Goal: Information Seeking & Learning: Check status

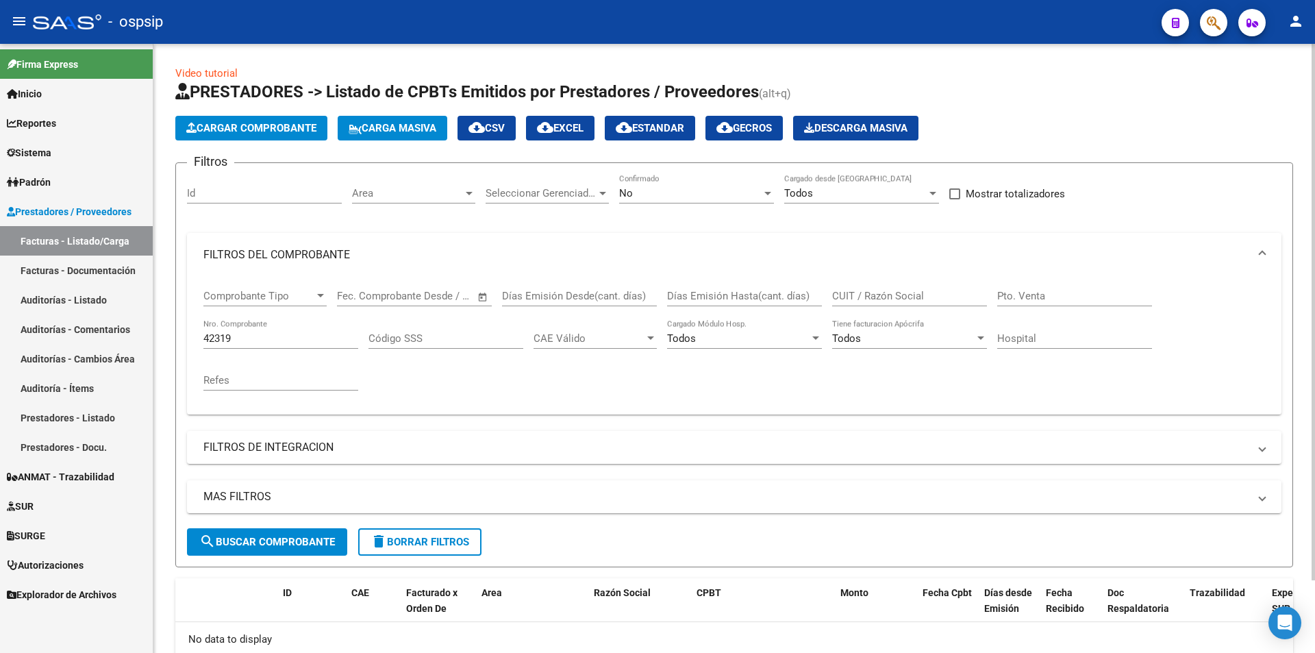
scroll to position [82, 0]
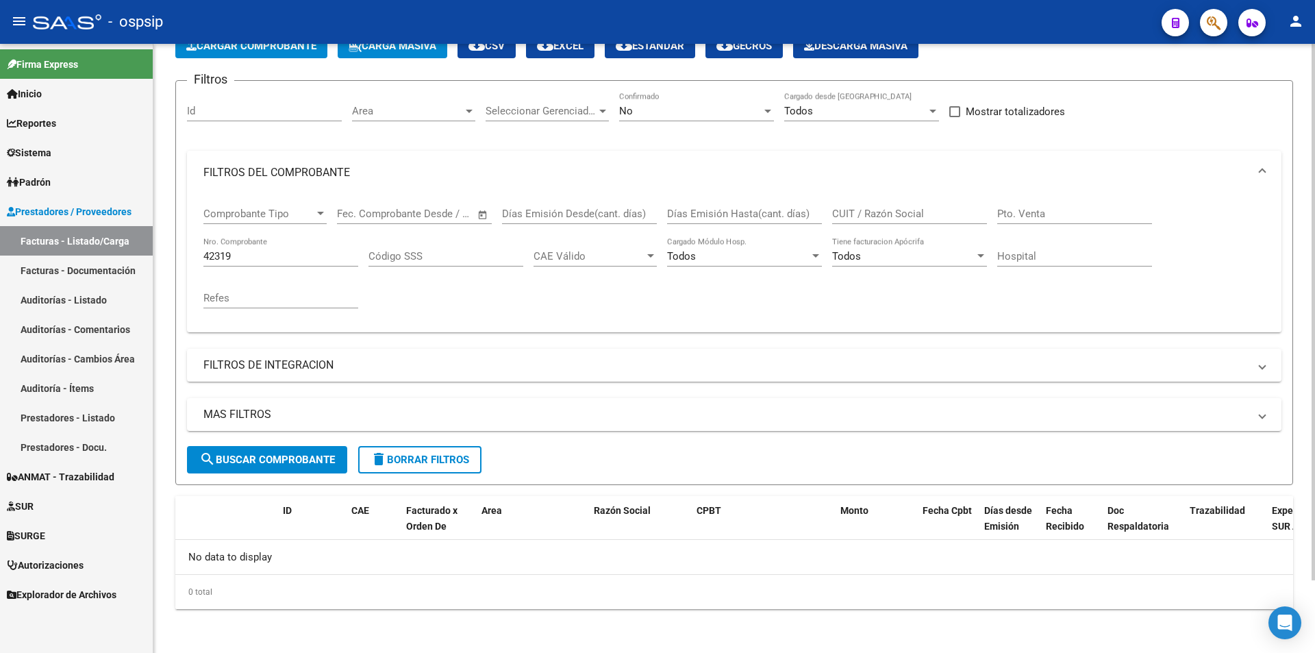
click at [643, 582] on div "0 total" at bounding box center [734, 592] width 1118 height 34
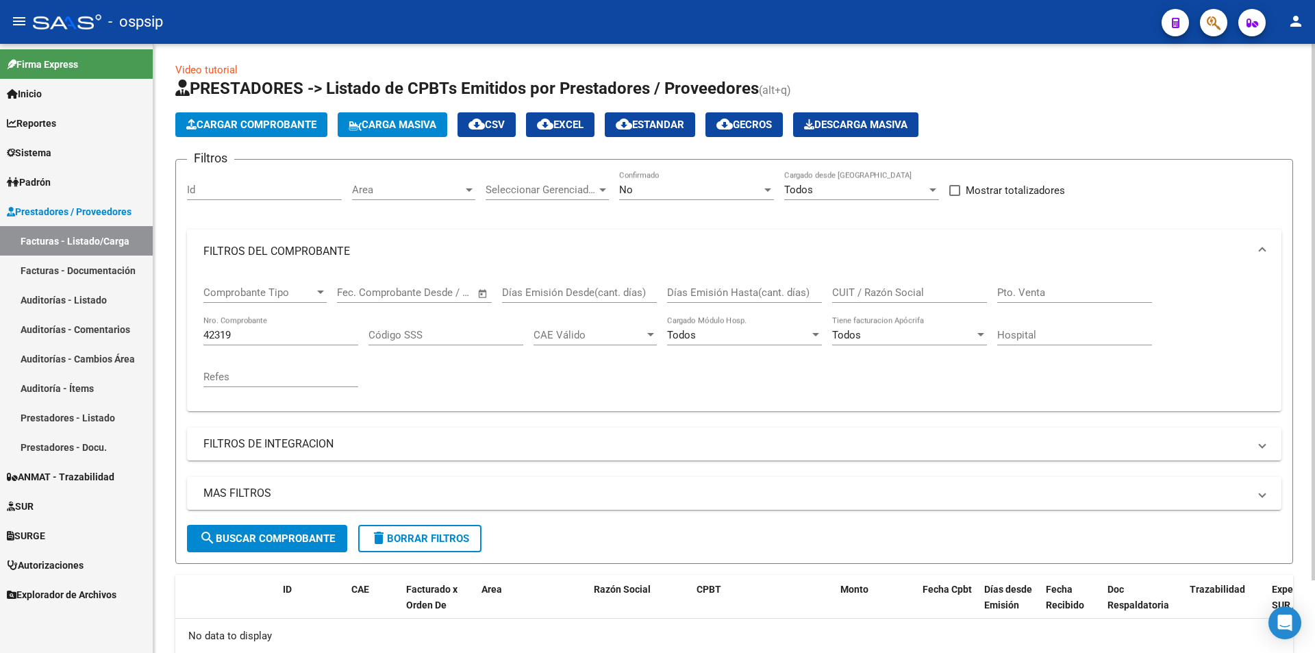
scroll to position [0, 0]
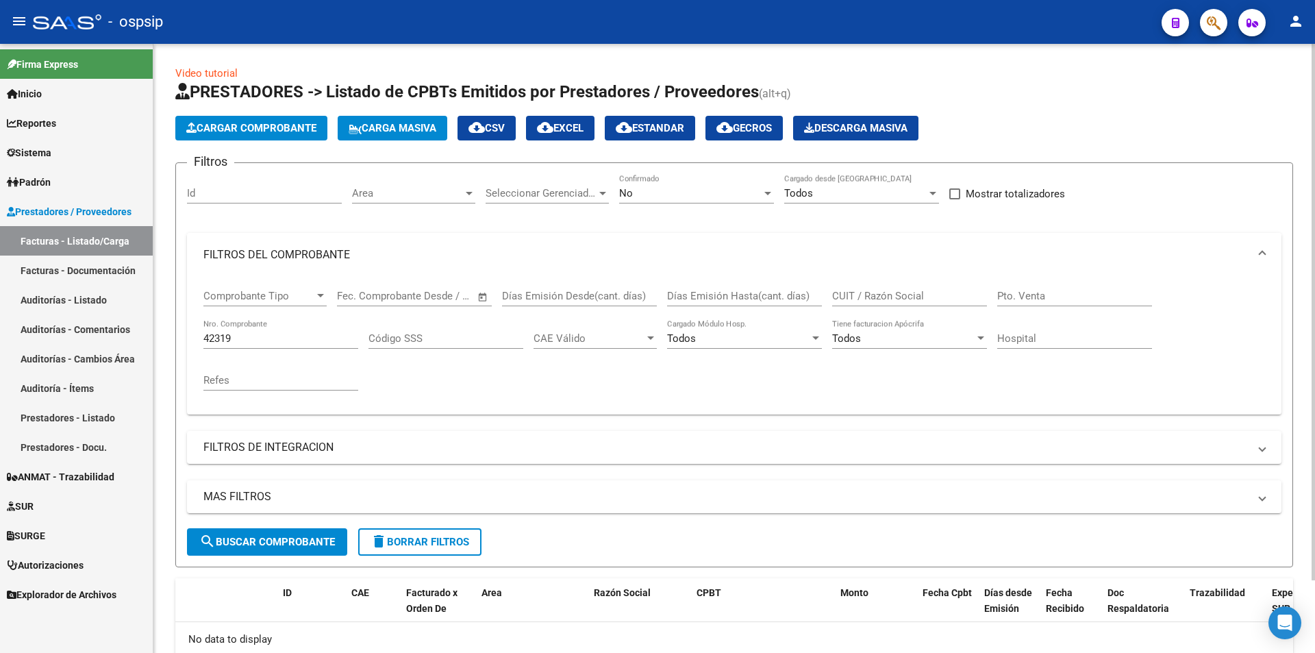
click at [601, 271] on mat-expansion-panel-header "FILTROS DEL COMPROBANTE" at bounding box center [734, 255] width 1095 height 44
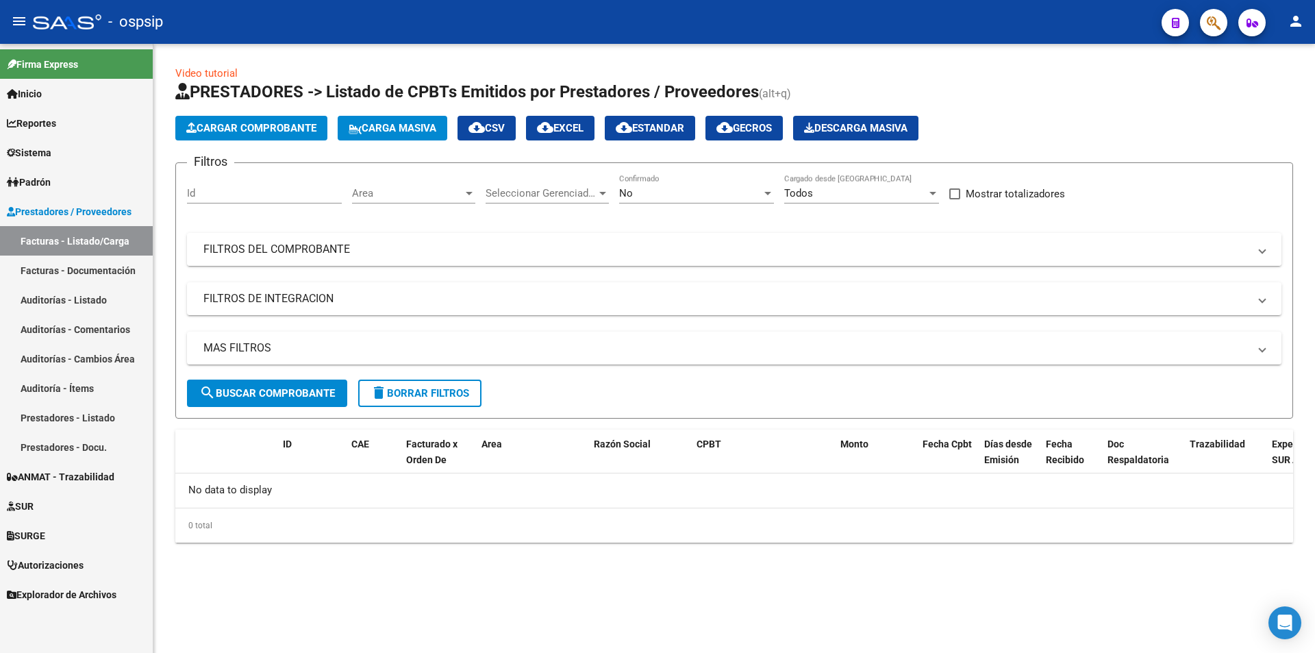
click at [593, 246] on mat-panel-title "FILTROS DEL COMPROBANTE" at bounding box center [725, 249] width 1045 height 15
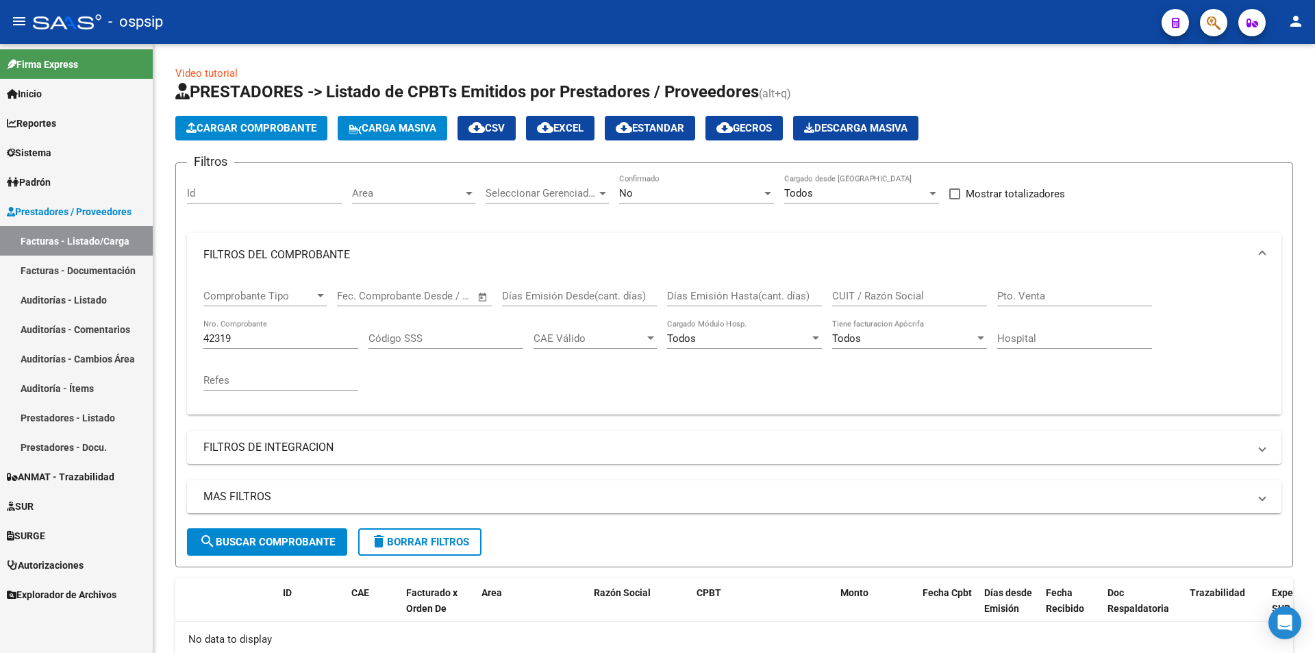
click at [18, 282] on link "Facturas - Documentación" at bounding box center [76, 270] width 153 height 29
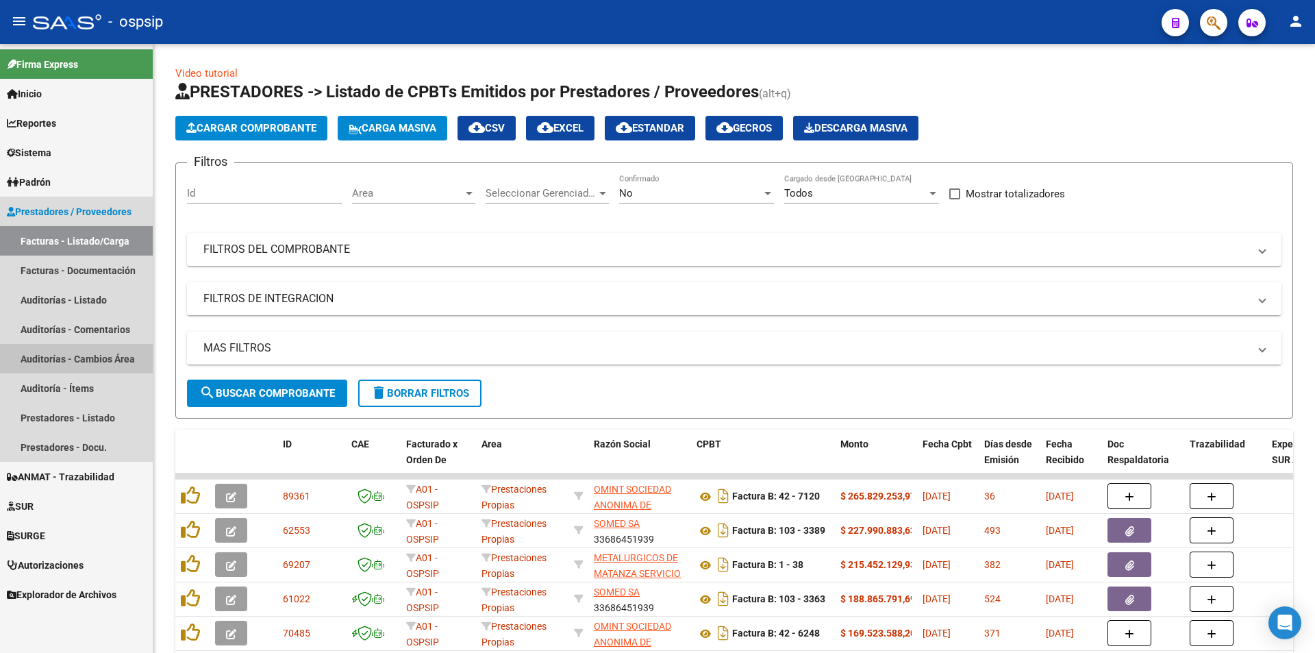
click at [87, 349] on link "Auditorías - Cambios Área" at bounding box center [76, 358] width 153 height 29
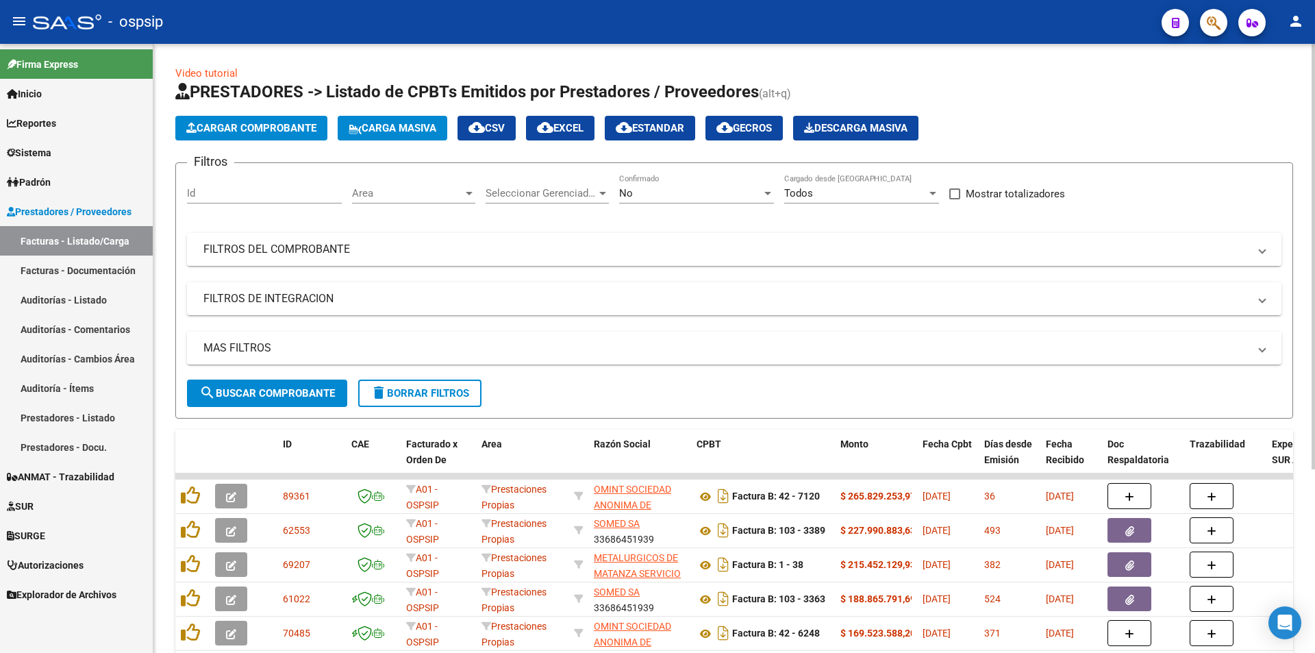
click at [375, 252] on mat-panel-title "FILTROS DEL COMPROBANTE" at bounding box center [725, 249] width 1045 height 15
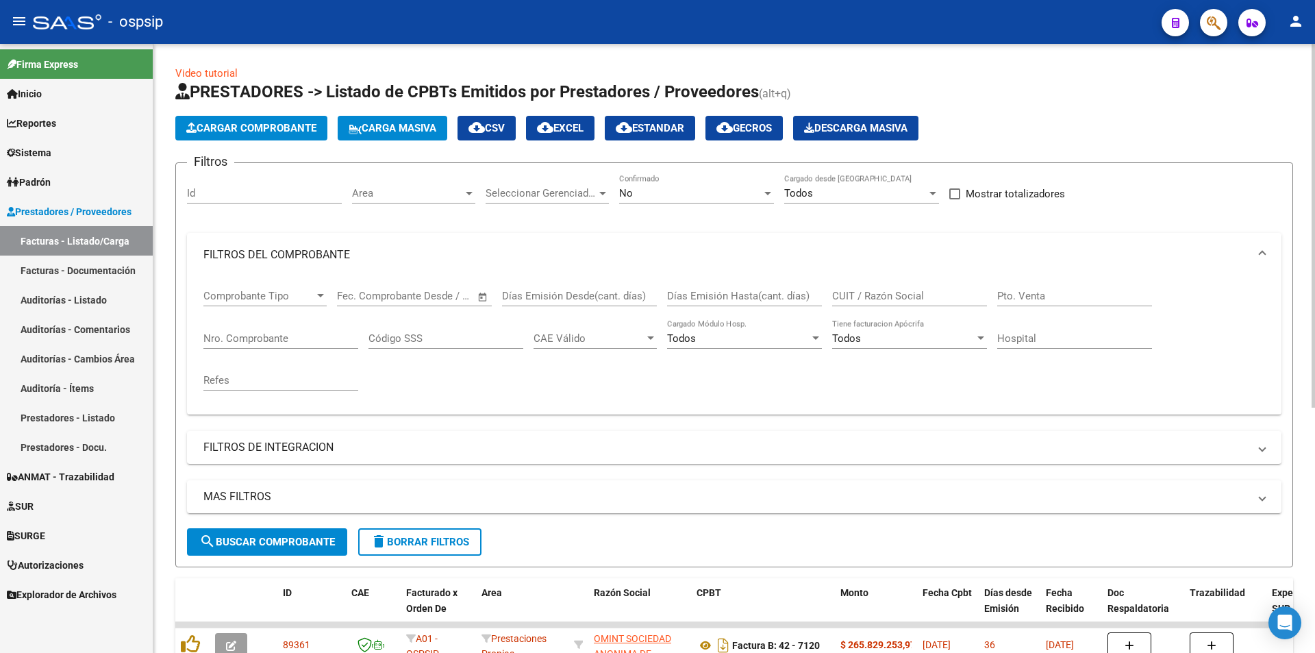
click at [288, 344] on input "Nro. Comprobante" at bounding box center [280, 338] width 155 height 12
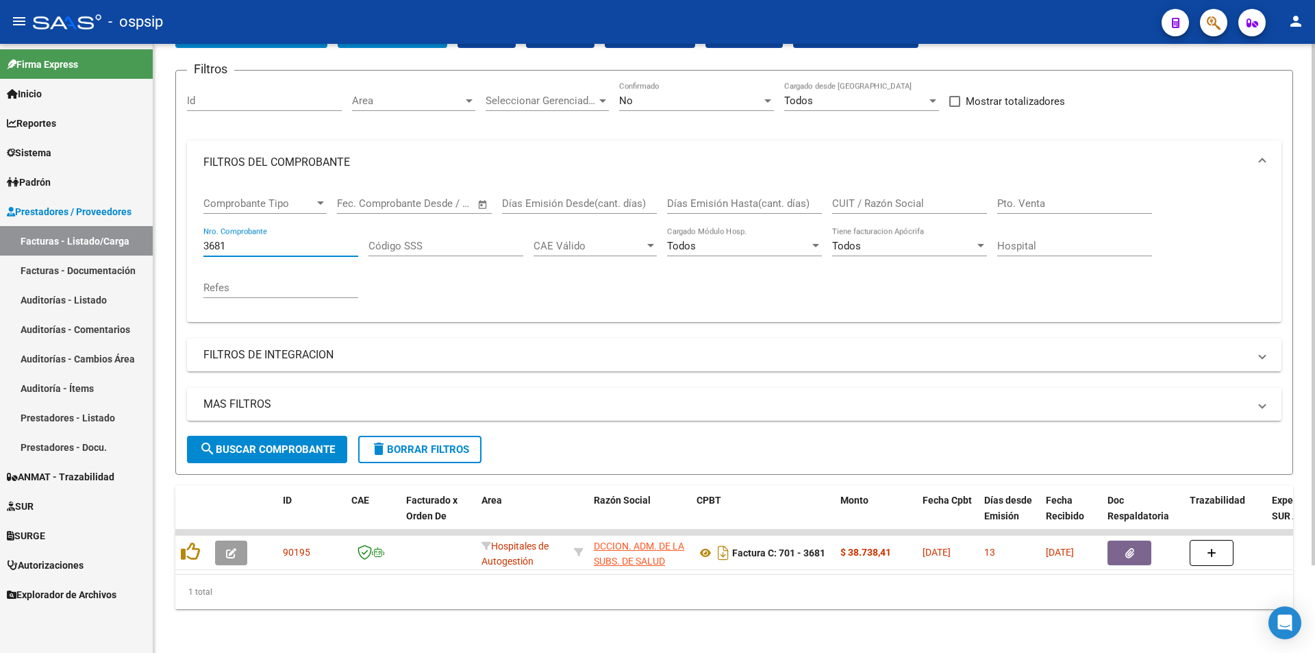
scroll to position [103, 0]
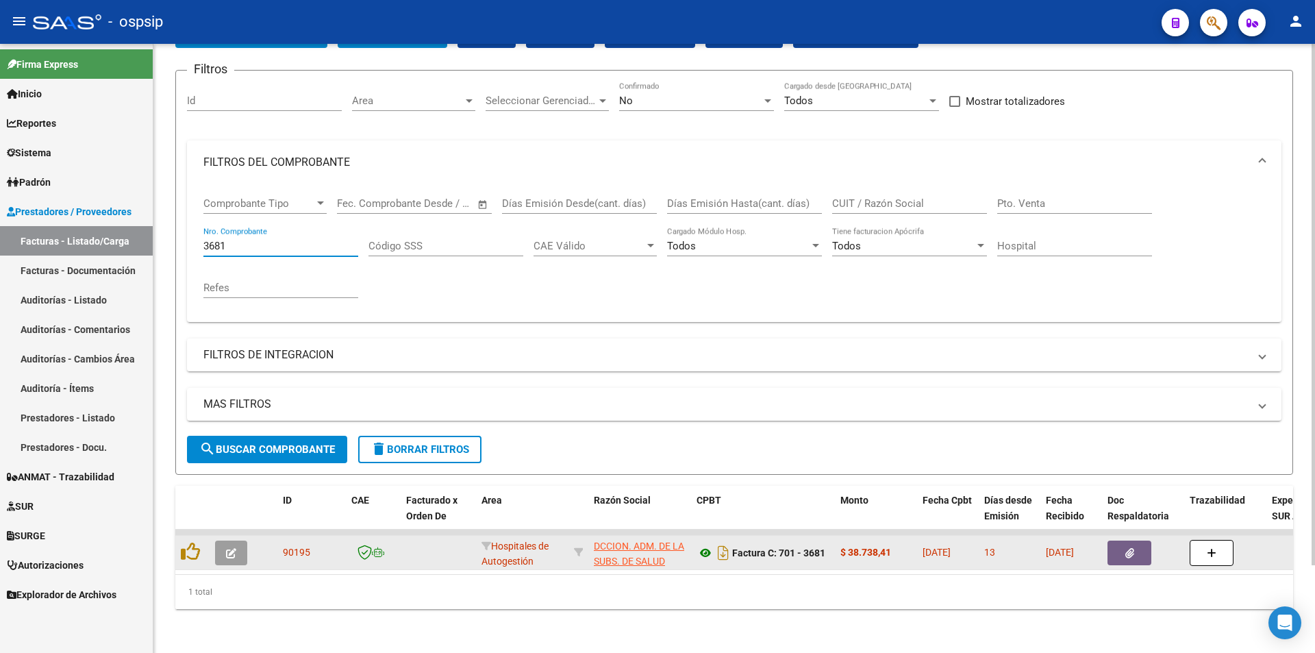
type input "3681"
click at [700, 547] on icon at bounding box center [706, 553] width 18 height 16
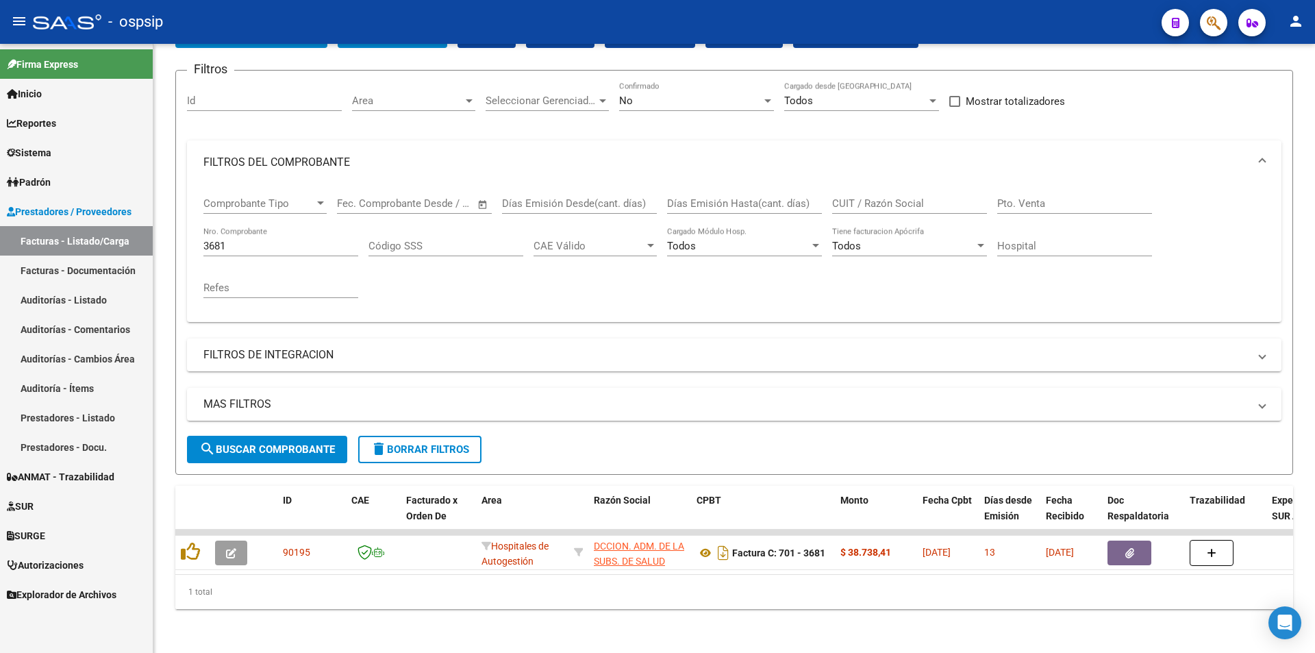
click at [1216, 37] on mat-toolbar "menu - ospsip person" at bounding box center [657, 22] width 1315 height 44
click at [1216, 26] on icon "button" at bounding box center [1214, 23] width 14 height 16
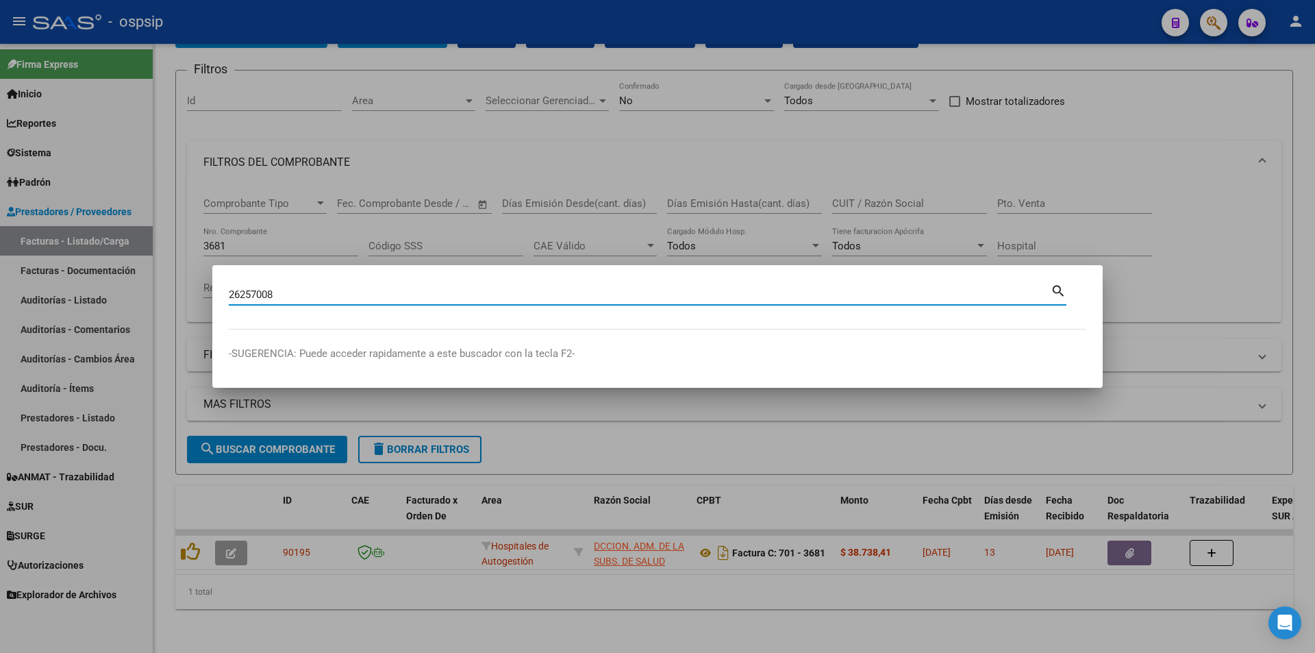
type input "26257008"
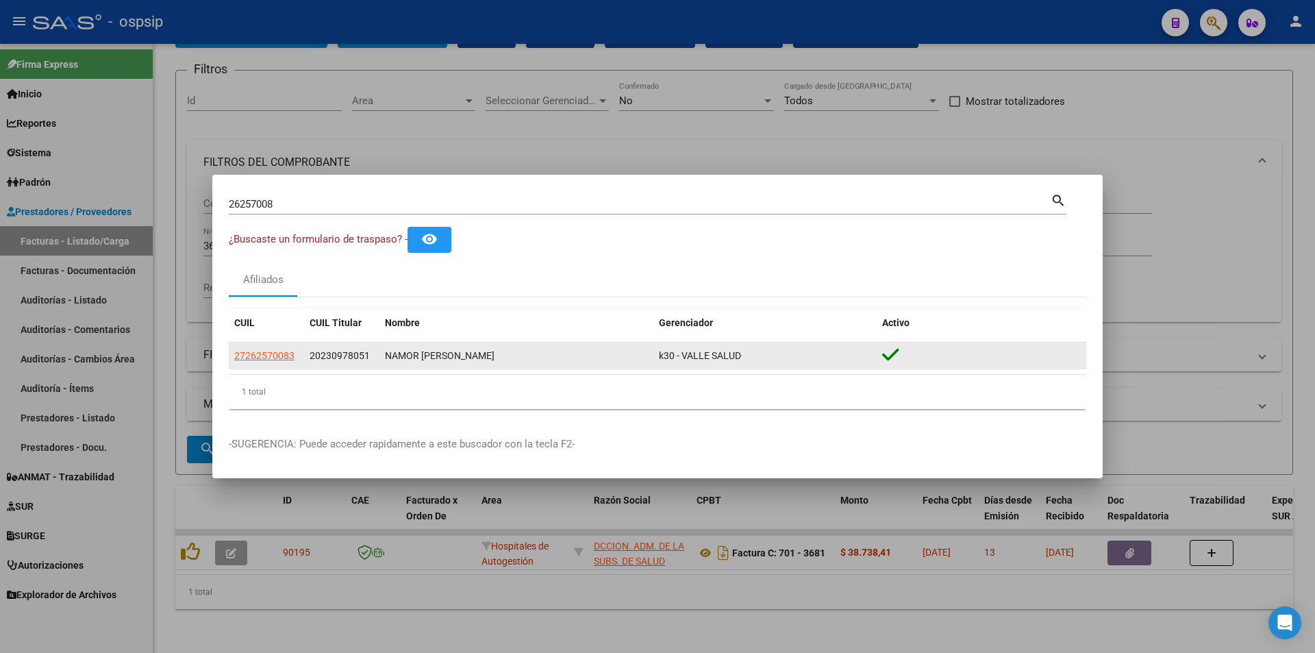
drag, startPoint x: 770, startPoint y: 344, endPoint x: 867, endPoint y: 349, distance: 96.7
click at [867, 349] on datatable-body-cell "k30 - VALLE SALUD" at bounding box center [765, 356] width 223 height 27
click at [706, 359] on span "k30 - VALLE SALUD" at bounding box center [700, 355] width 82 height 11
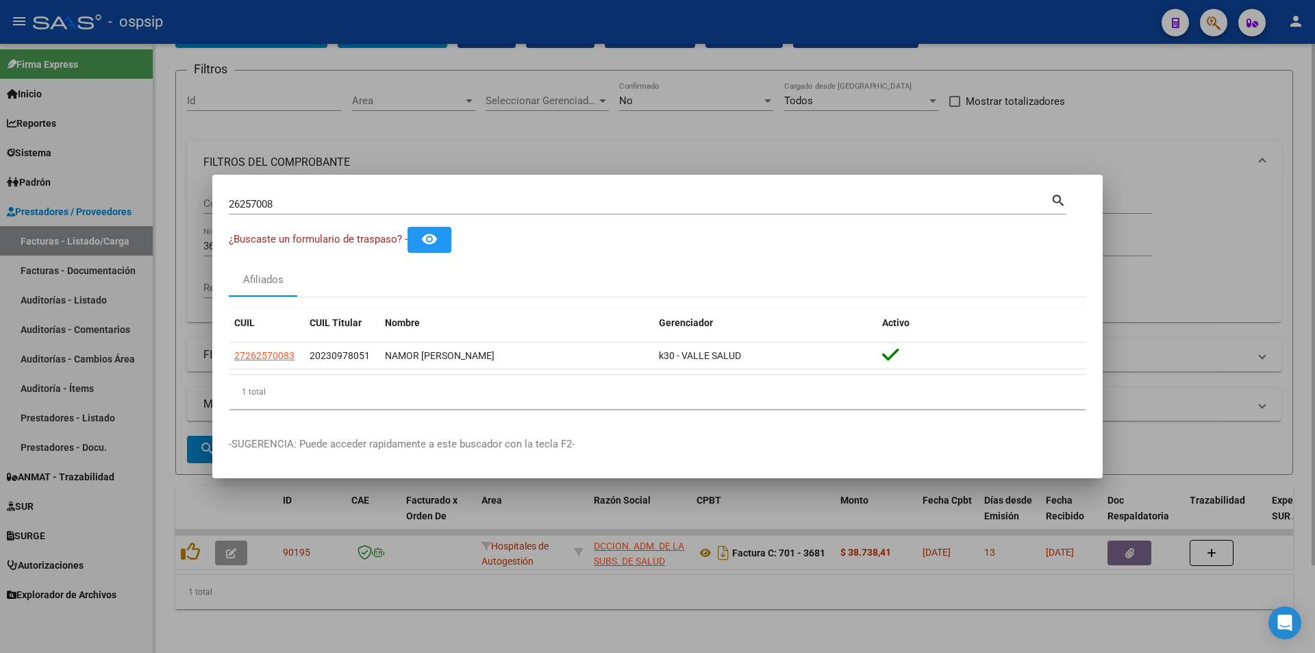
drag, startPoint x: 467, startPoint y: 66, endPoint x: 672, endPoint y: 50, distance: 205.4
click at [469, 66] on div at bounding box center [657, 326] width 1315 height 653
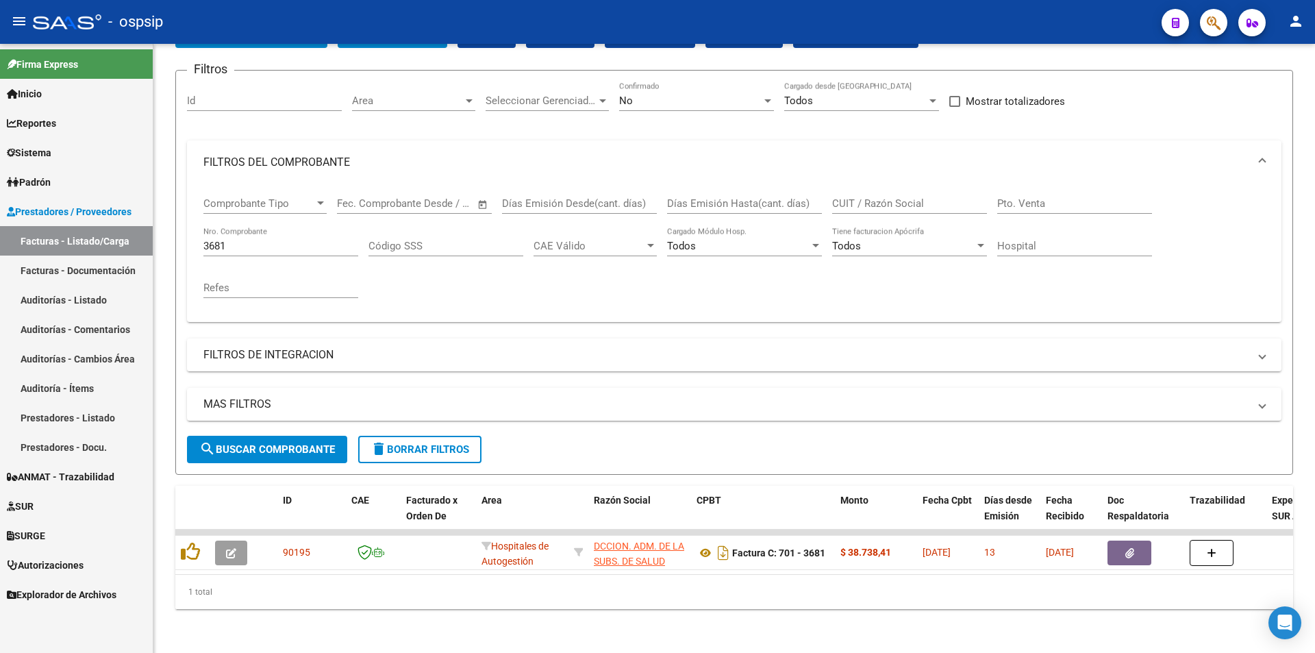
click at [1239, 21] on mat-toolbar "menu - ospsip person" at bounding box center [657, 22] width 1315 height 44
drag, startPoint x: 1231, startPoint y: 25, endPoint x: 1220, endPoint y: 28, distance: 11.5
click at [1220, 28] on mat-toolbar "menu - ospsip person" at bounding box center [657, 22] width 1315 height 44
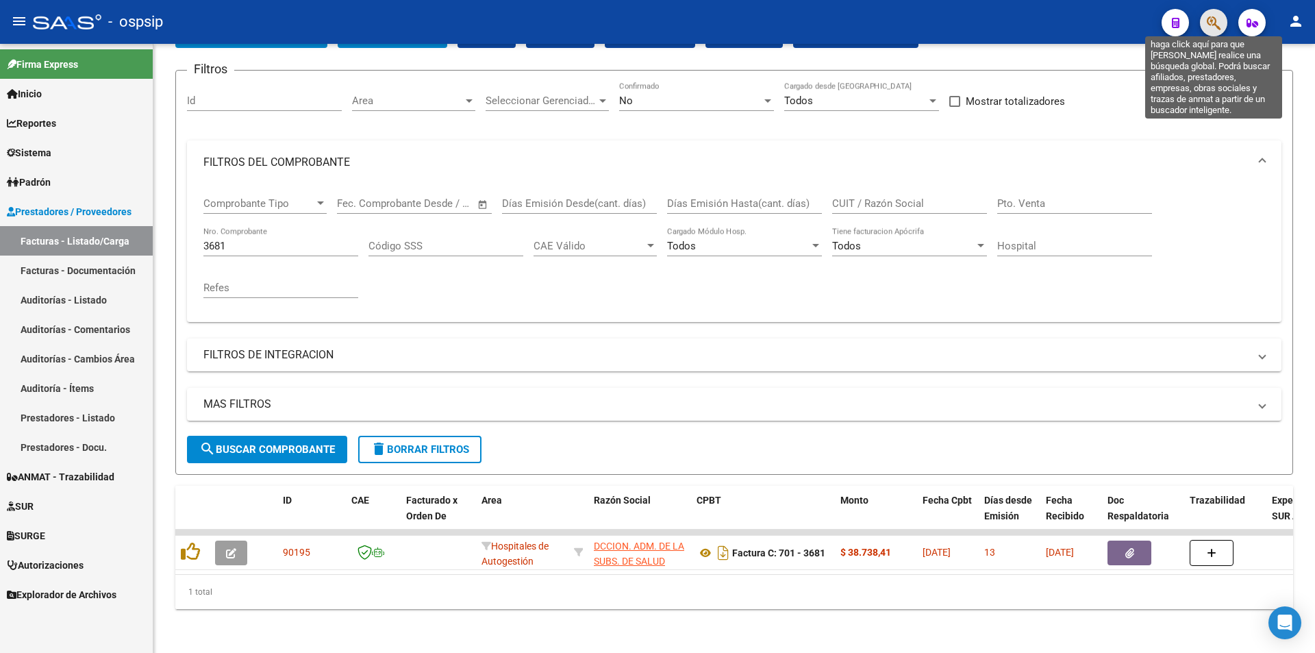
click at [1220, 28] on icon "button" at bounding box center [1214, 23] width 14 height 16
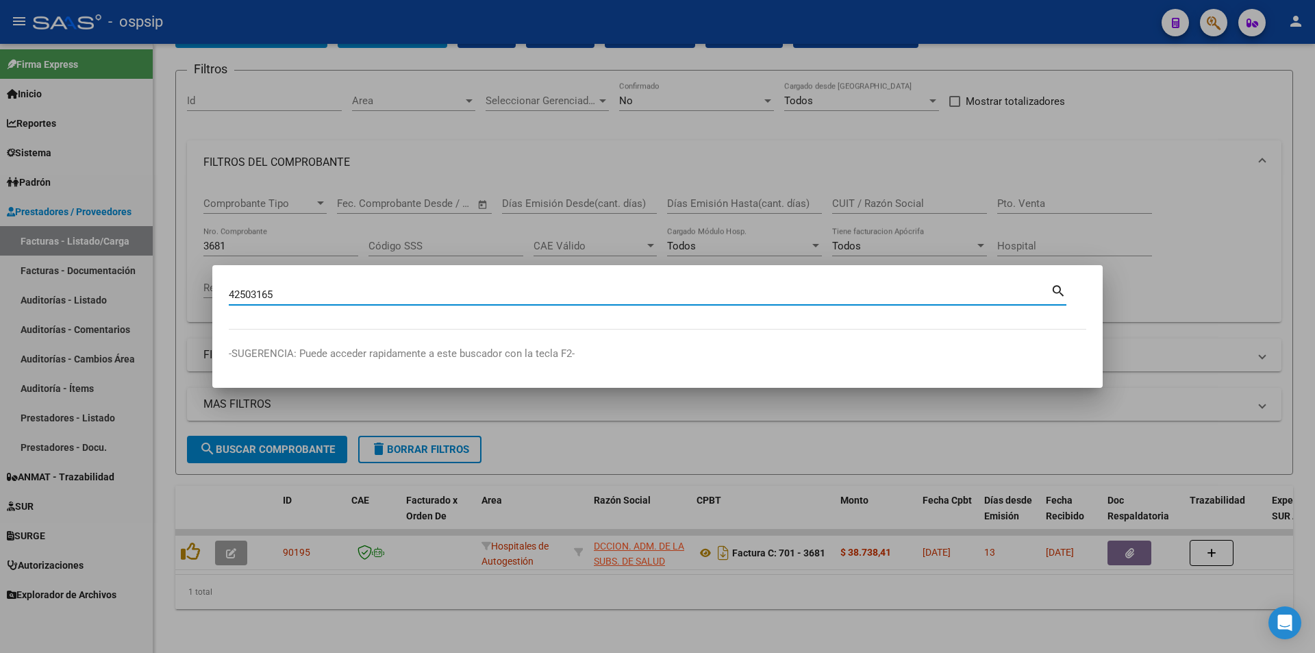
type input "42503165"
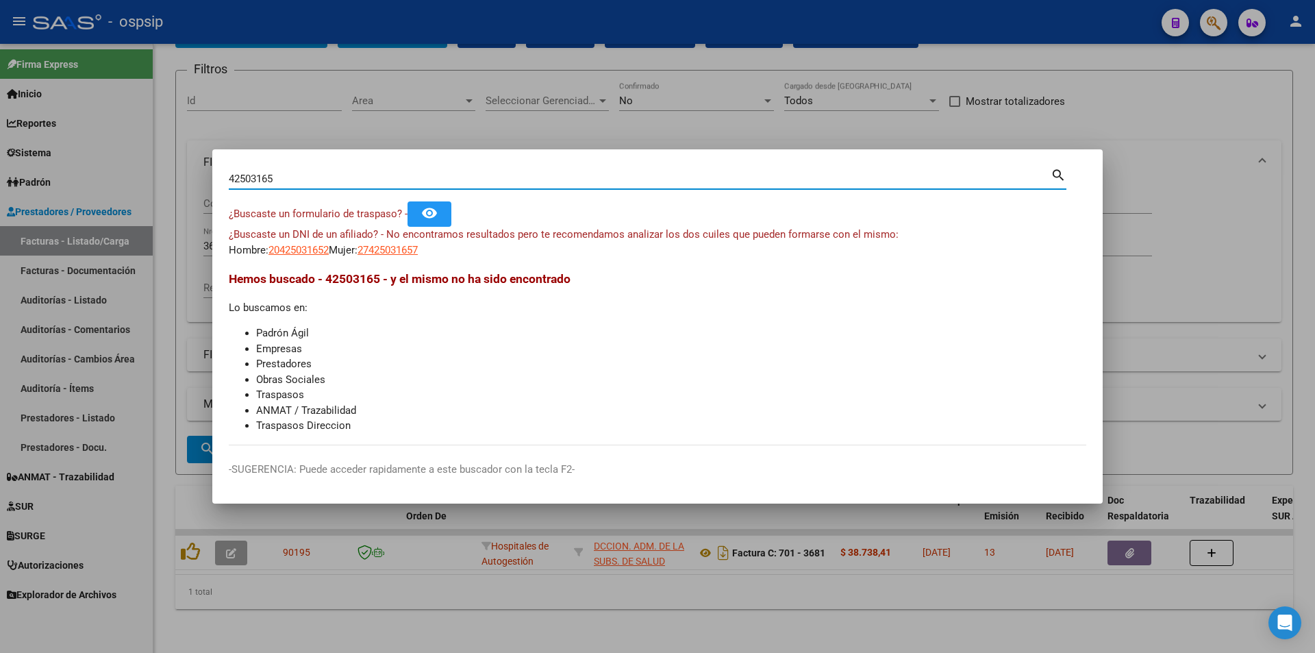
click at [286, 247] on span "20425031652" at bounding box center [299, 250] width 60 height 12
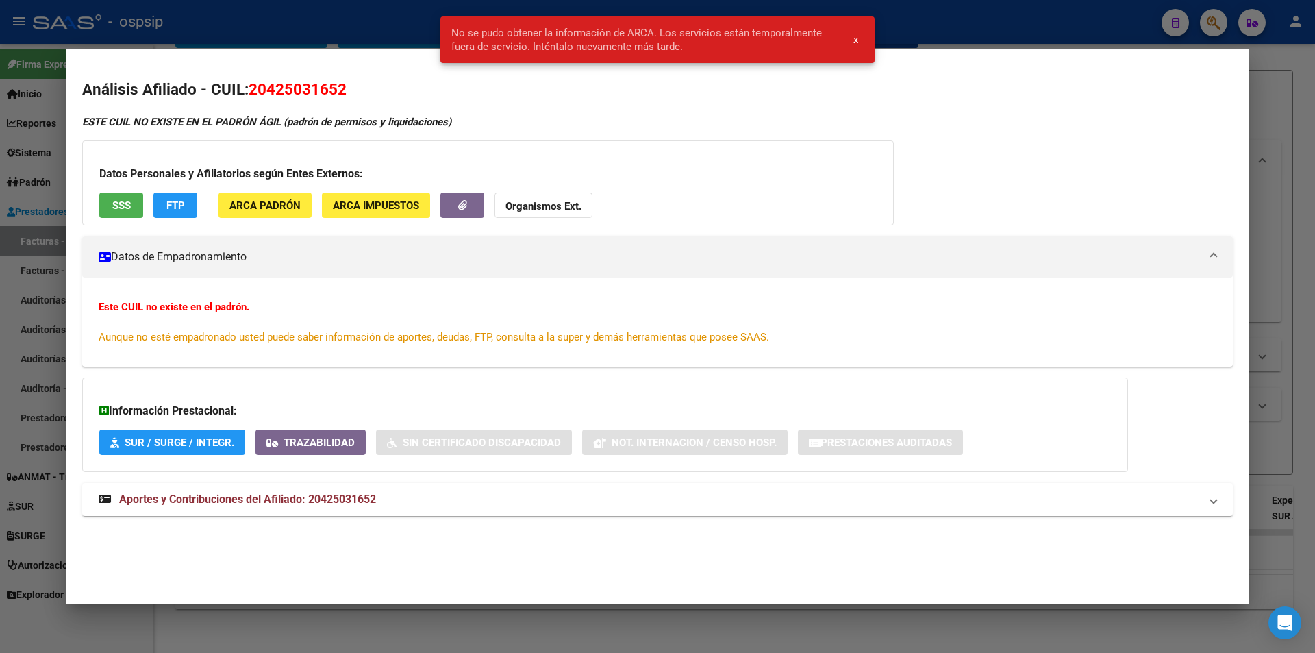
click at [0, 195] on div at bounding box center [657, 326] width 1315 height 653
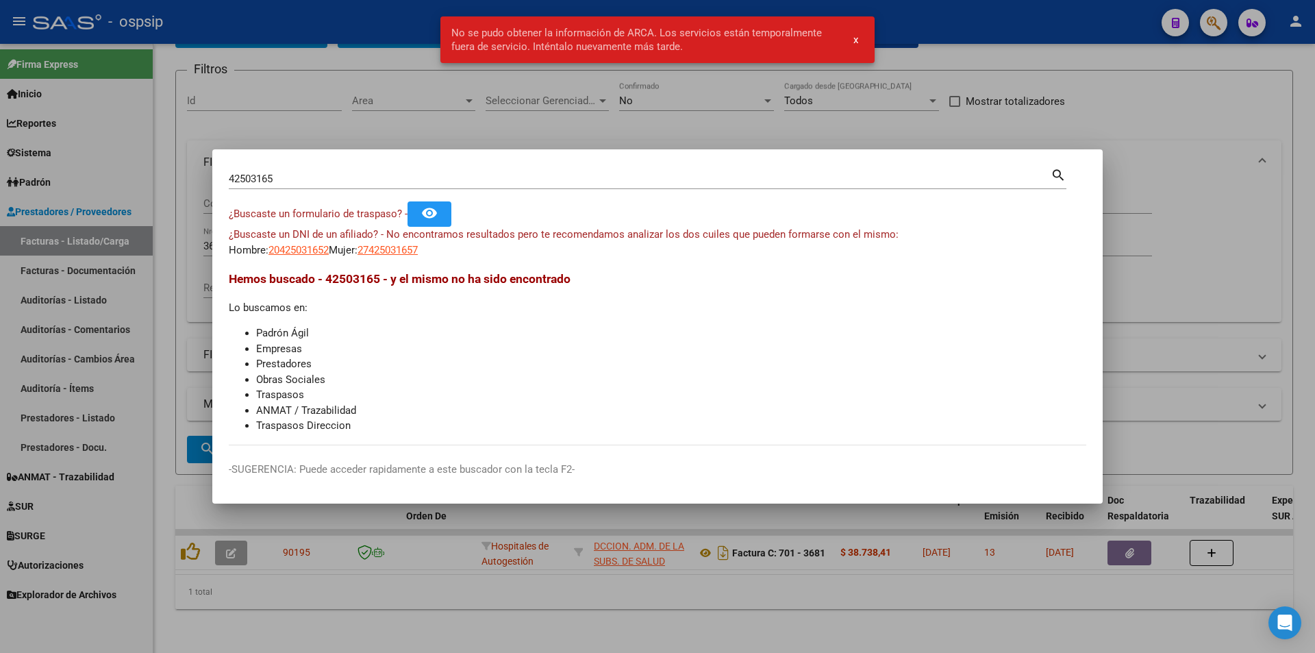
click at [361, 243] on div "¿Buscaste un DNI de un afiliado? - No encontramos resultados pero te recomendam…" at bounding box center [658, 242] width 858 height 31
click at [417, 251] on span "27425031657" at bounding box center [388, 250] width 60 height 12
type textarea "27425031657"
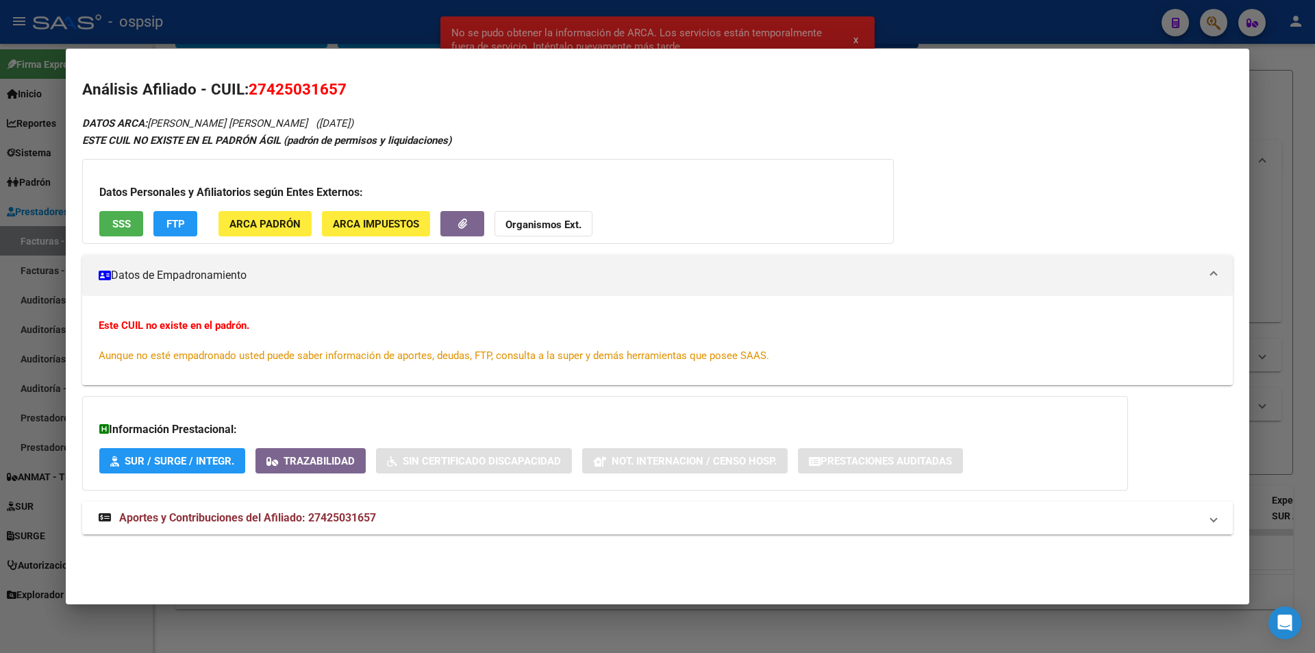
click at [407, 525] on mat-panel-title "Aportes y Contribuciones del Afiliado: 27425031657" at bounding box center [650, 518] width 1102 height 16
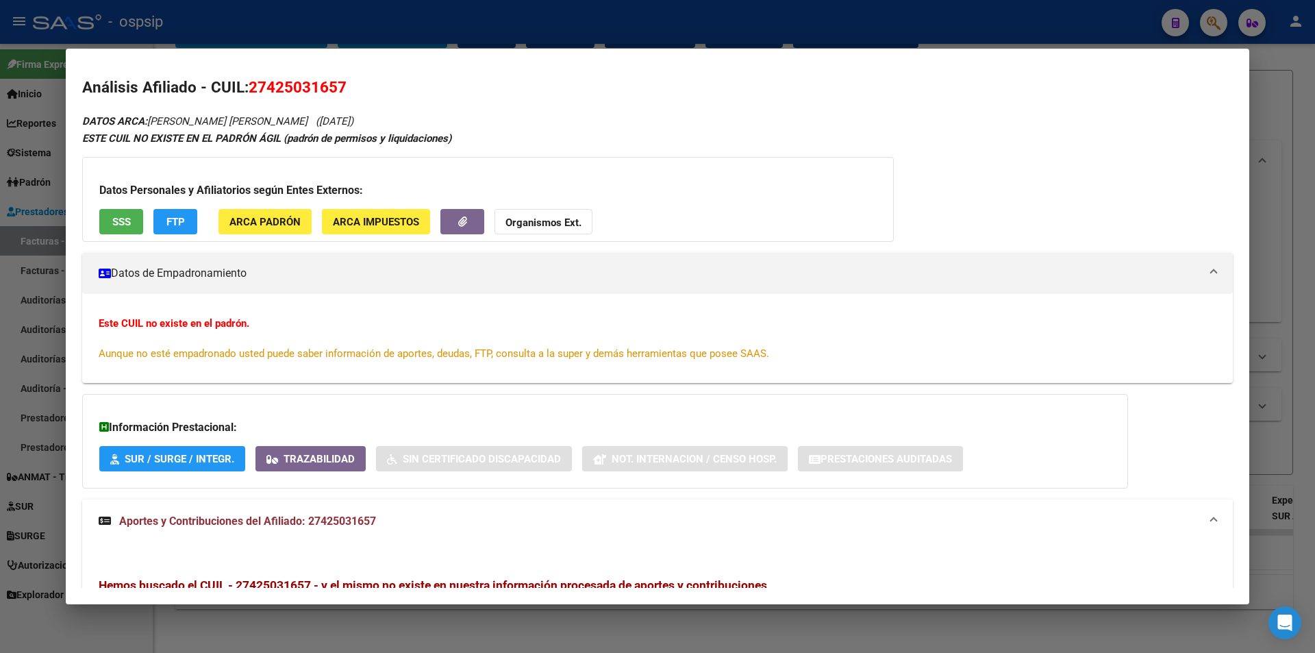
scroll to position [0, 0]
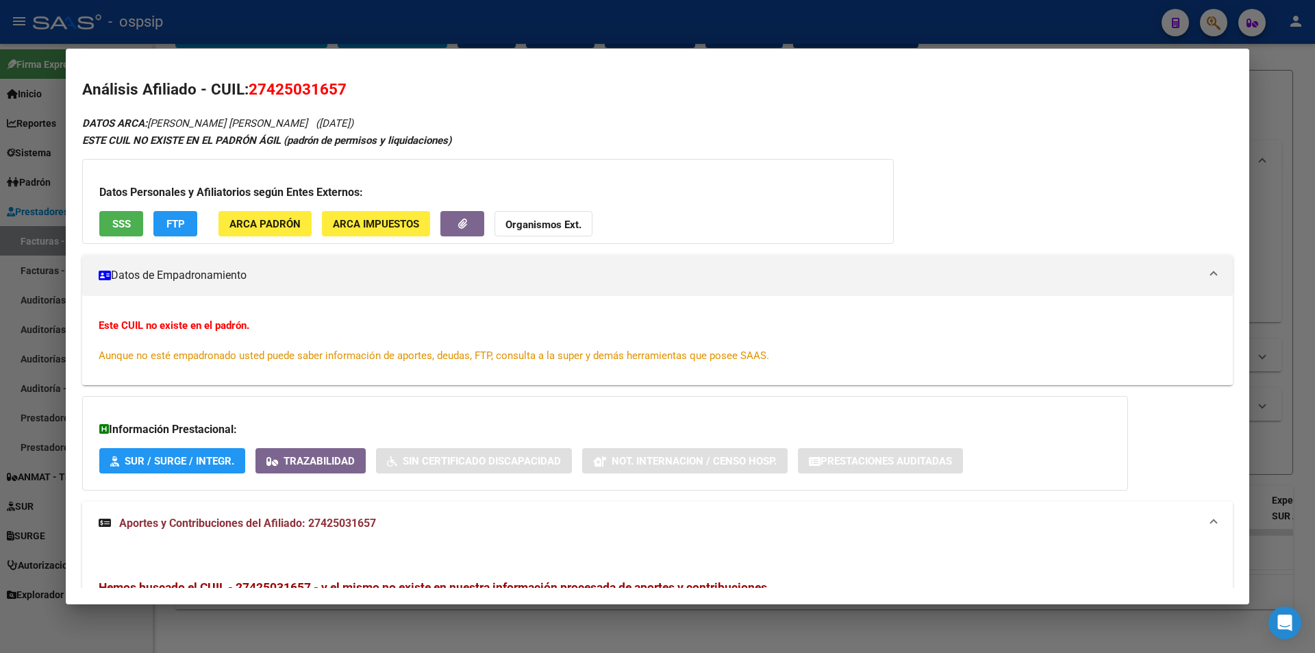
drag, startPoint x: 154, startPoint y: 232, endPoint x: 115, endPoint y: 233, distance: 39.1
click at [115, 233] on div "Datos Personales y Afiliatorios según Entes Externos: SSS FTP ARCA Padrón ARCA …" at bounding box center [488, 201] width 812 height 85
click at [114, 232] on button "SSS" at bounding box center [121, 223] width 44 height 25
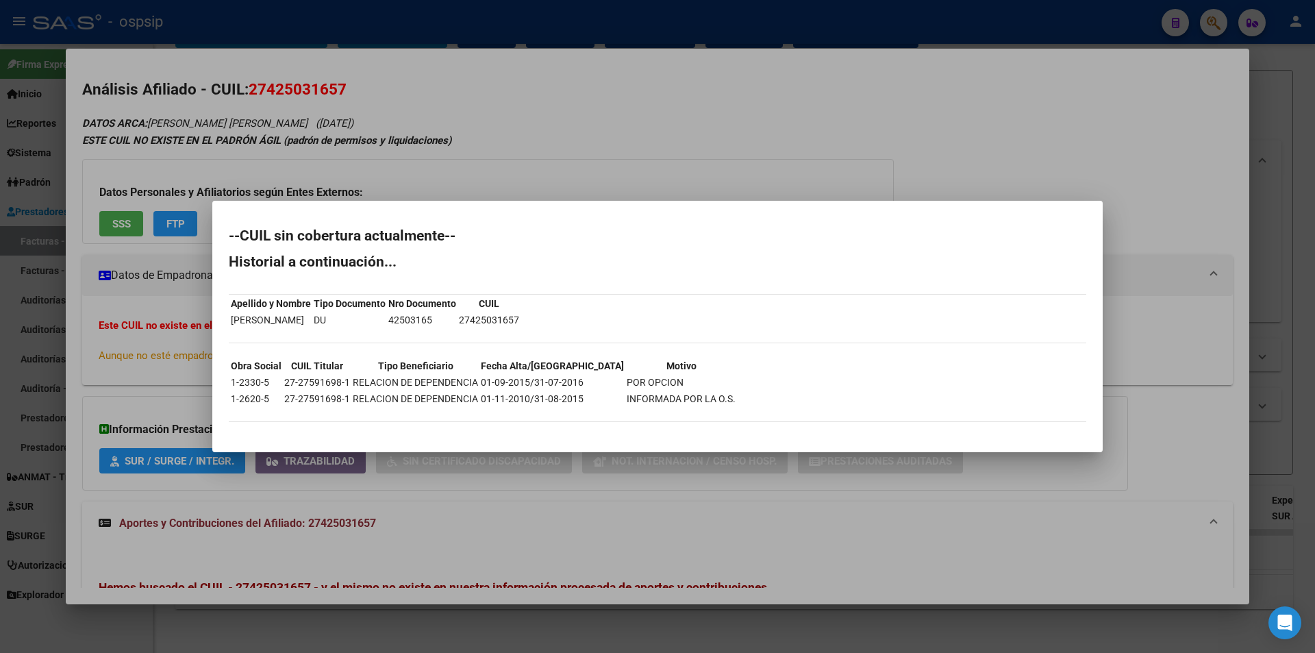
drag, startPoint x: 492, startPoint y: 358, endPoint x: 521, endPoint y: 383, distance: 37.9
click at [521, 383] on div "--CUIL sin cobertura actualmente-- Historial a continuación... Apellido y Nombr…" at bounding box center [658, 332] width 858 height 207
click at [521, 383] on td "01-09-2015/31-07-2016" at bounding box center [552, 382] width 145 height 15
drag, startPoint x: 503, startPoint y: 186, endPoint x: 503, endPoint y: 156, distance: 30.1
click at [501, 182] on div at bounding box center [657, 326] width 1315 height 653
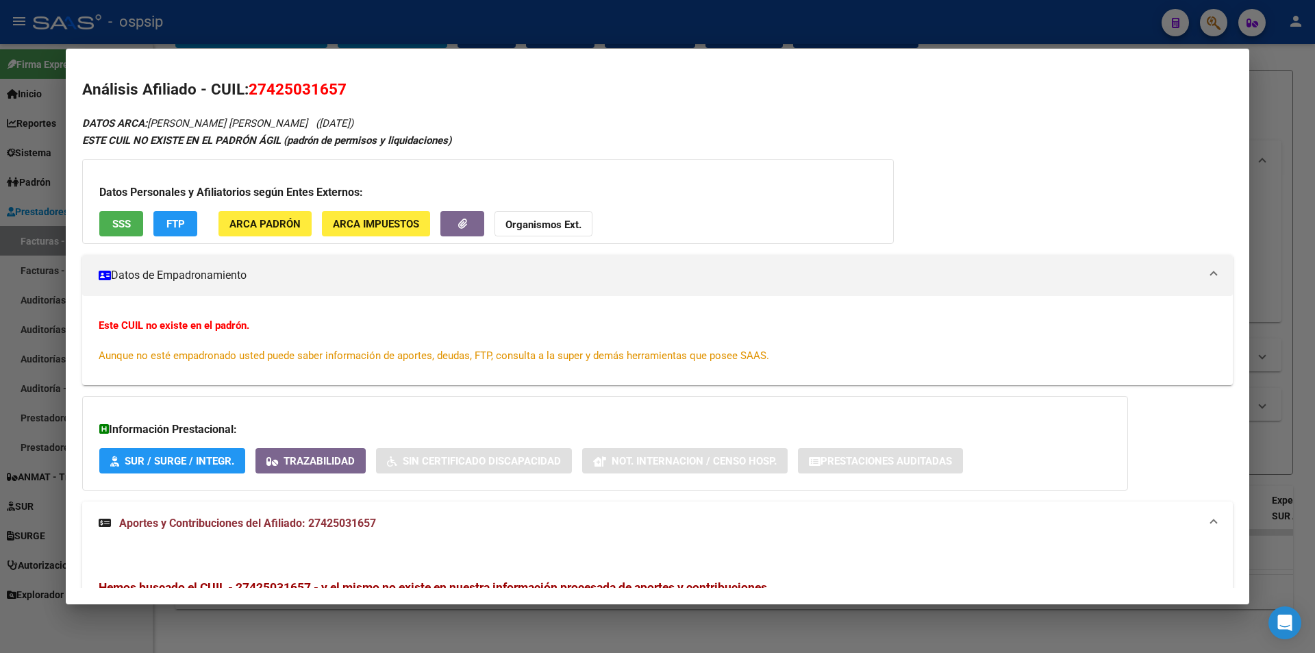
click at [687, 46] on div at bounding box center [657, 326] width 1315 height 653
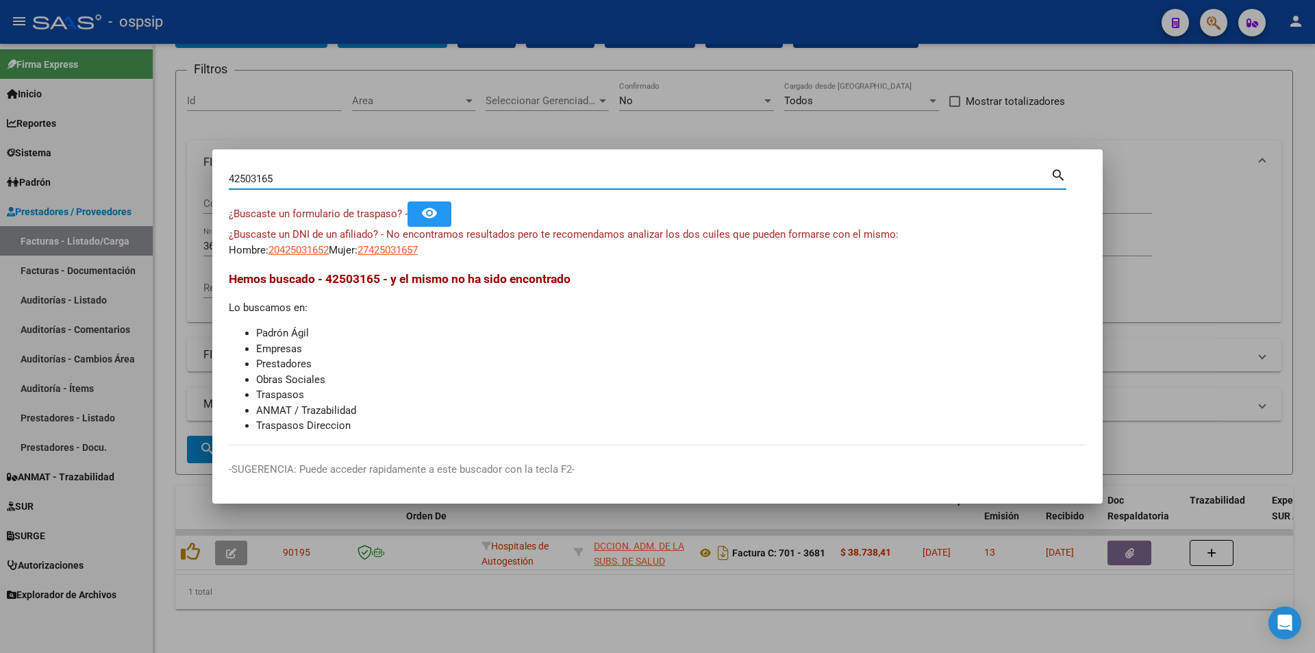
click at [602, 178] on input "42503165" at bounding box center [640, 179] width 822 height 12
paste input "57746465"
type input "57746465"
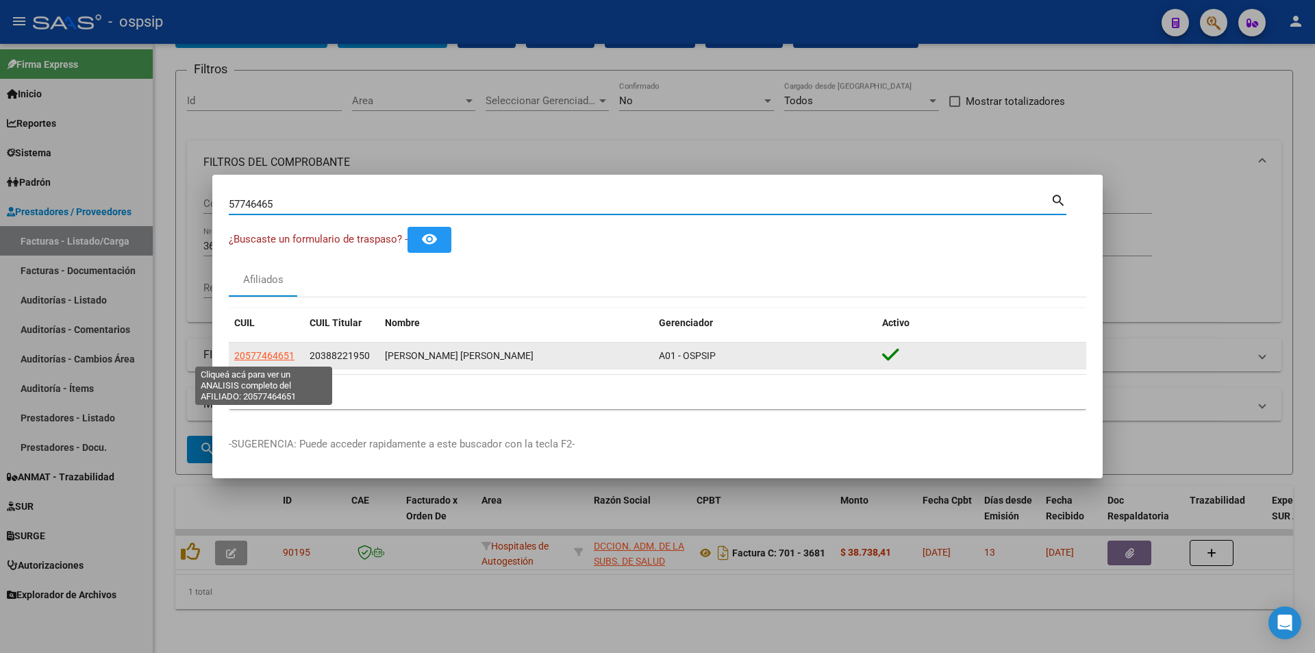
click at [277, 358] on span "20577464651" at bounding box center [264, 355] width 60 height 11
type textarea "20577464651"
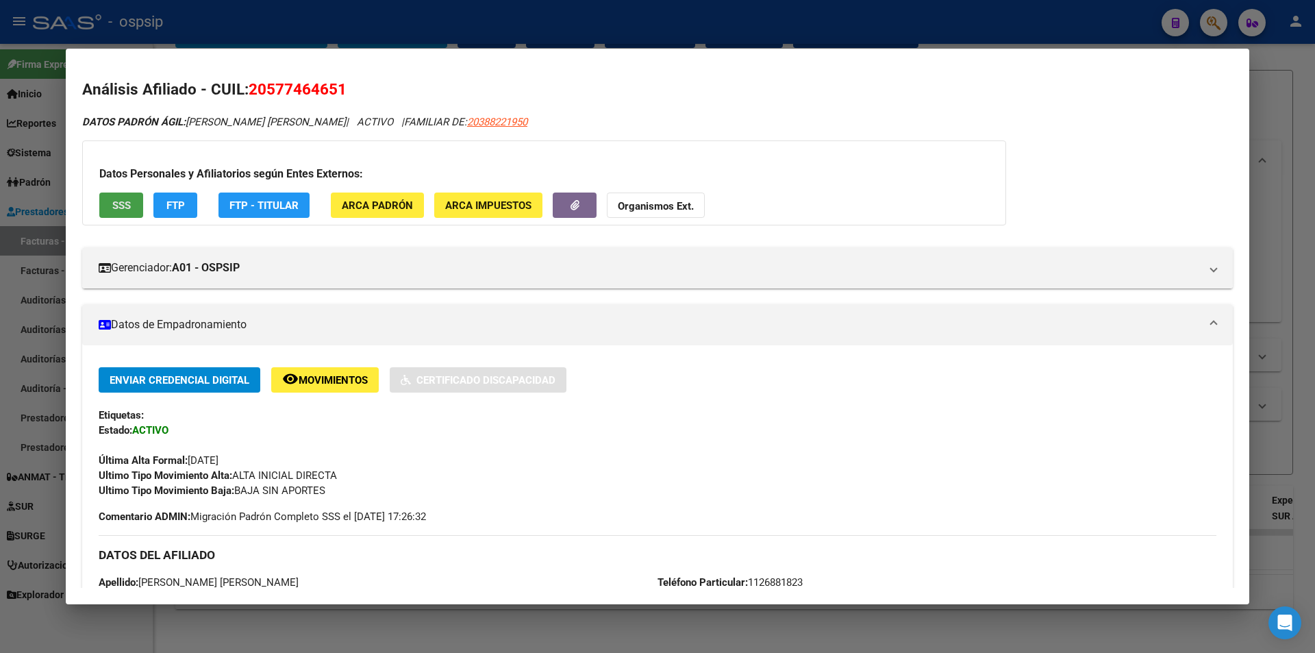
click at [117, 203] on span "SSS" at bounding box center [121, 205] width 18 height 12
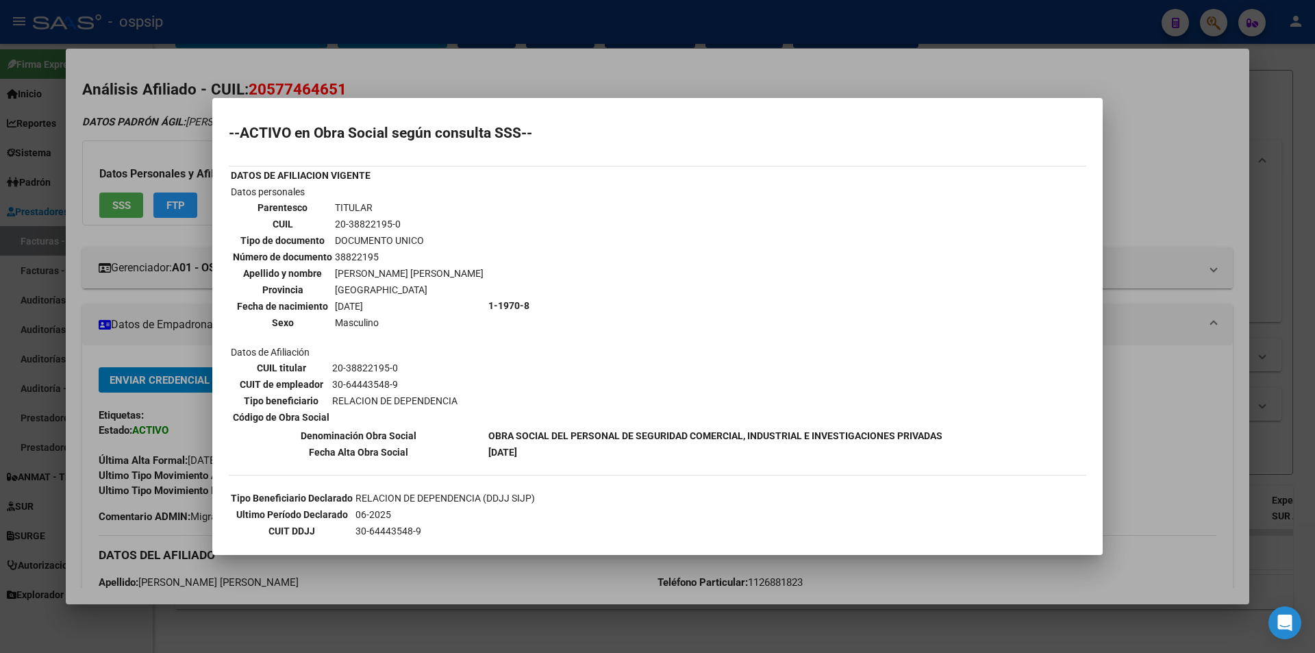
click at [271, 42] on div at bounding box center [657, 326] width 1315 height 653
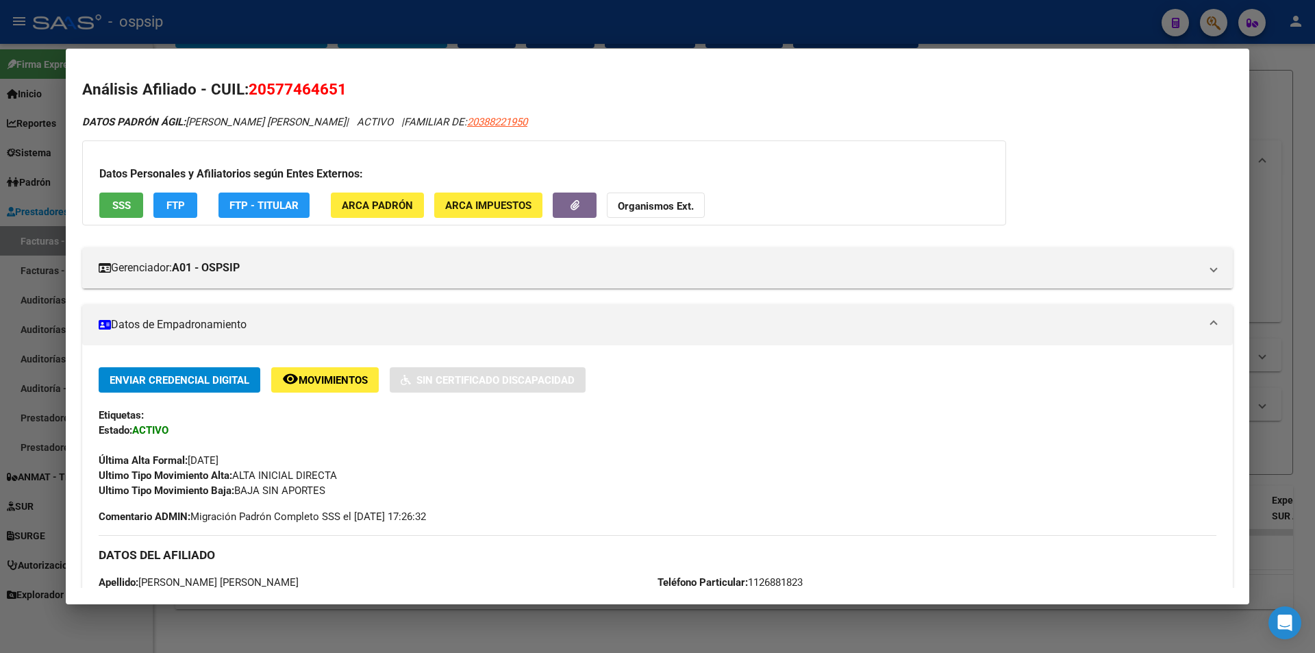
click at [341, 25] on div at bounding box center [657, 326] width 1315 height 653
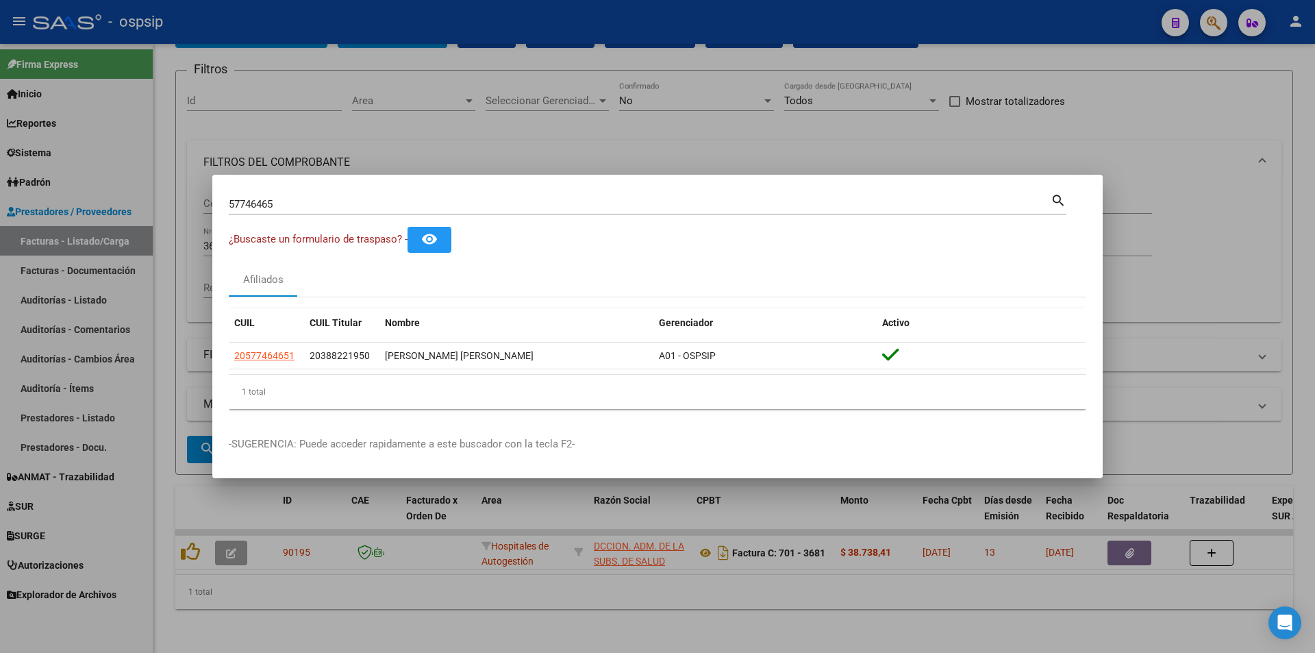
click at [361, 65] on div at bounding box center [657, 326] width 1315 height 653
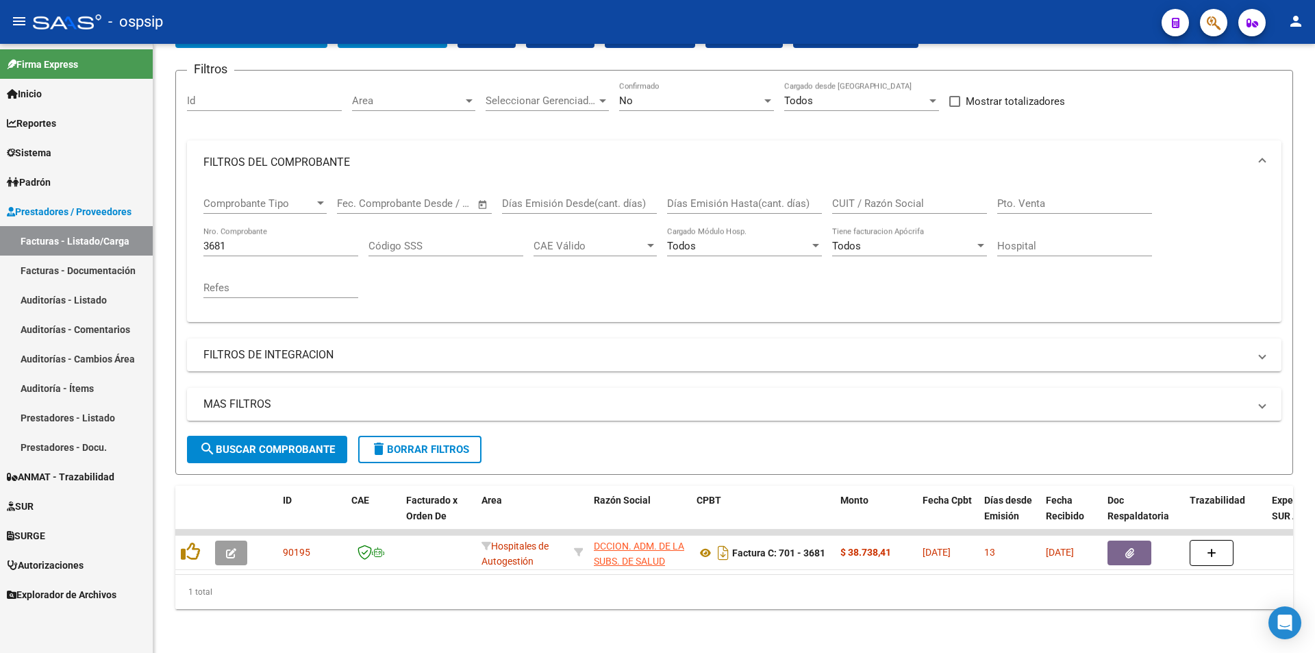
click at [1214, 14] on span "button" at bounding box center [1214, 23] width 14 height 28
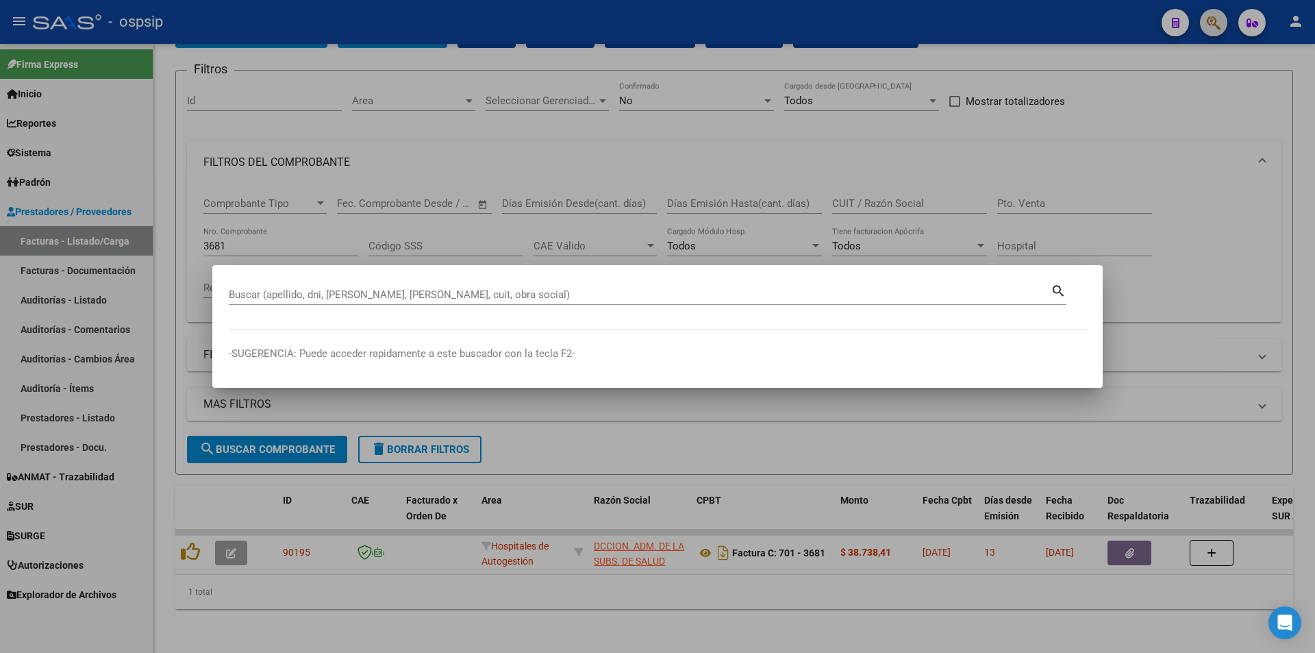
paste input "42204022"
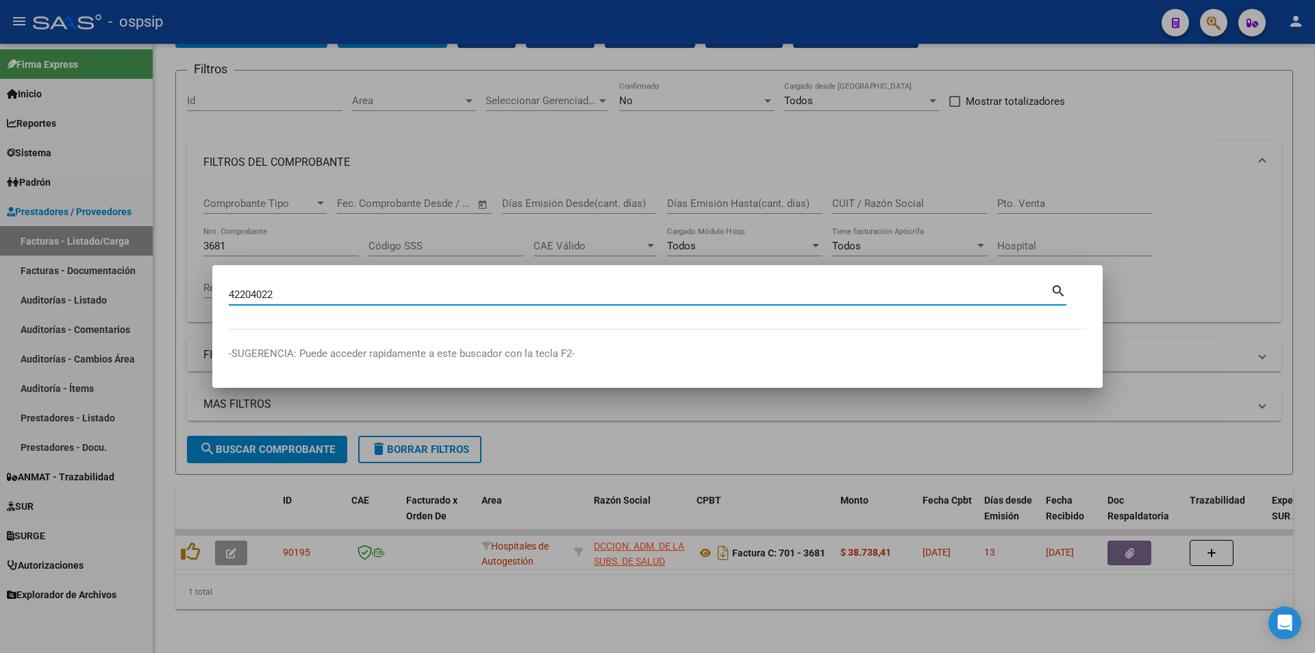
type input "42204022"
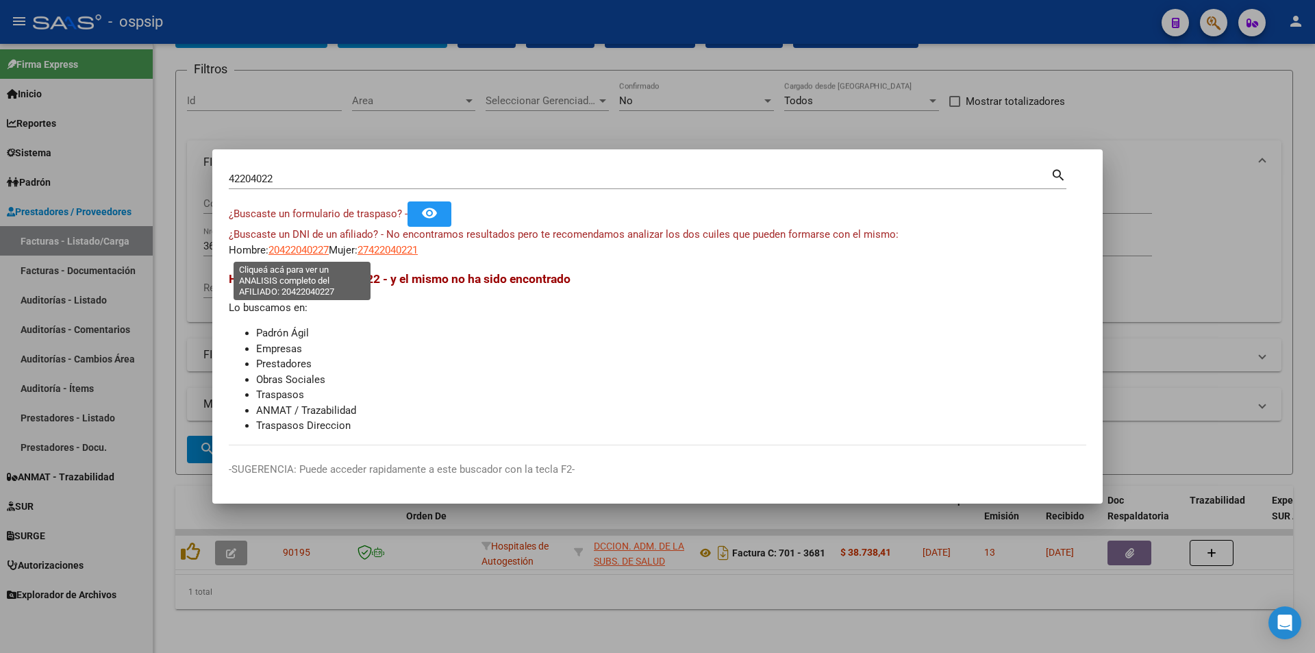
click at [310, 245] on span "20422040227" at bounding box center [299, 250] width 60 height 12
type textarea "20422040227"
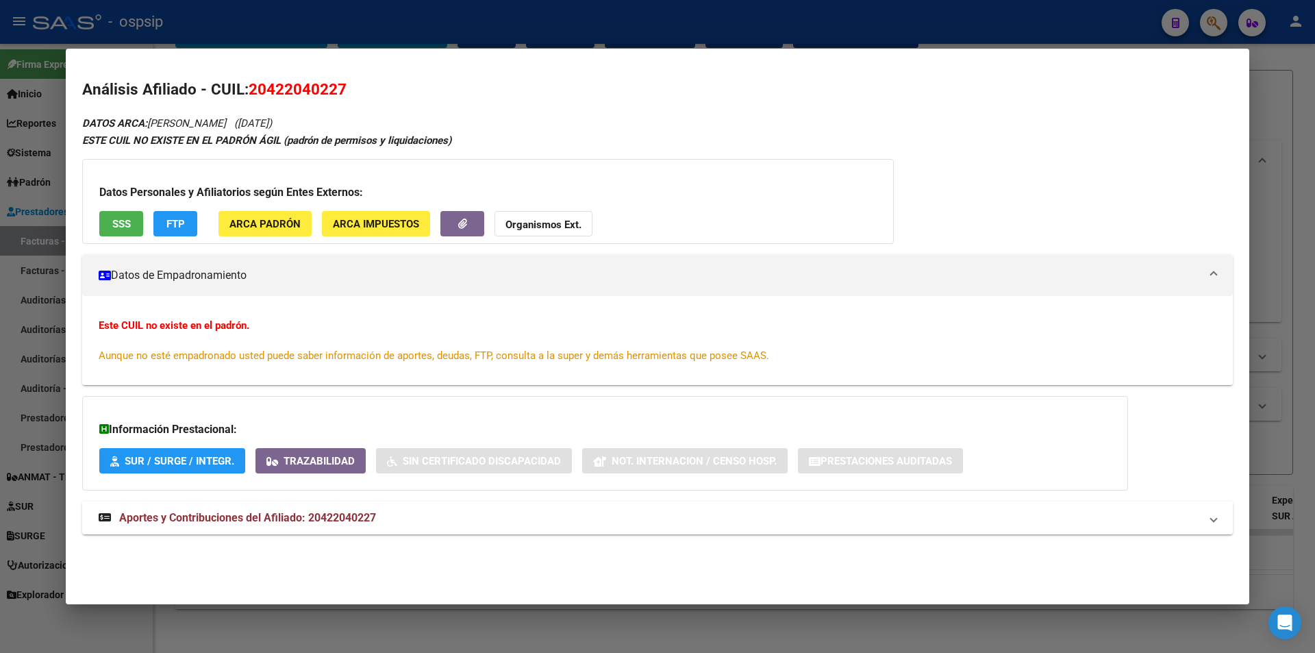
click at [157, 227] on button "FTP" at bounding box center [175, 223] width 44 height 25
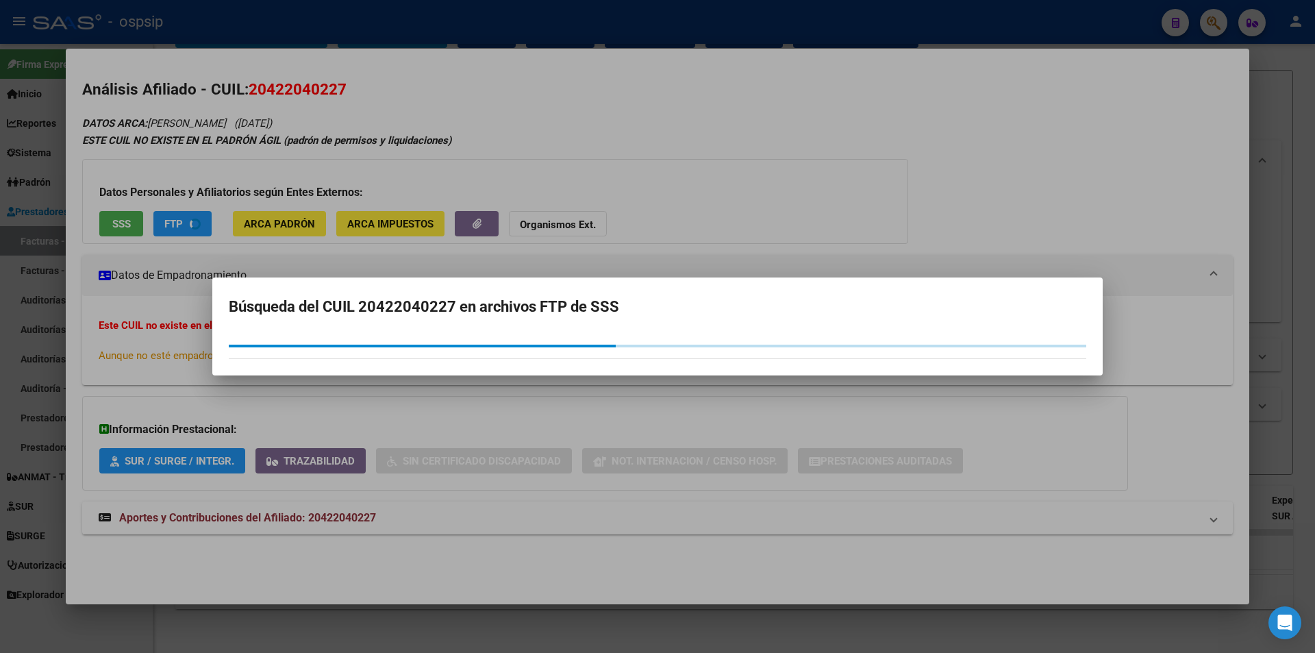
click at [135, 224] on div at bounding box center [657, 326] width 1315 height 653
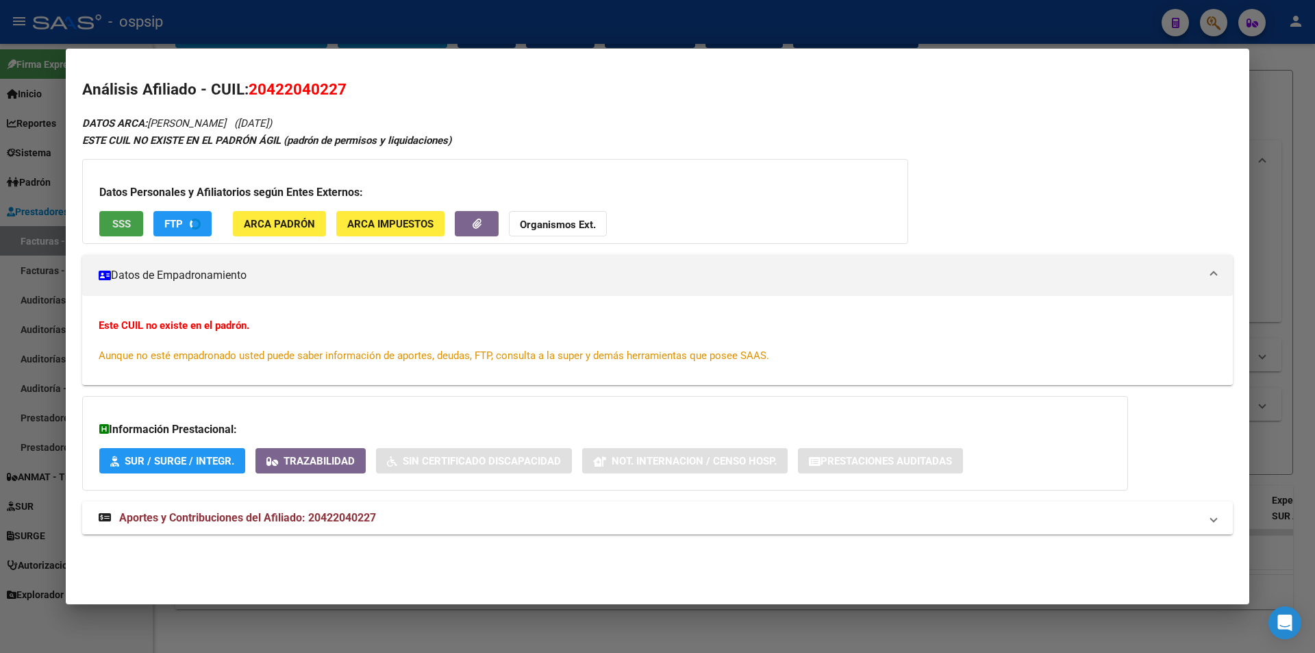
click at [135, 224] on button "SSS" at bounding box center [121, 223] width 44 height 25
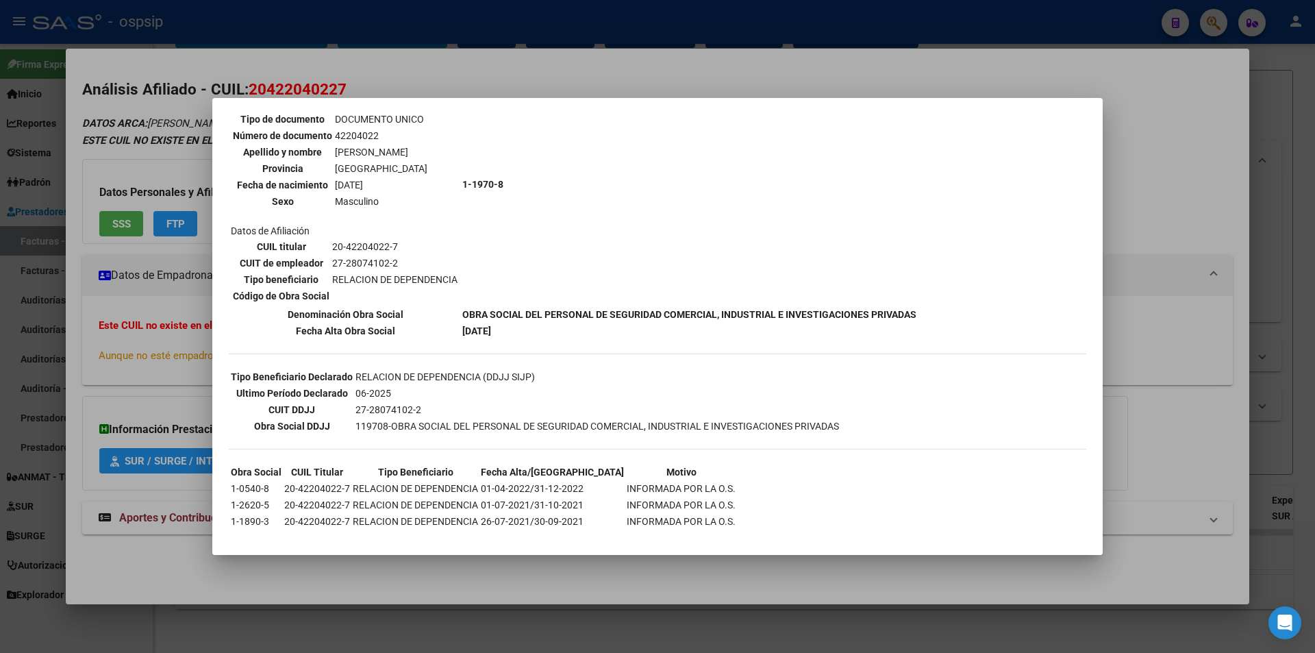
scroll to position [141, 0]
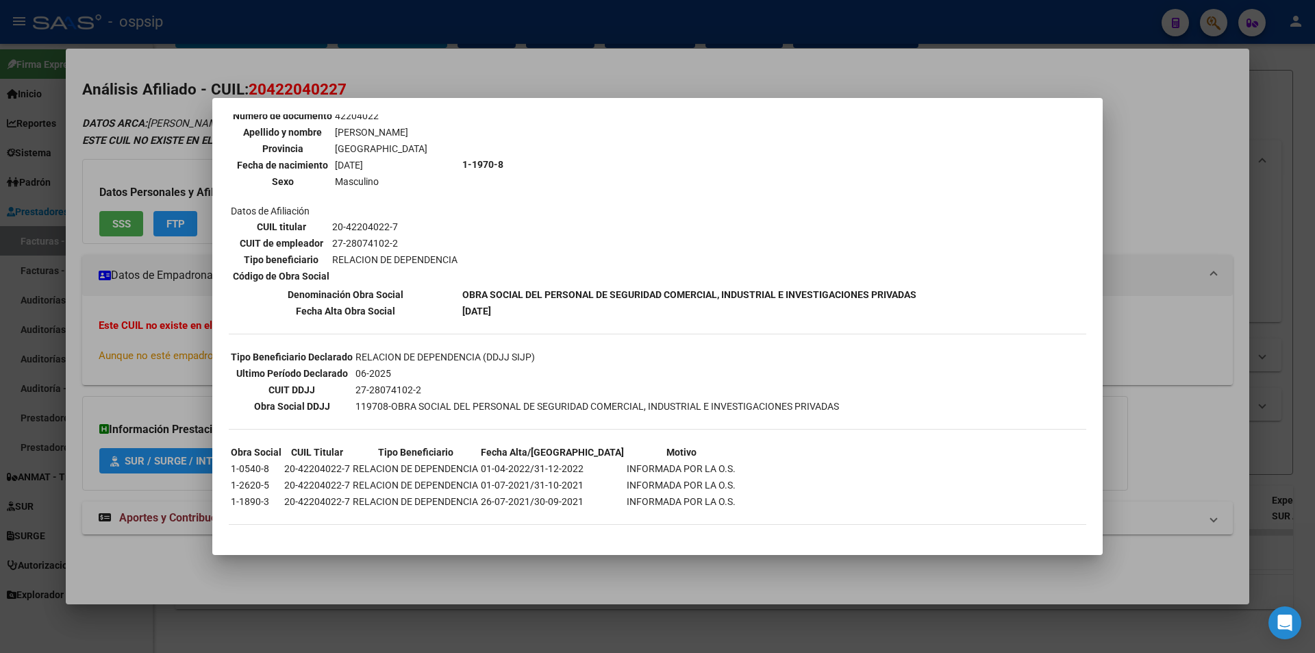
click at [59, 218] on div at bounding box center [657, 326] width 1315 height 653
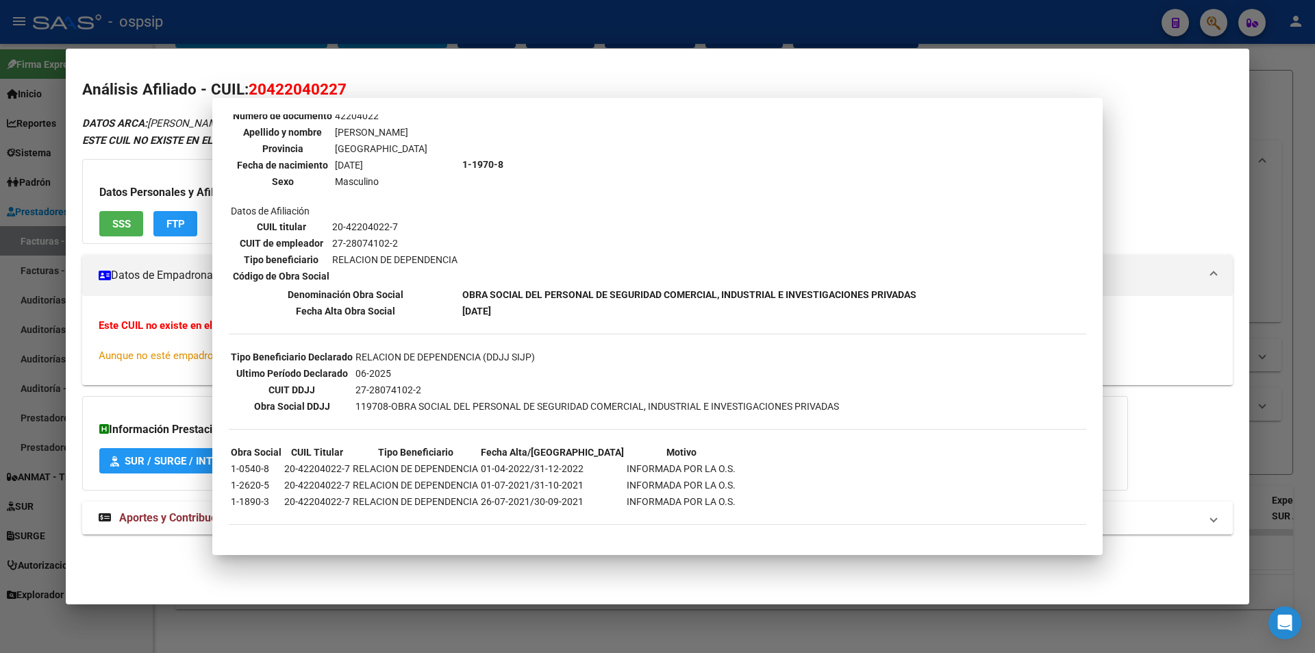
click at [0, 198] on div at bounding box center [657, 326] width 1315 height 653
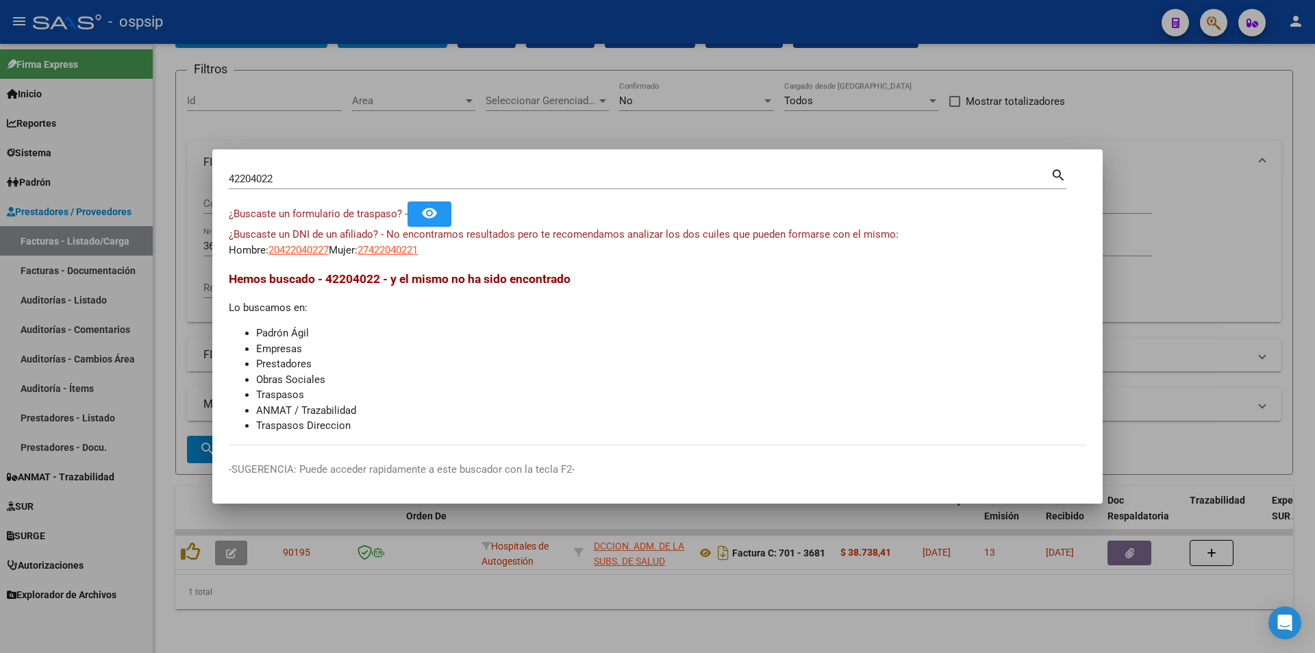
click at [311, 177] on input "42204022" at bounding box center [640, 179] width 822 height 12
paste input "58513266"
type input "58513266"
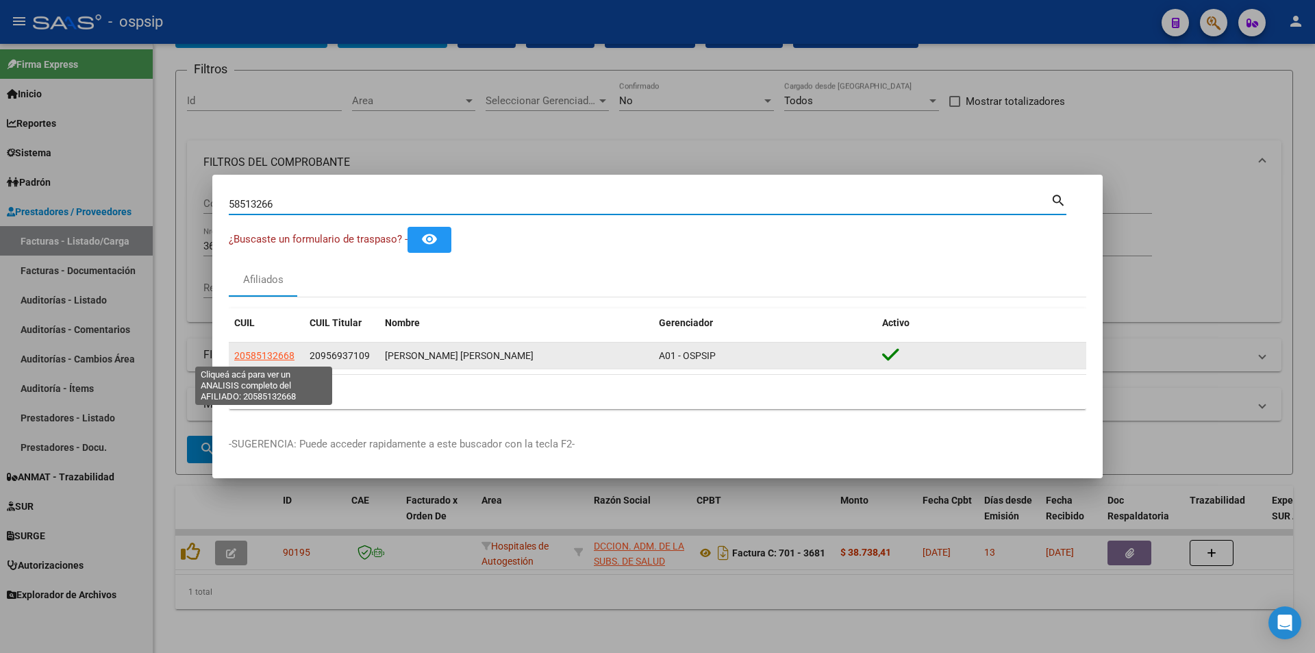
click at [274, 361] on span "20585132668" at bounding box center [264, 355] width 60 height 11
type textarea "20585132668"
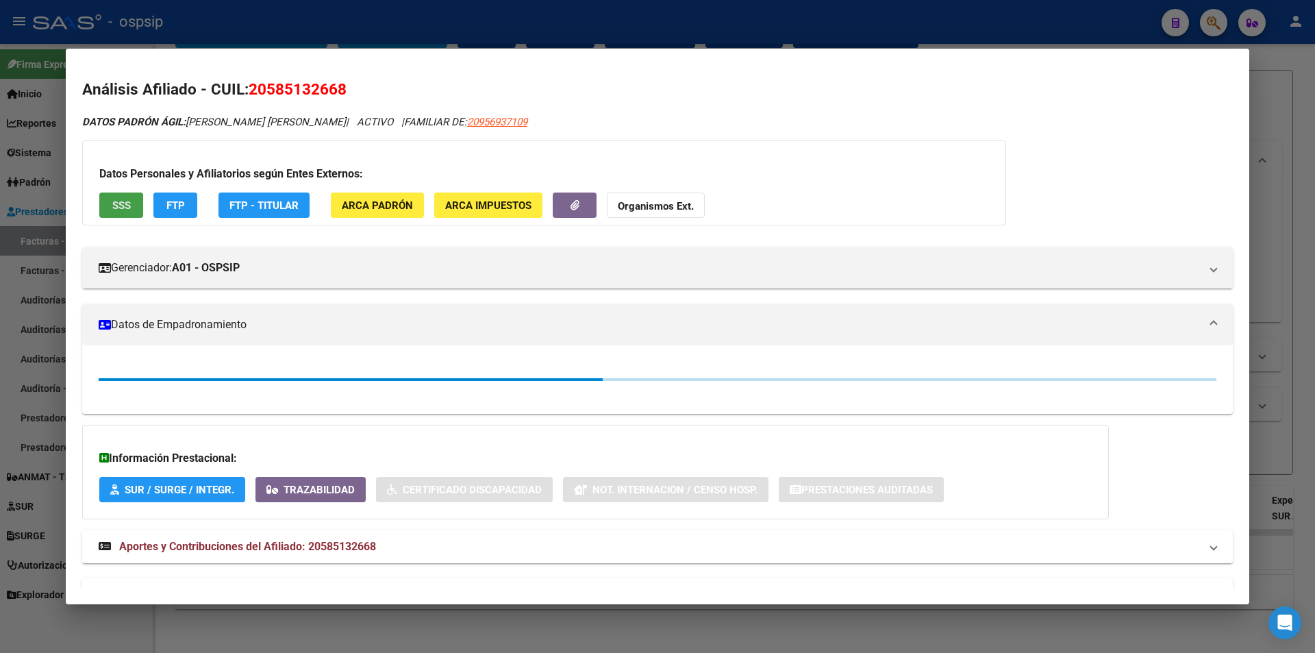
click at [124, 214] on button "SSS" at bounding box center [121, 204] width 44 height 25
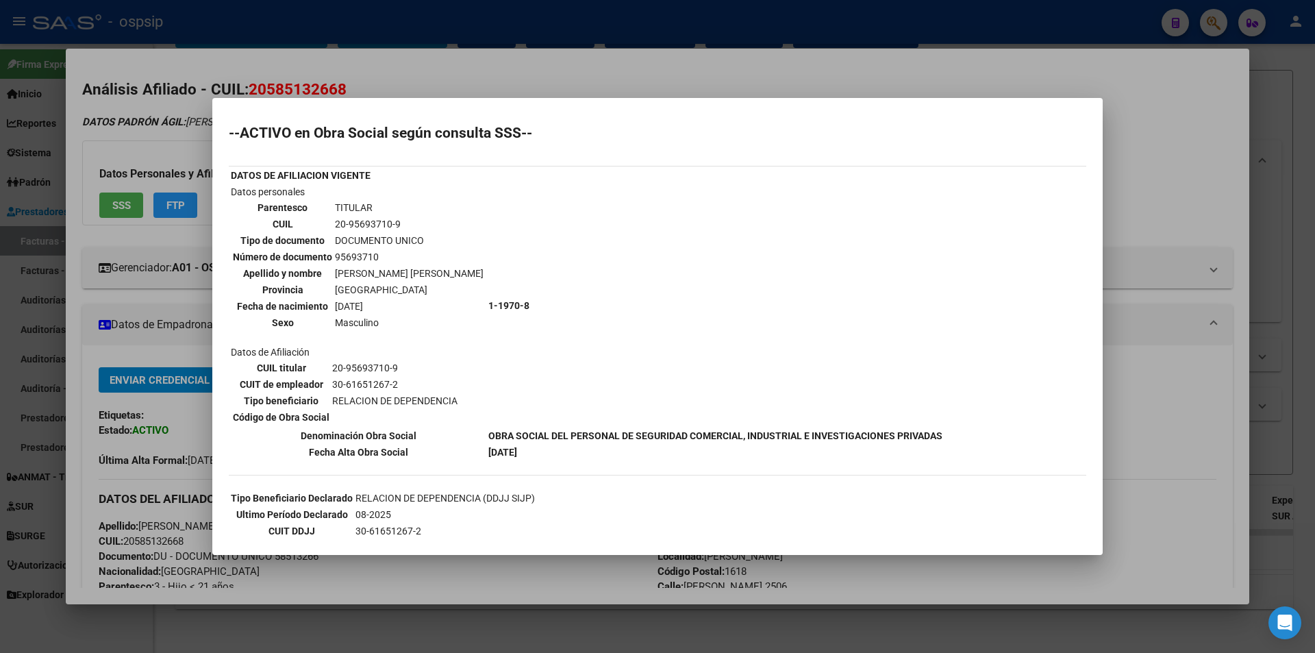
click at [20, 111] on div at bounding box center [657, 326] width 1315 height 653
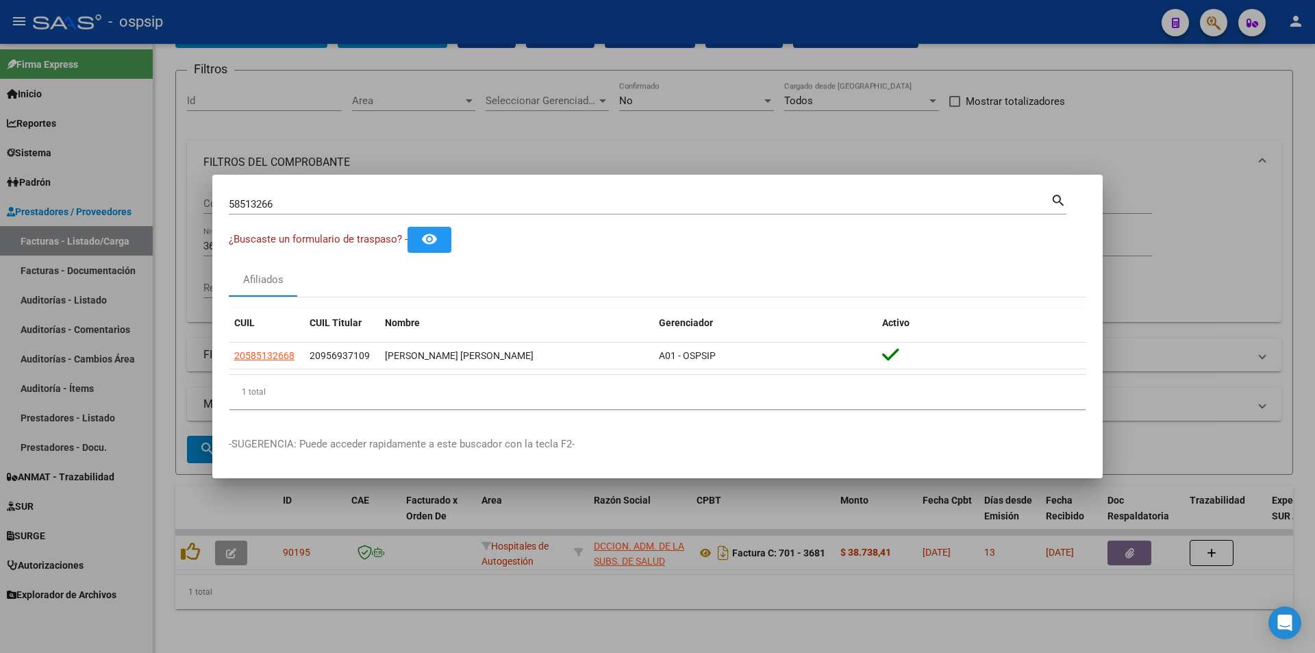
click at [290, 190] on mat-dialog-container "58513266 Buscar (apellido, dni, cuil, nro traspaso, cuit, obra social) search ¿…" at bounding box center [657, 327] width 891 height 304
click at [293, 192] on div "58513266 Buscar (apellido, dni, cuil, nro traspaso, cuit, obra social) search" at bounding box center [648, 202] width 838 height 23
click at [295, 212] on div "58513266 Buscar (apellido, dni, cuil, nro traspaso, cuit, obra social)" at bounding box center [640, 204] width 822 height 21
click at [294, 211] on div "58513266 Buscar (apellido, dni, cuil, nro traspaso, cuit, obra social)" at bounding box center [640, 204] width 822 height 21
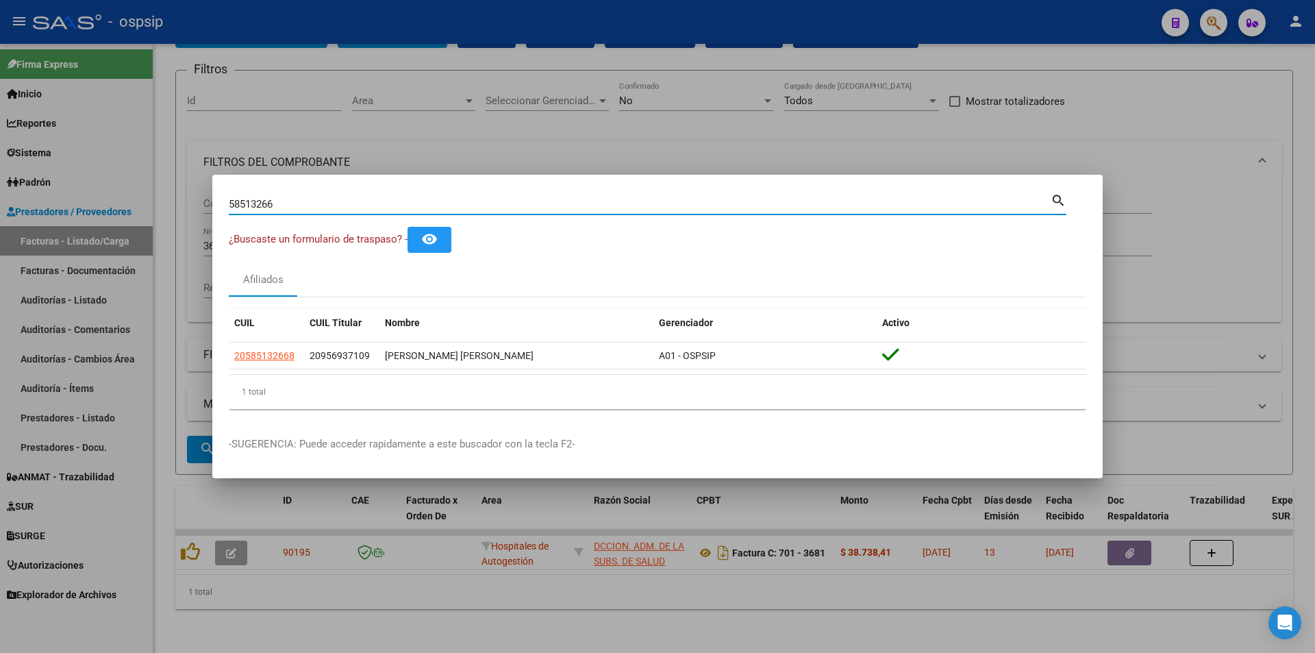
click at [291, 203] on input "58513266" at bounding box center [640, 204] width 822 height 12
paste input "4159361"
type input "41593616"
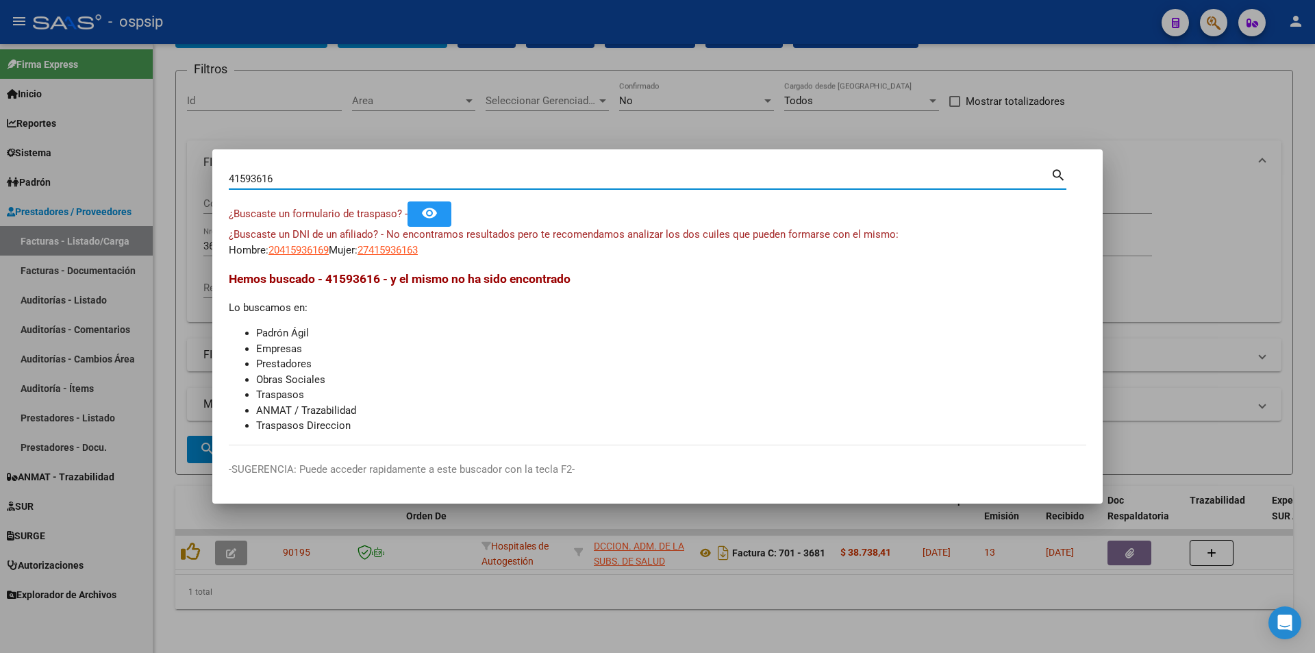
click at [295, 270] on h3 "Hemos buscado - 41593616 - y el mismo no ha sido encontrado" at bounding box center [658, 279] width 858 height 18
click at [296, 256] on app-link-go-to "20415936169" at bounding box center [299, 251] width 60 height 16
click at [297, 252] on span "20415936169" at bounding box center [299, 250] width 60 height 12
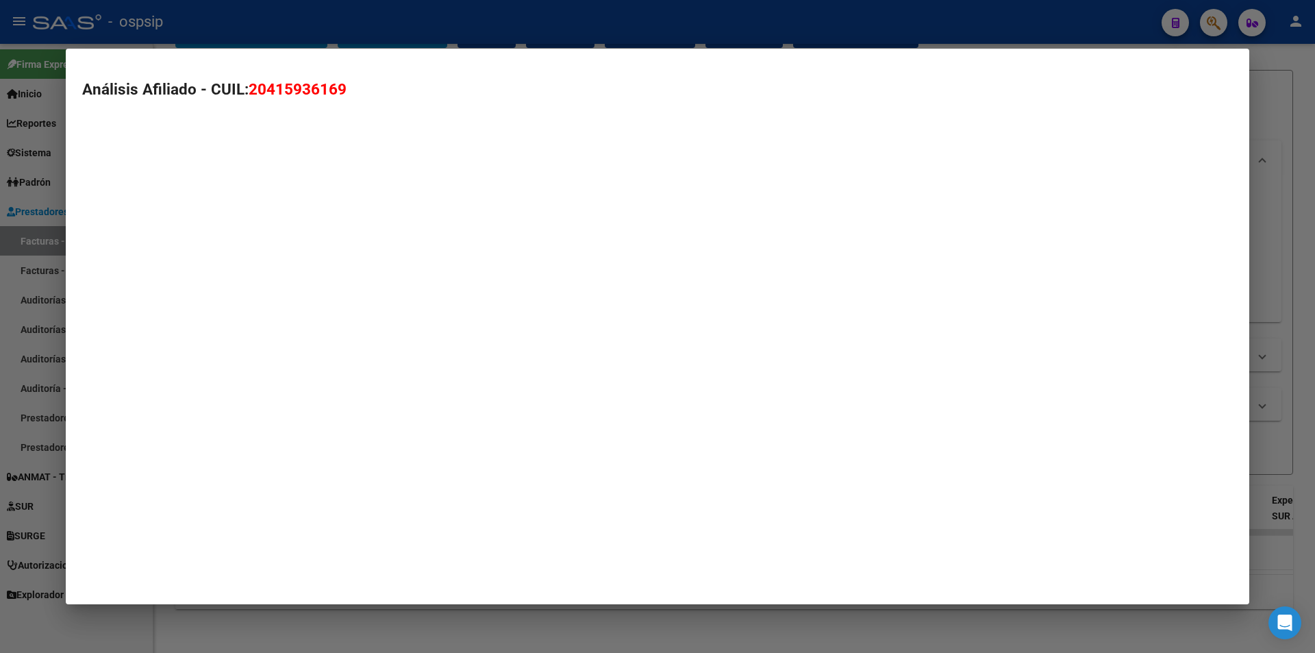
type textarea "20415936169"
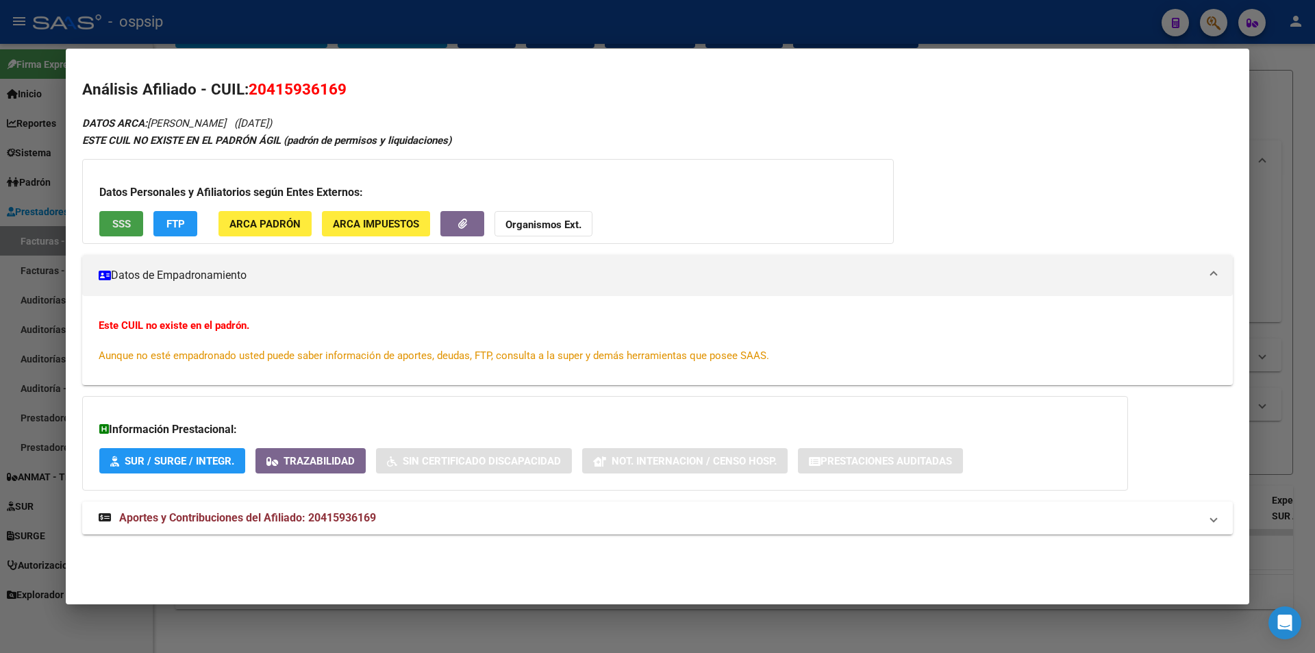
click at [114, 224] on span "SSS" at bounding box center [121, 224] width 18 height 12
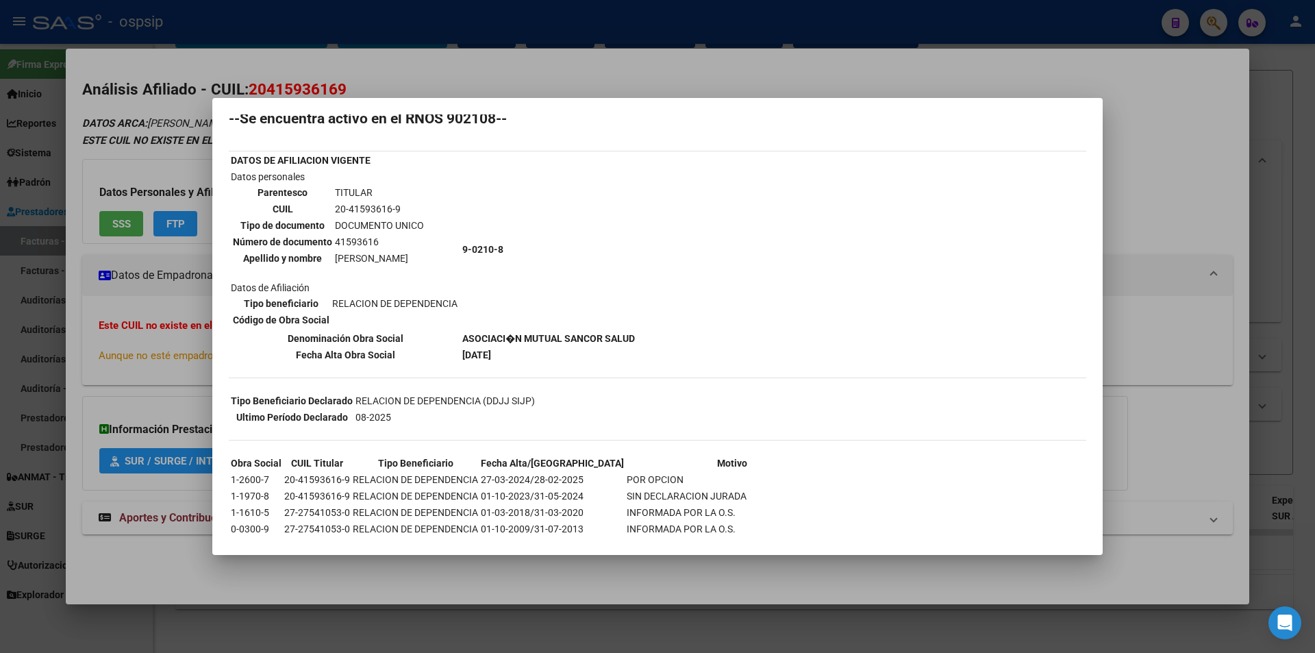
scroll to position [84, 0]
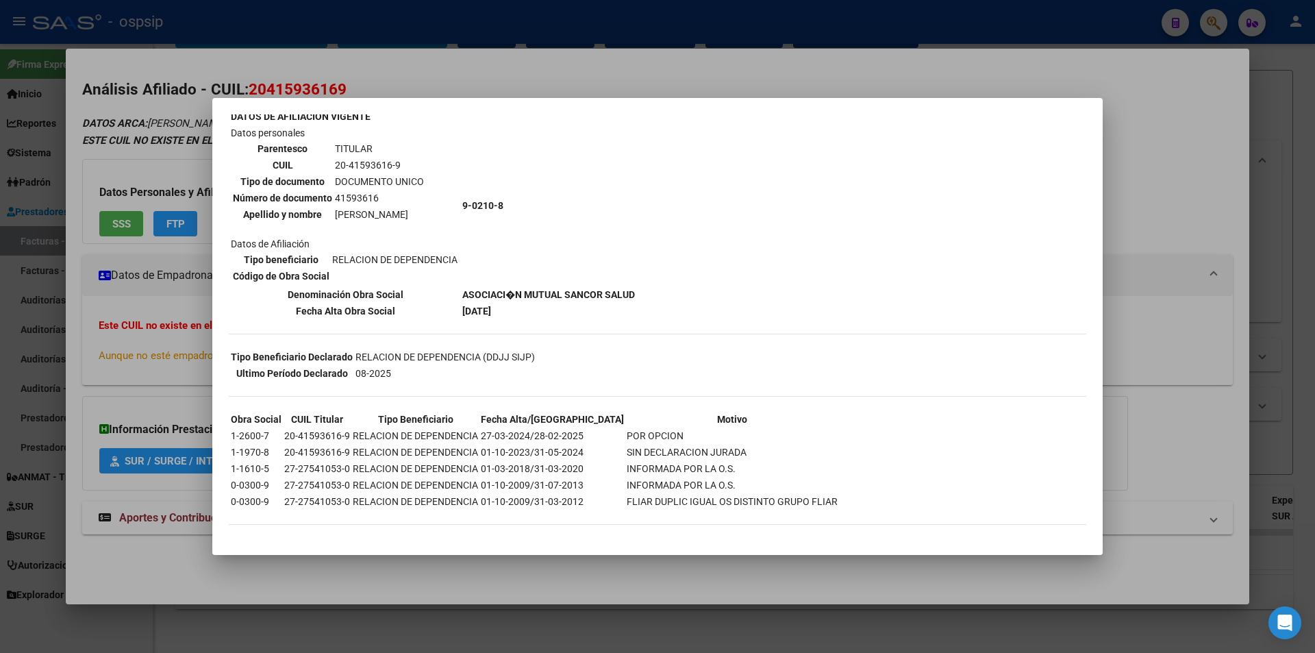
drag, startPoint x: 313, startPoint y: 439, endPoint x: 335, endPoint y: 474, distance: 41.2
click at [335, 474] on tbody "Obra Social CUIL Titular Tipo Beneficiario Fecha Alta/Baja Motivo 1-2600-7 20-4…" at bounding box center [534, 460] width 608 height 97
click at [335, 474] on td "27-27541053-0" at bounding box center [317, 468] width 67 height 15
drag, startPoint x: 532, startPoint y: 451, endPoint x: 635, endPoint y: 453, distance: 103.5
click at [635, 453] on tr "1-1970-8 20-41593616-9 RELACION DE DEPENDENCIA 01-10-2023/31-05-2024 SIN DECLAR…" at bounding box center [534, 452] width 608 height 15
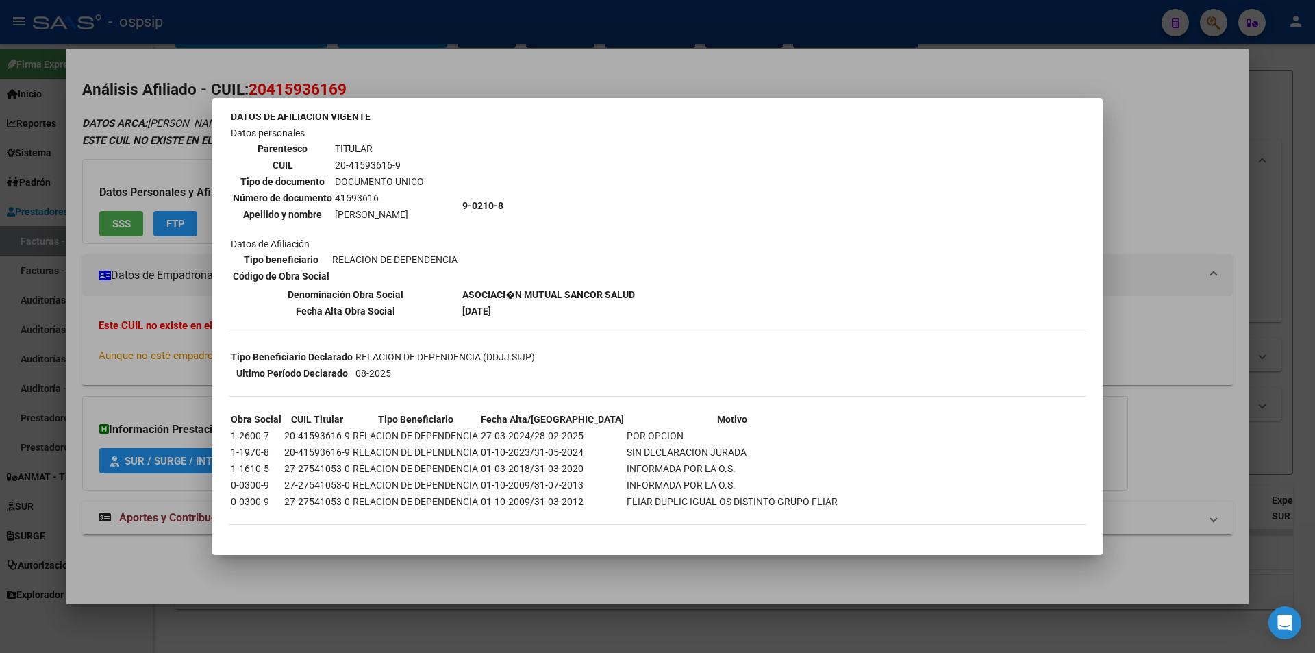
click at [111, 499] on div at bounding box center [657, 326] width 1315 height 653
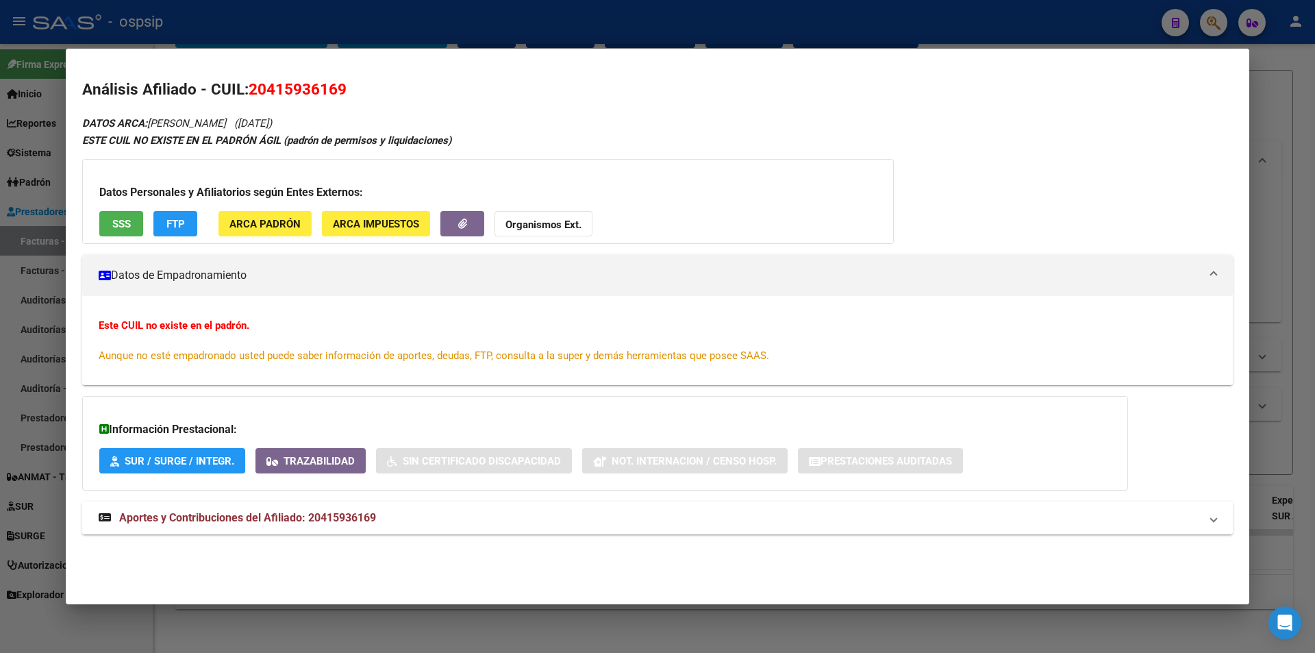
click at [113, 511] on strong "Aportes y Contribuciones del Afiliado: 20415936169" at bounding box center [237, 518] width 277 height 16
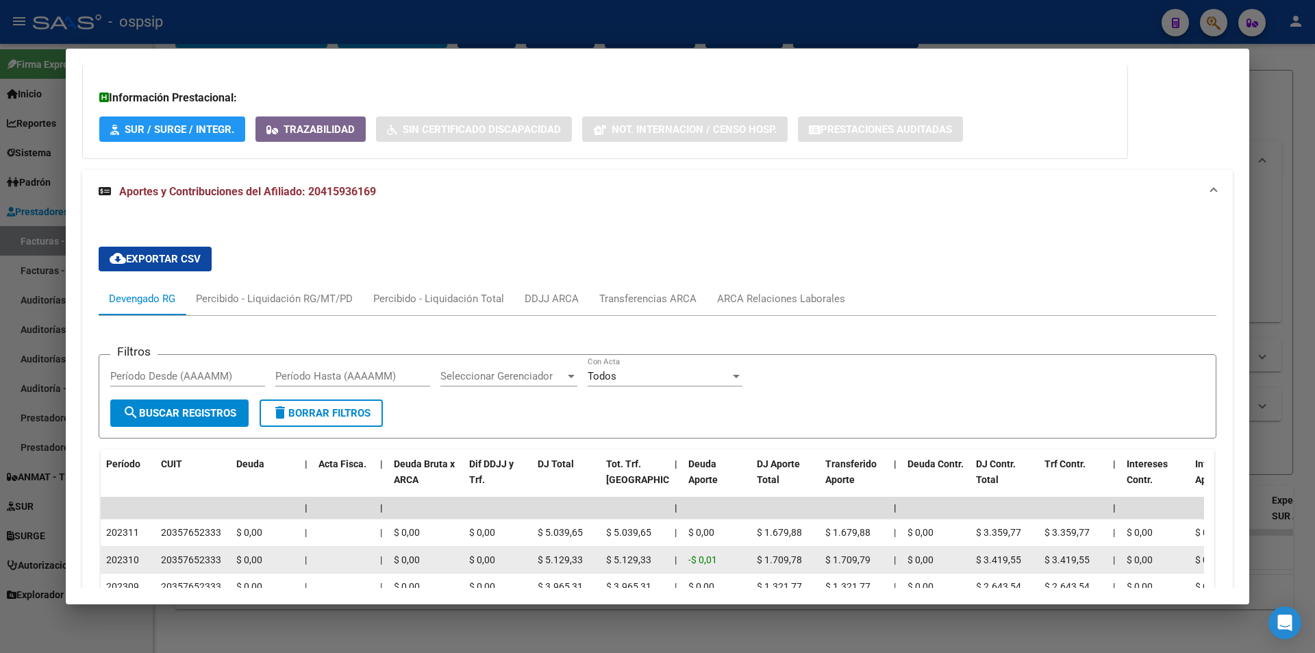
scroll to position [400, 0]
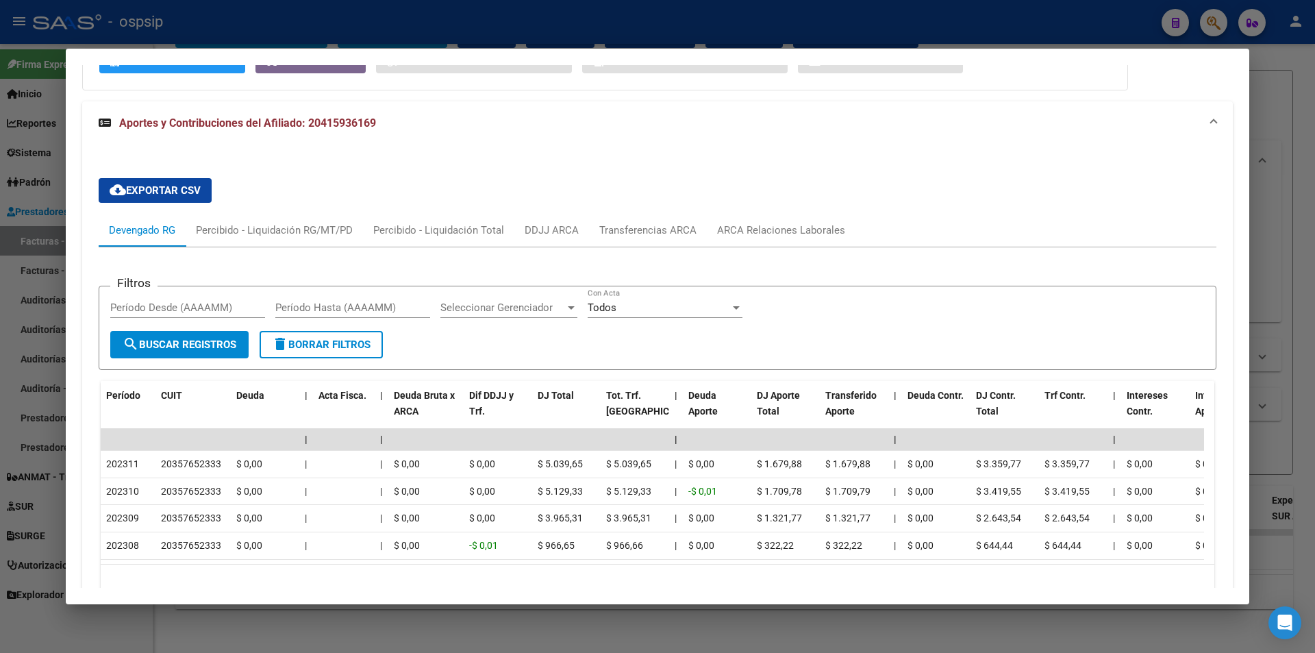
click at [0, 9] on div at bounding box center [657, 326] width 1315 height 653
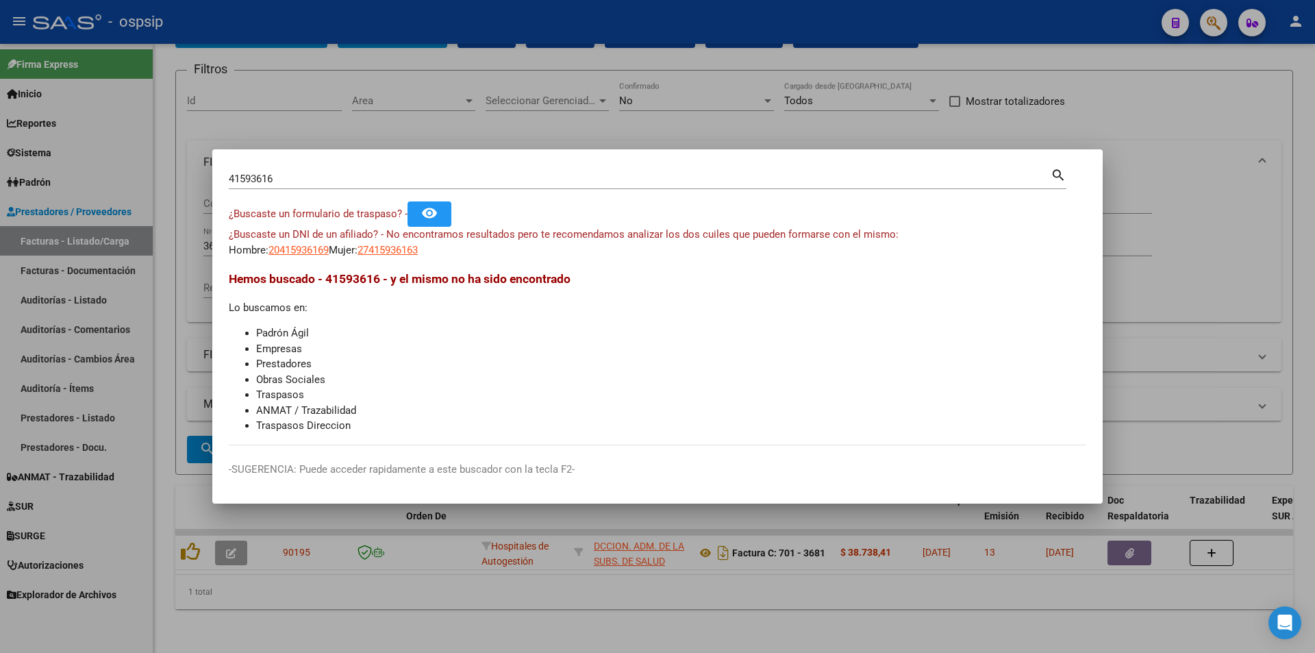
drag, startPoint x: 267, startPoint y: 154, endPoint x: 266, endPoint y: 163, distance: 9.0
click at [266, 161] on mat-dialog-container "41593616 Buscar (apellido, dni, cuil, nro traspaso, cuit, obra social) search ¿…" at bounding box center [657, 326] width 891 height 355
click at [264, 176] on input "41593616" at bounding box center [640, 179] width 822 height 12
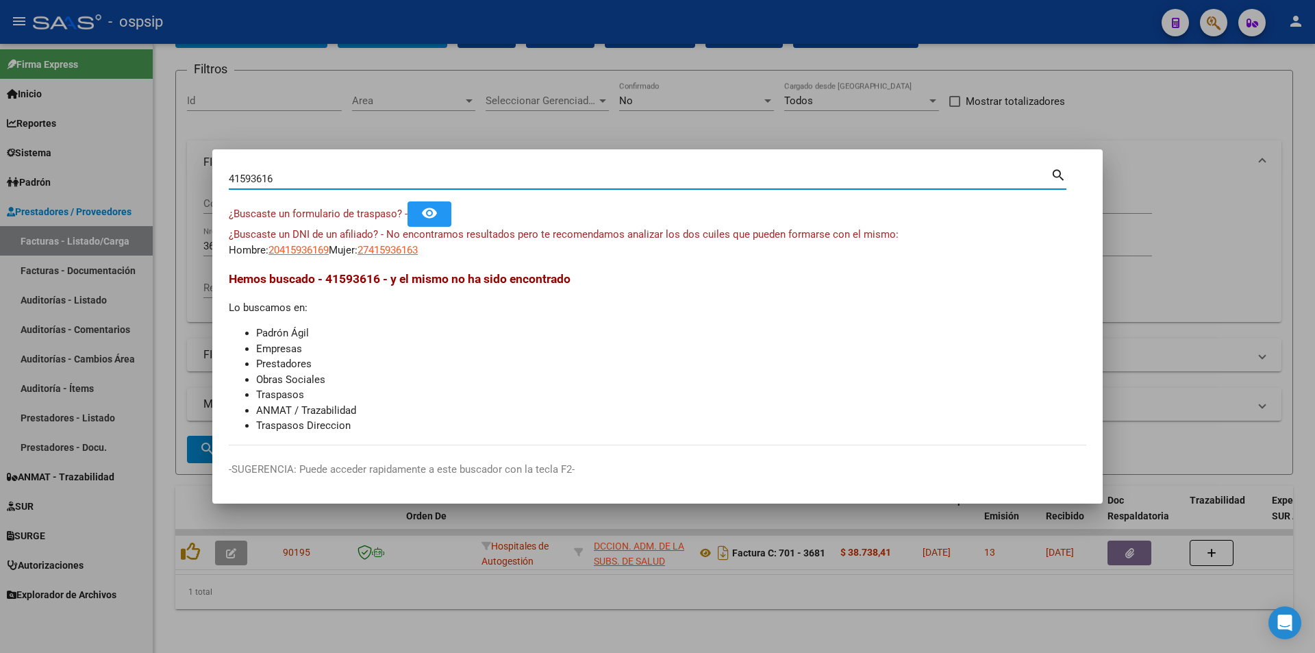
paste input "5271308"
type input "52713086"
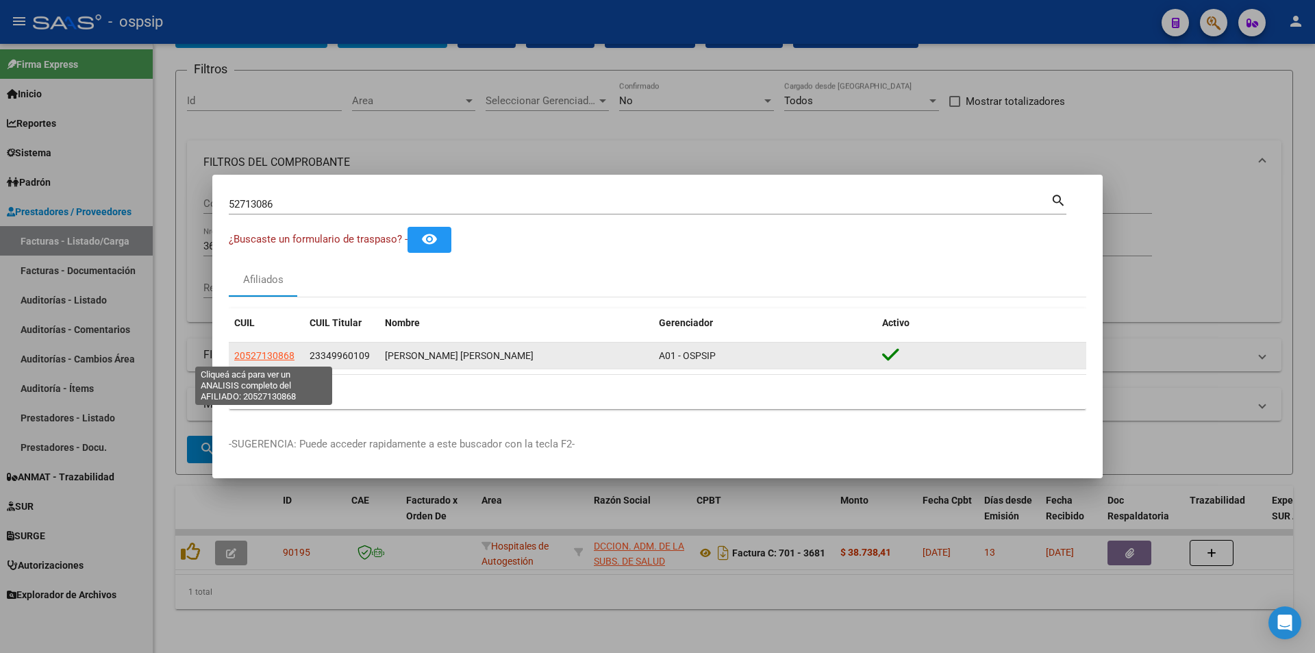
click at [264, 356] on span "20527130868" at bounding box center [264, 355] width 60 height 11
type textarea "20527130868"
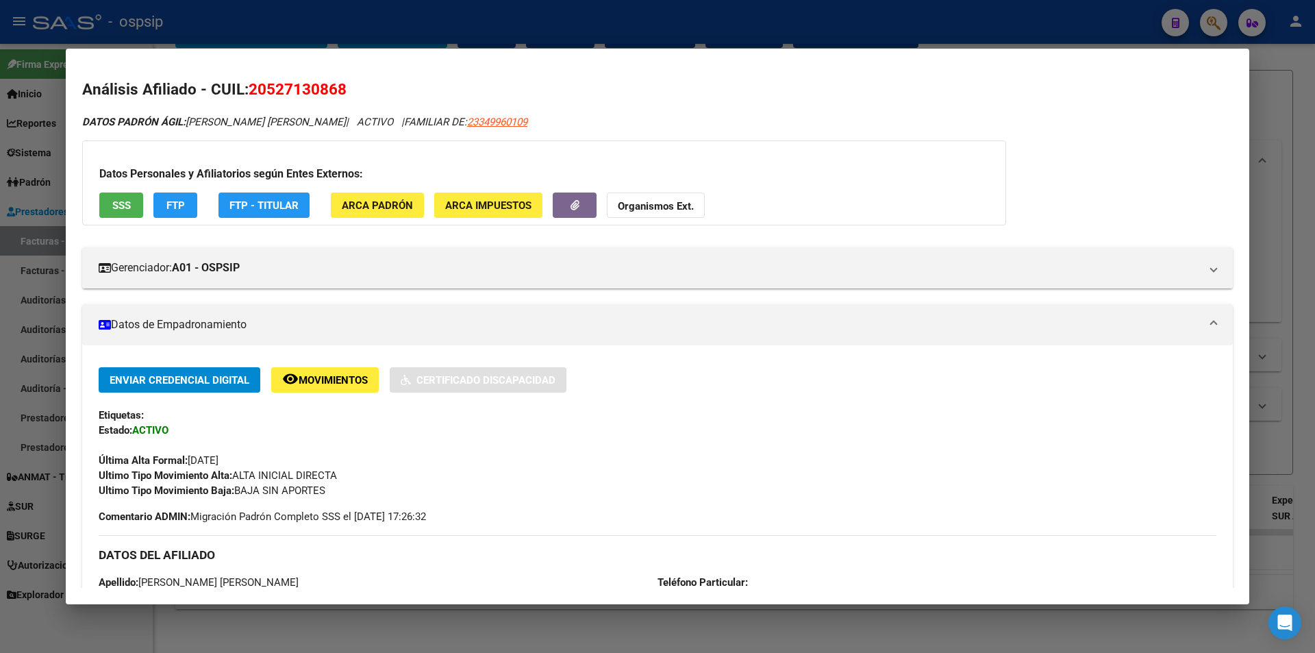
click at [119, 203] on span "SSS" at bounding box center [121, 205] width 18 height 12
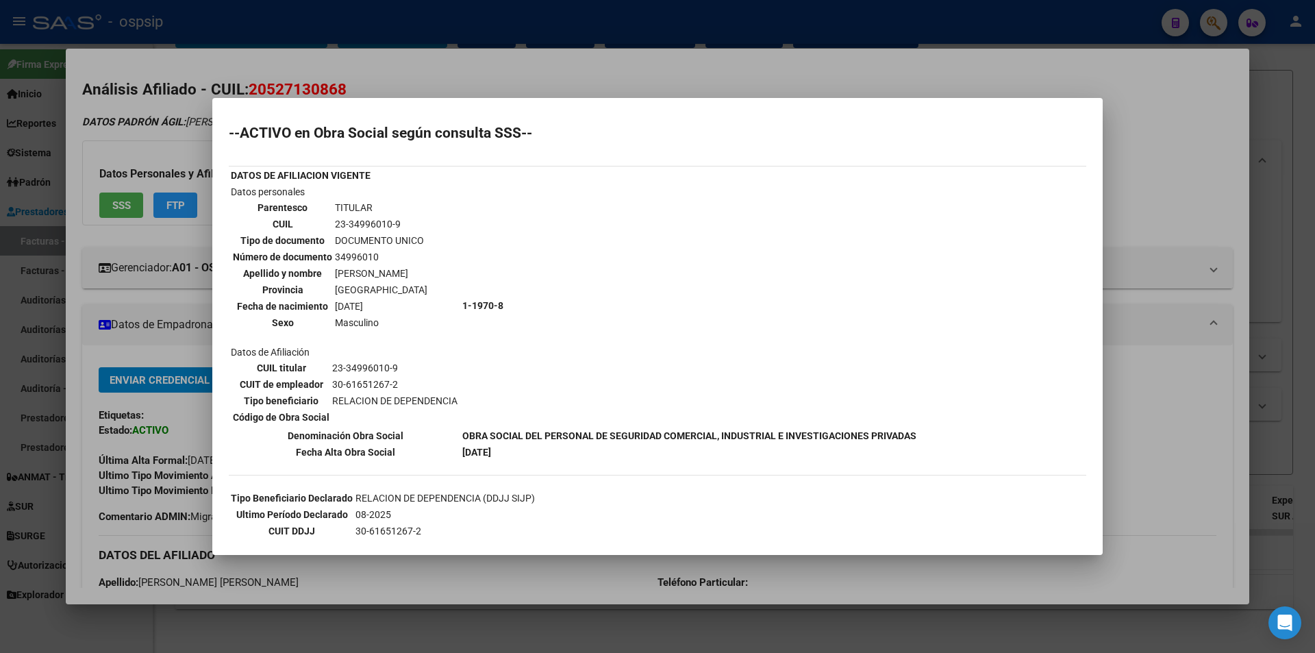
click at [39, 85] on div at bounding box center [657, 326] width 1315 height 653
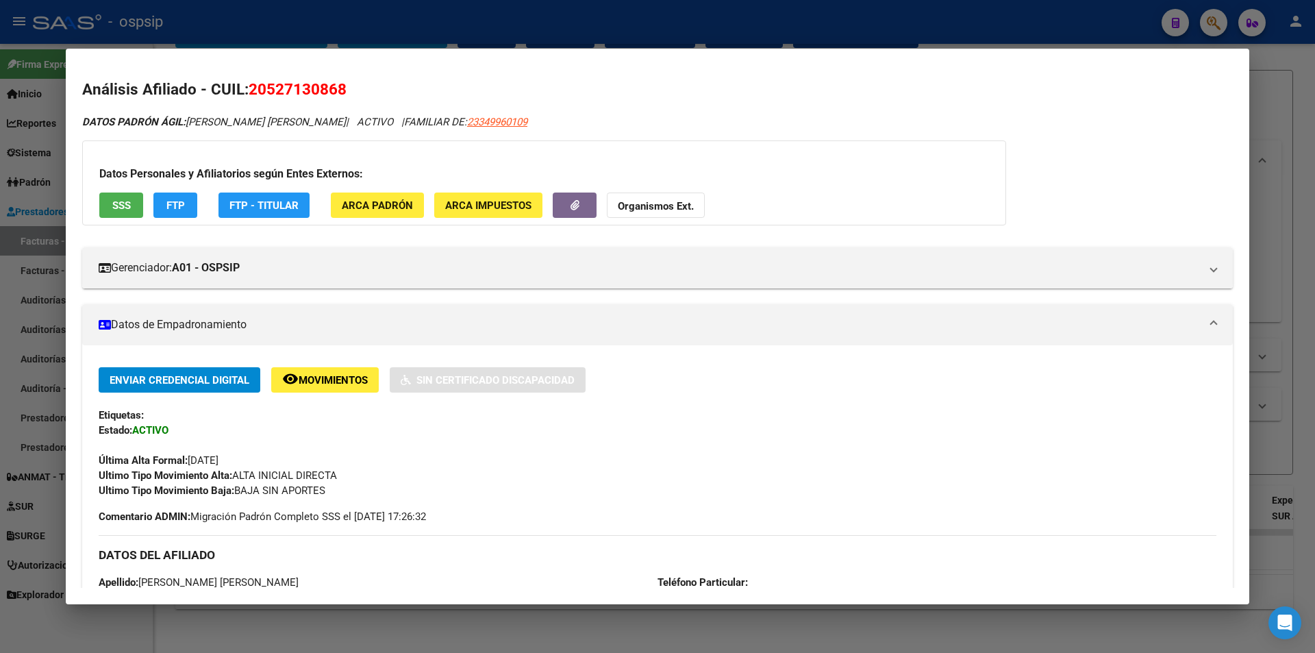
click at [39, 85] on div at bounding box center [657, 326] width 1315 height 653
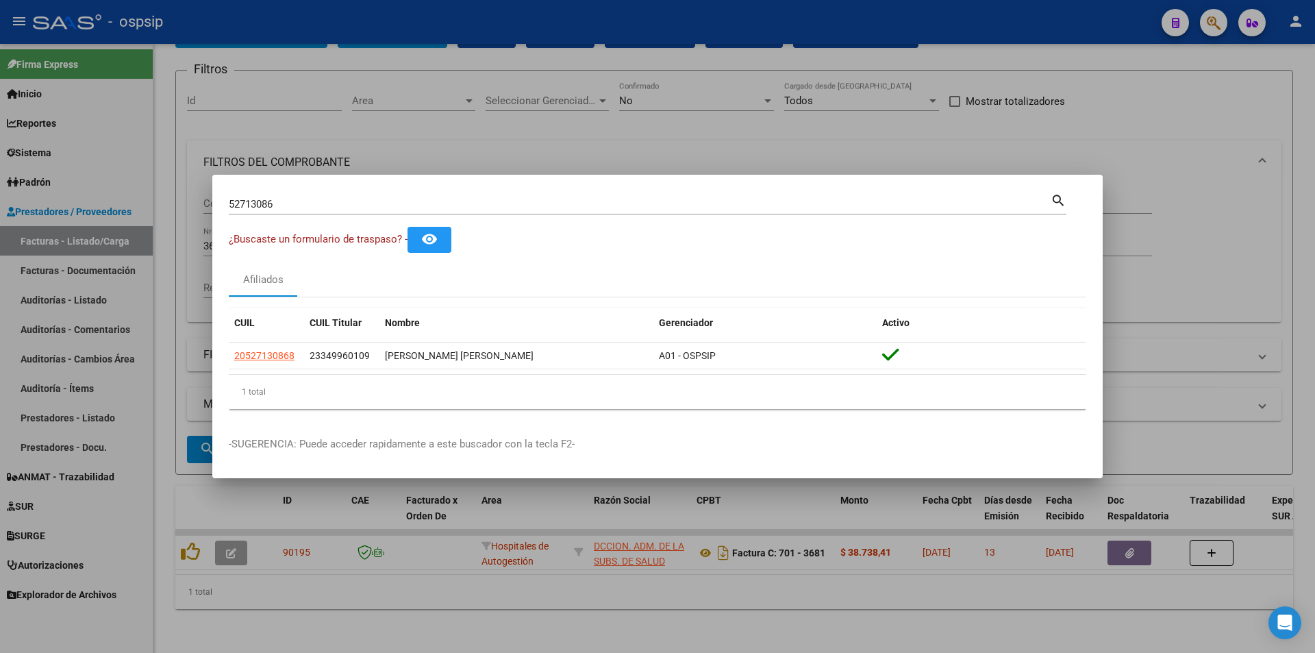
drag, startPoint x: 284, startPoint y: 232, endPoint x: 288, endPoint y: 204, distance: 28.3
click at [284, 229] on div "¿Buscaste un formulario de traspaso? - remove_red_eye" at bounding box center [658, 239] width 858 height 25
click at [288, 204] on input "52713086" at bounding box center [640, 204] width 822 height 12
paste input "7746465"
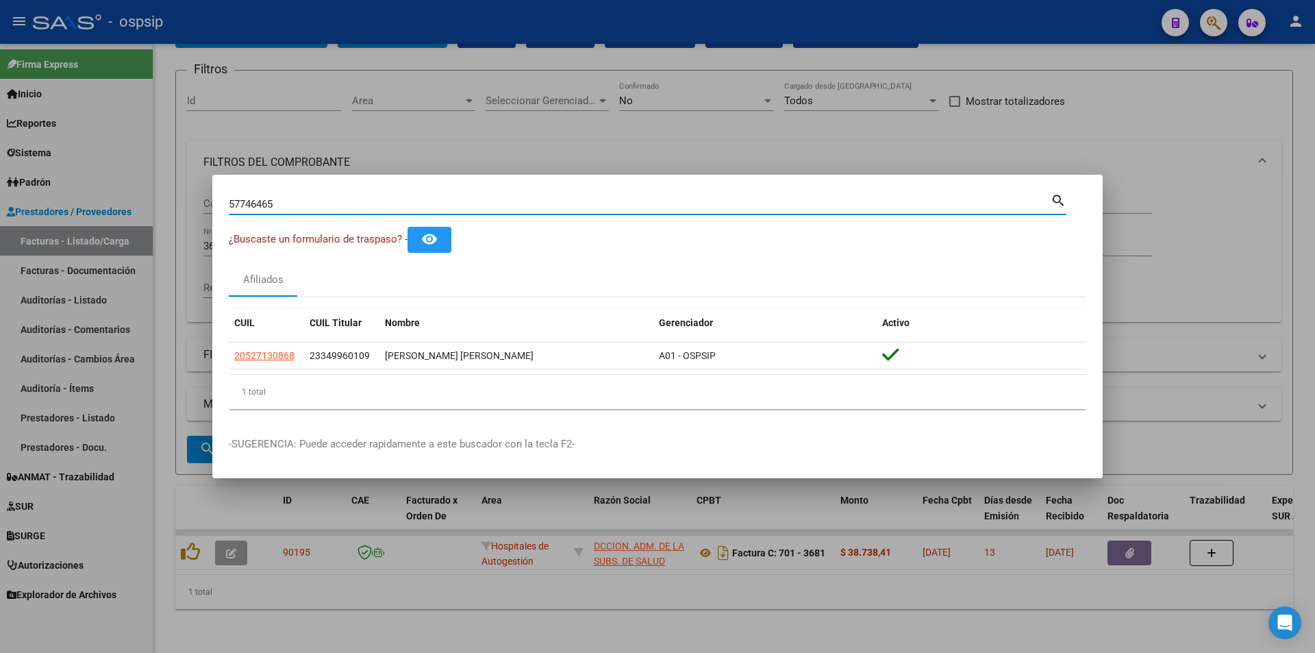
type input "57746465"
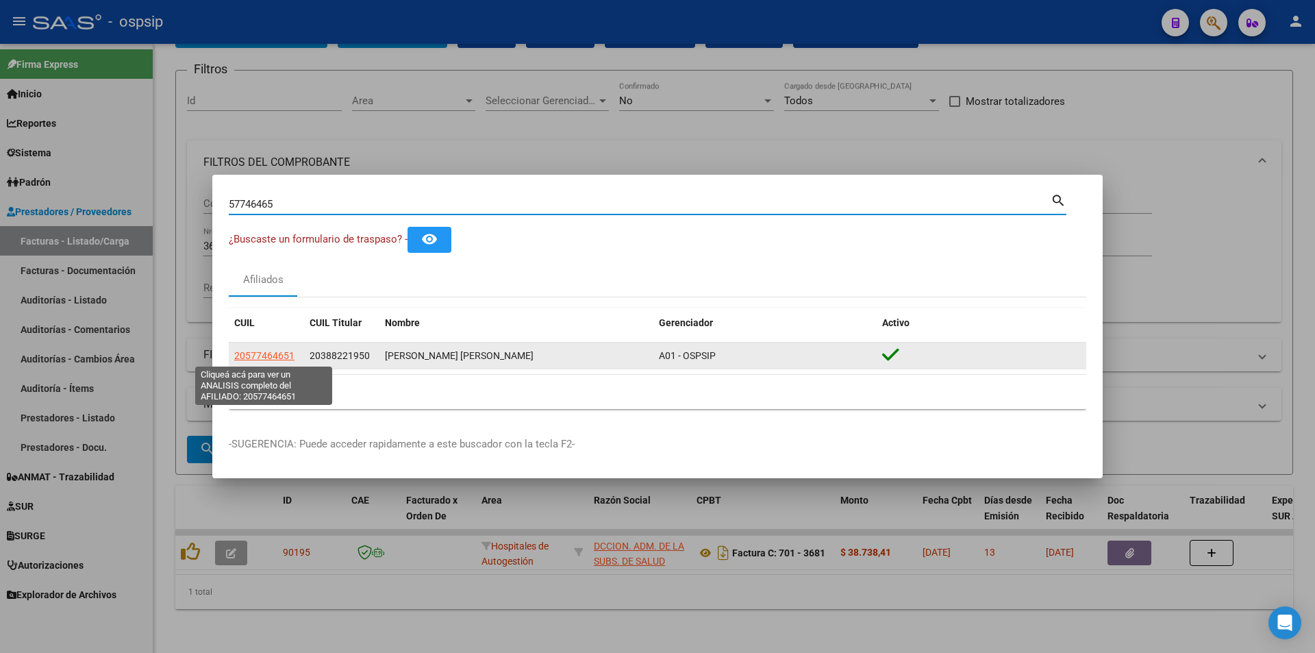
click at [273, 361] on span "20577464651" at bounding box center [264, 355] width 60 height 11
type textarea "20577464651"
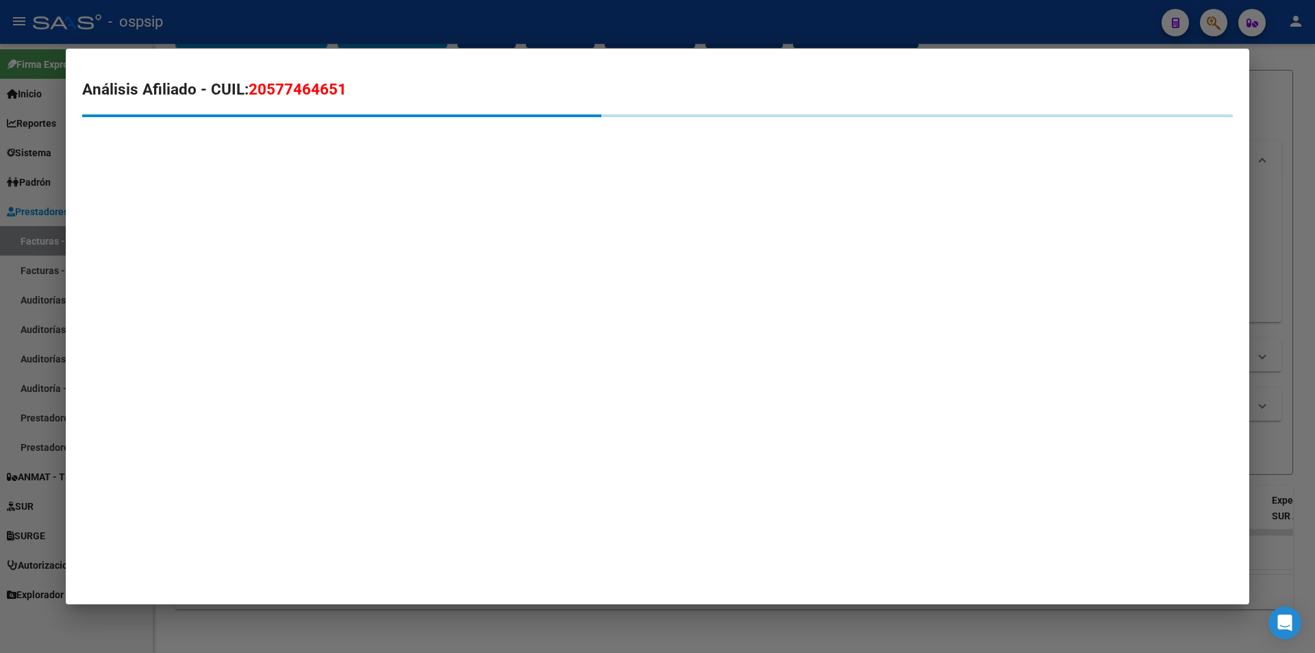
click at [0, 258] on div at bounding box center [657, 326] width 1315 height 653
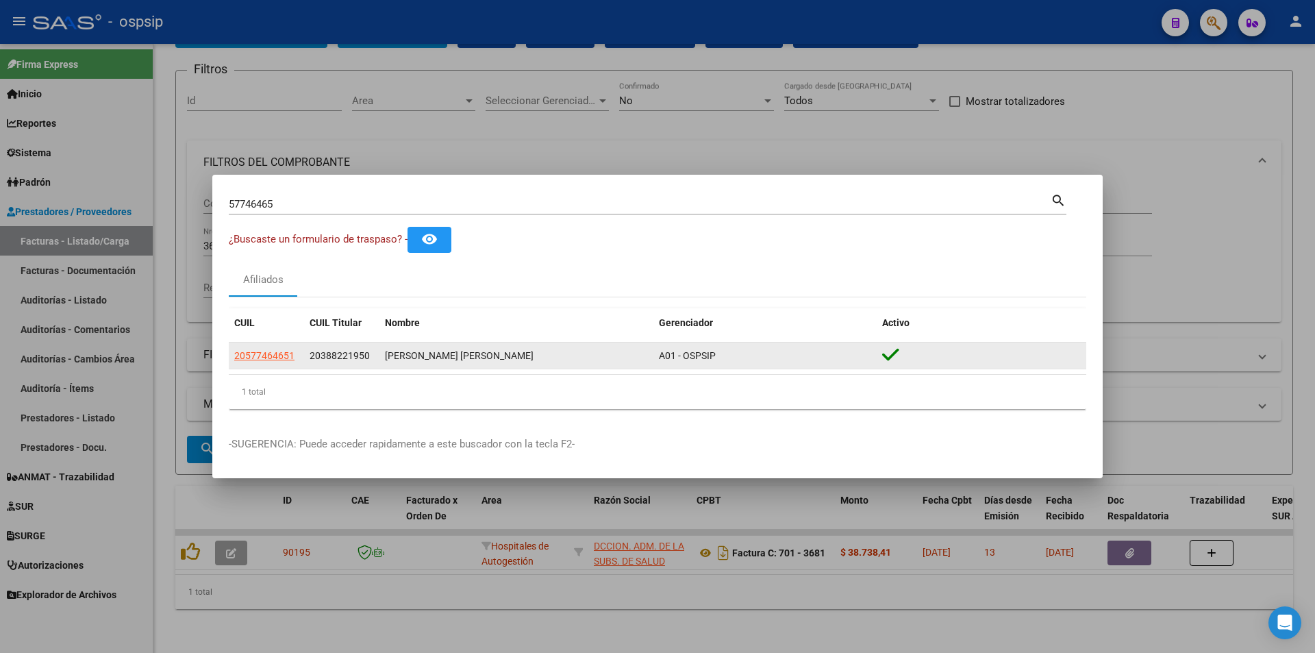
click at [302, 346] on datatable-body-cell "20577464651" at bounding box center [266, 356] width 75 height 27
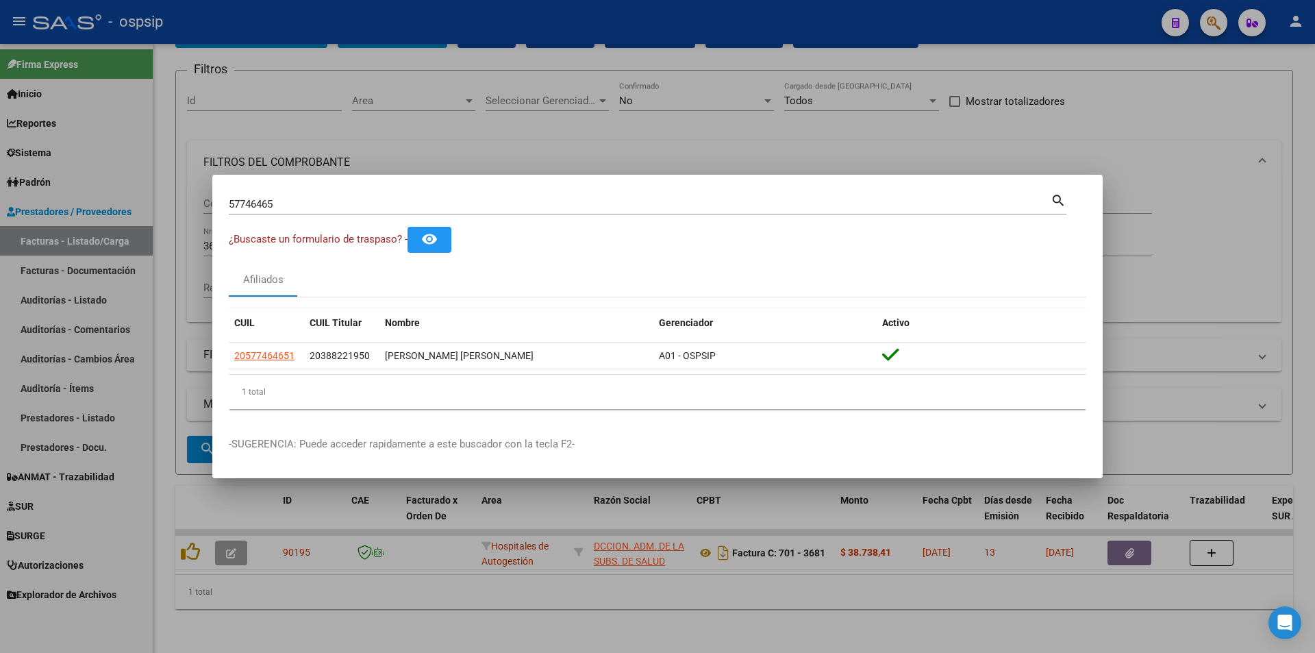
click at [223, 341] on mat-dialog-content "57746465 Buscar (apellido, dni, cuil, nro traspaso, cuit, obra social) search ¿…" at bounding box center [657, 305] width 891 height 229
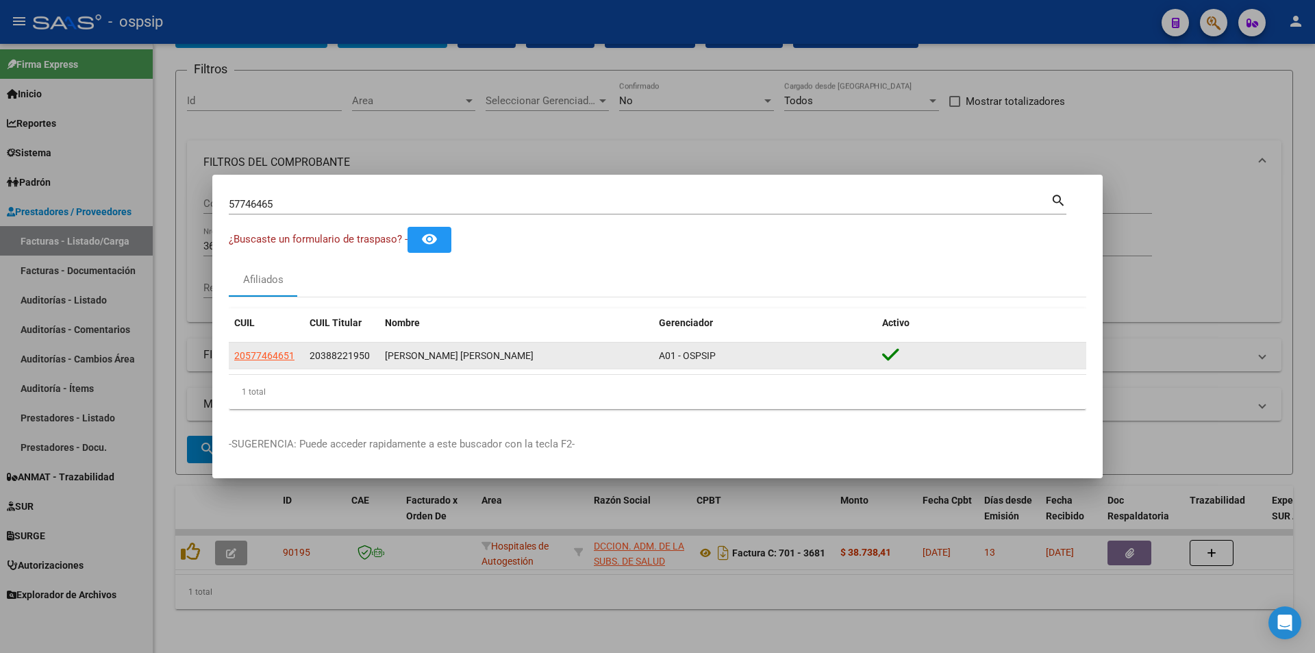
click at [232, 348] on datatable-body-cell "20577464651" at bounding box center [266, 356] width 75 height 27
click at [241, 352] on span "20577464651" at bounding box center [264, 355] width 60 height 11
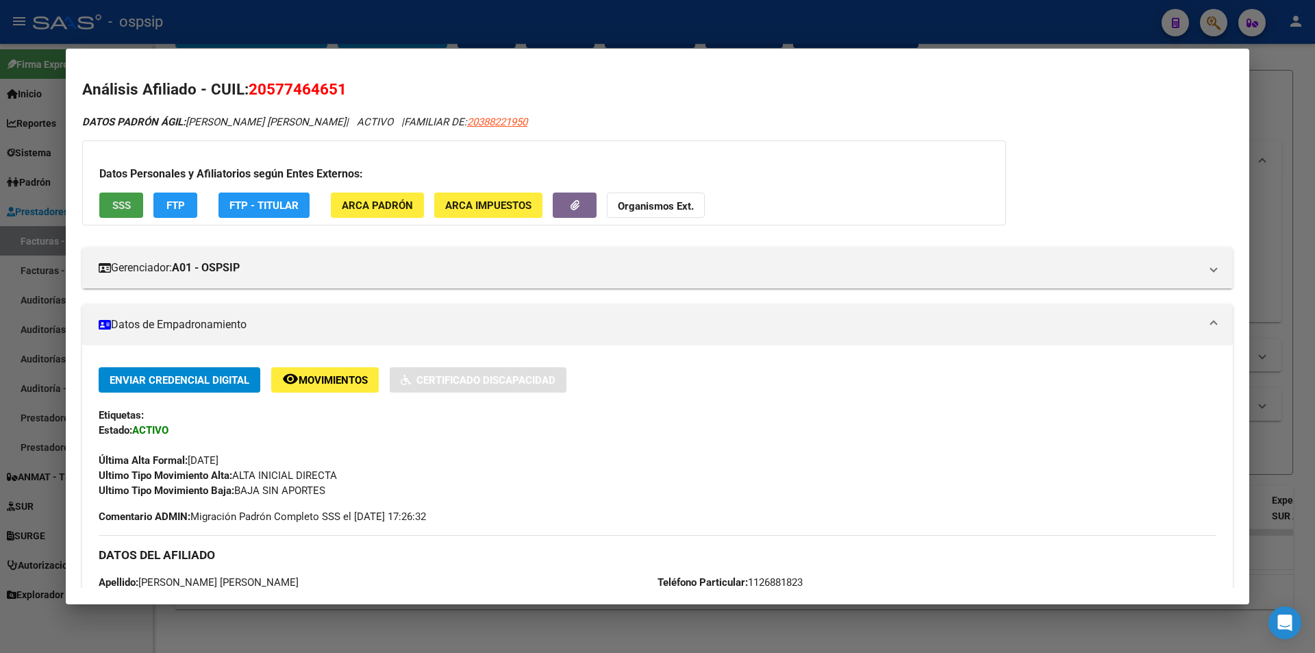
click at [134, 201] on button "SSS" at bounding box center [121, 204] width 44 height 25
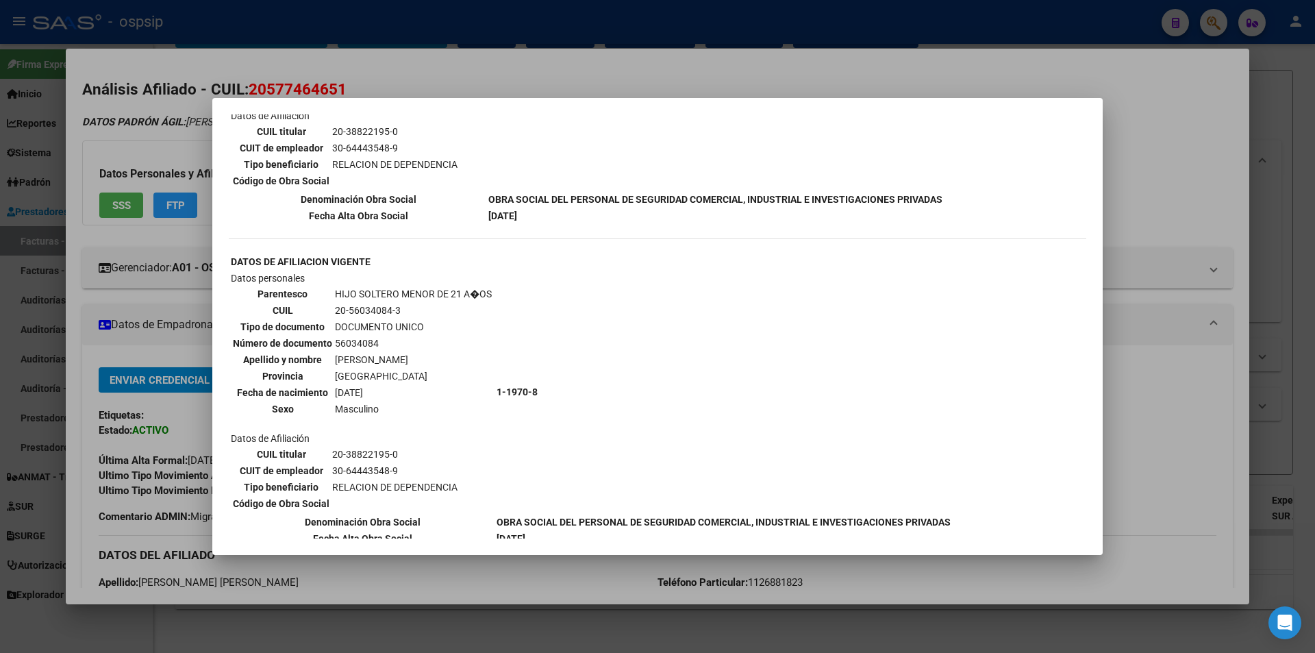
scroll to position [685, 0]
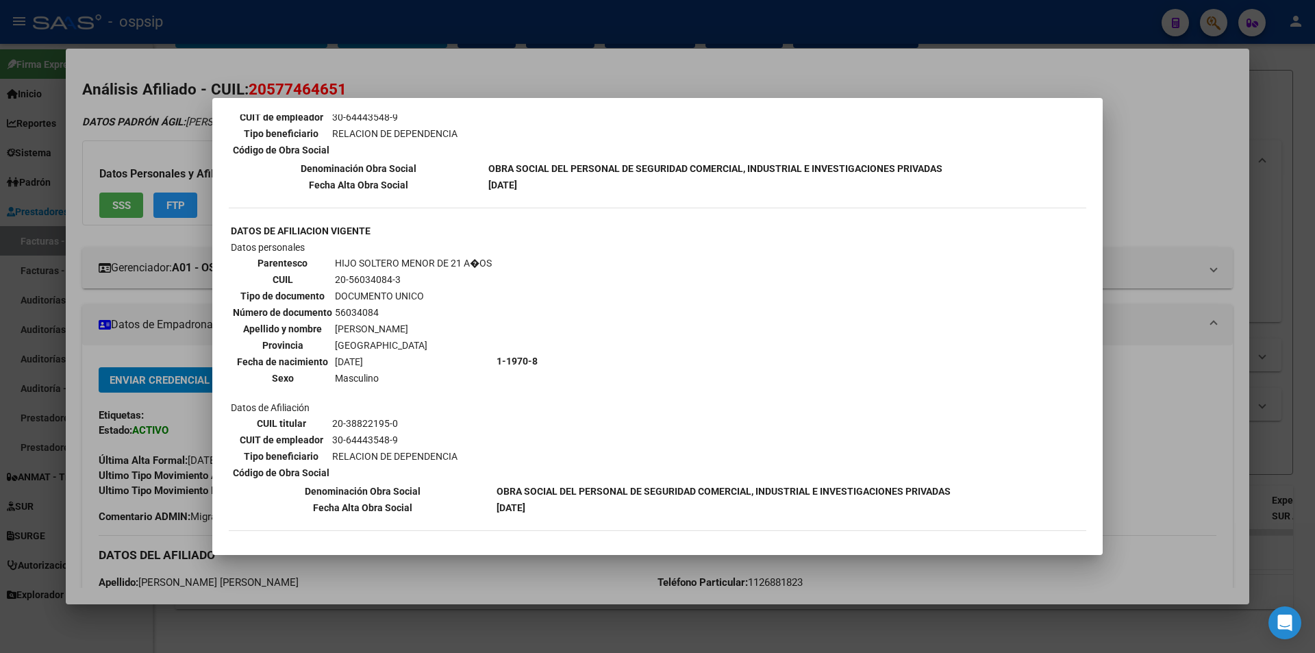
click at [164, 346] on div at bounding box center [657, 326] width 1315 height 653
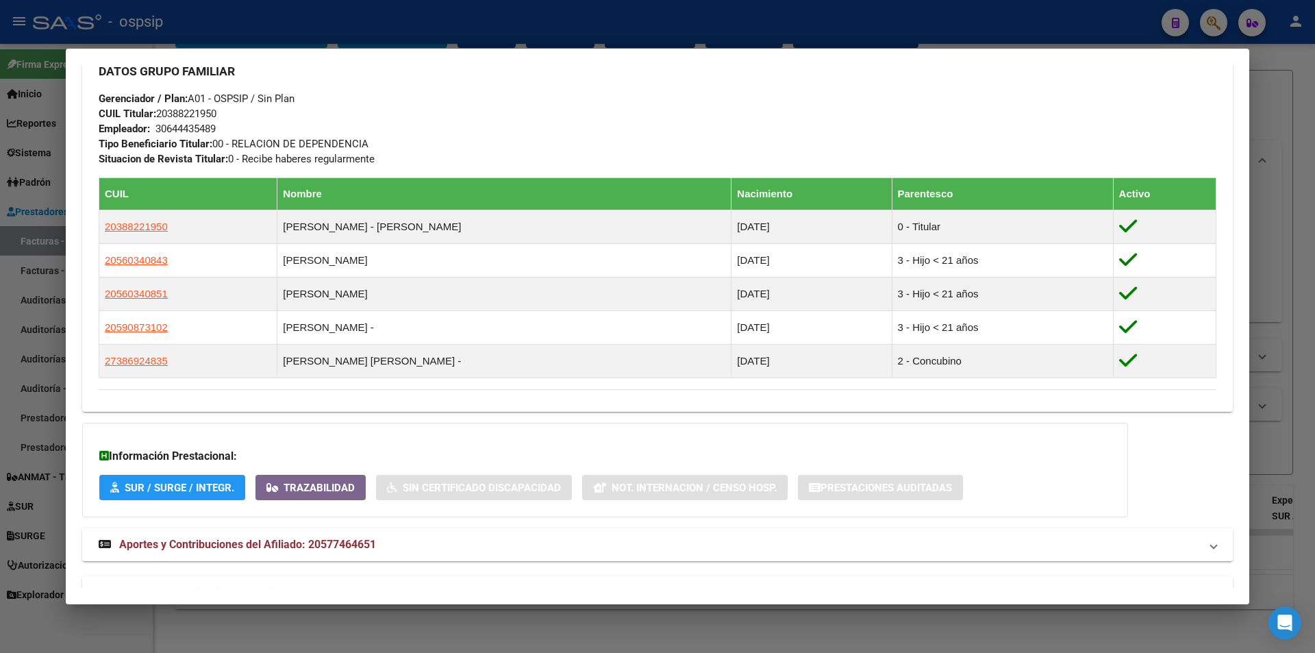
click at [320, 519] on div "DATOS PADRÓN ÁGIL: LUGO URIEL EDEN ELISEO | ACTIVO | FAMILIAR DE: 20388221950 D…" at bounding box center [657, 19] width 1151 height 1180
click at [318, 540] on span "Aportes y Contribuciones del Afiliado: 20577464651" at bounding box center [247, 544] width 257 height 13
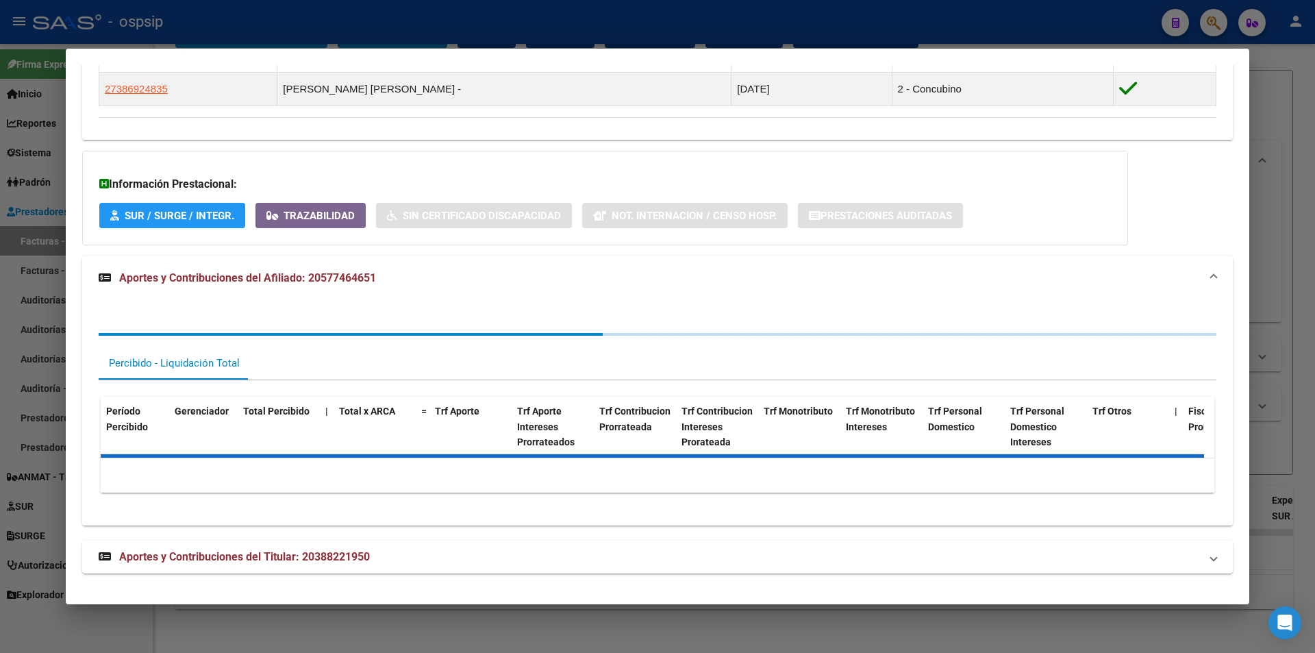
scroll to position [958, 0]
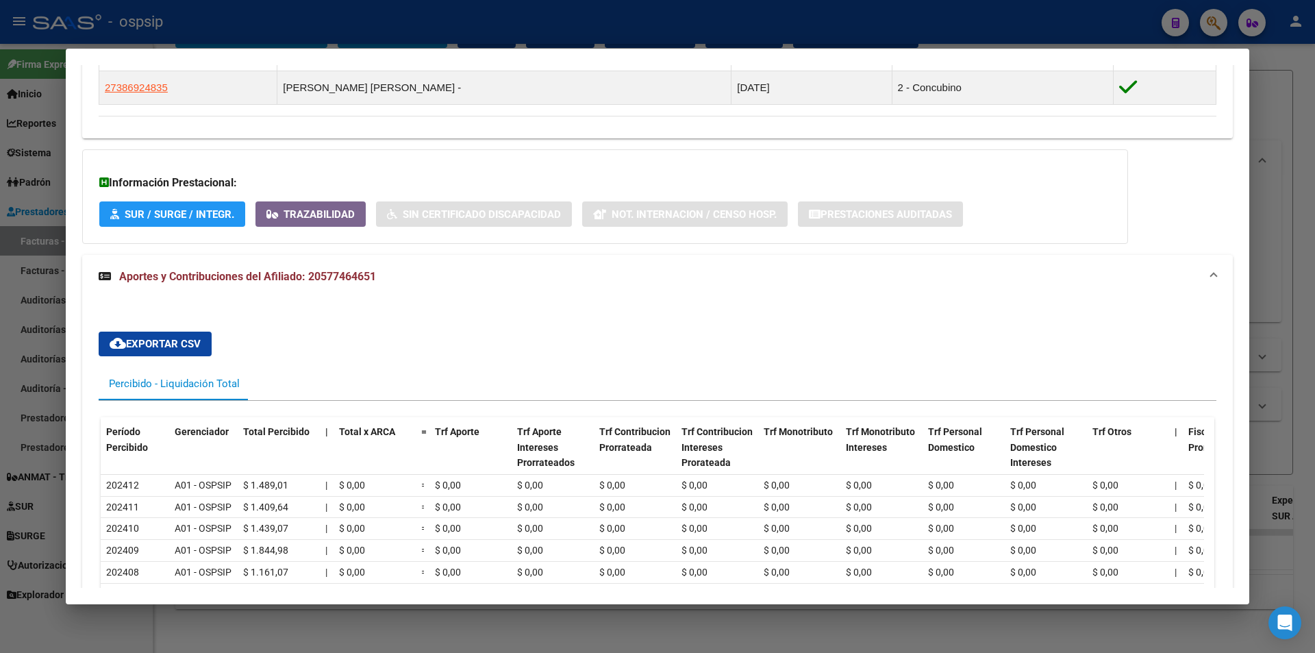
click at [16, 304] on div at bounding box center [657, 326] width 1315 height 653
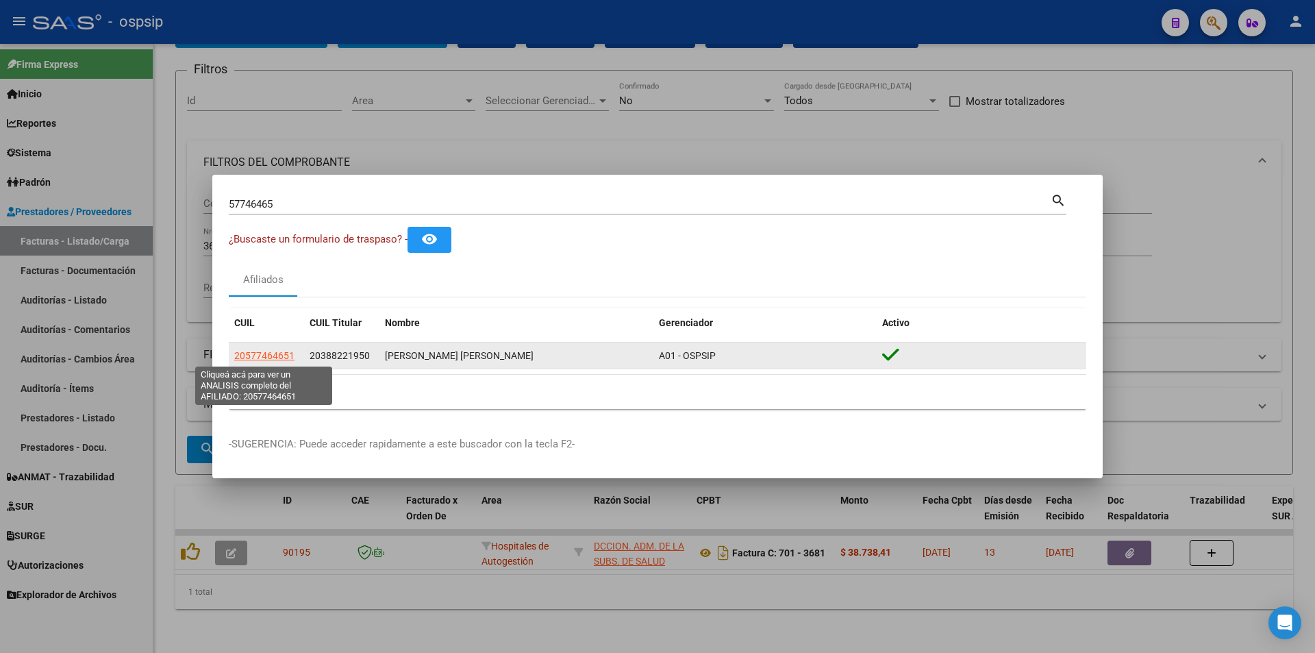
click at [256, 358] on span "20577464651" at bounding box center [264, 355] width 60 height 11
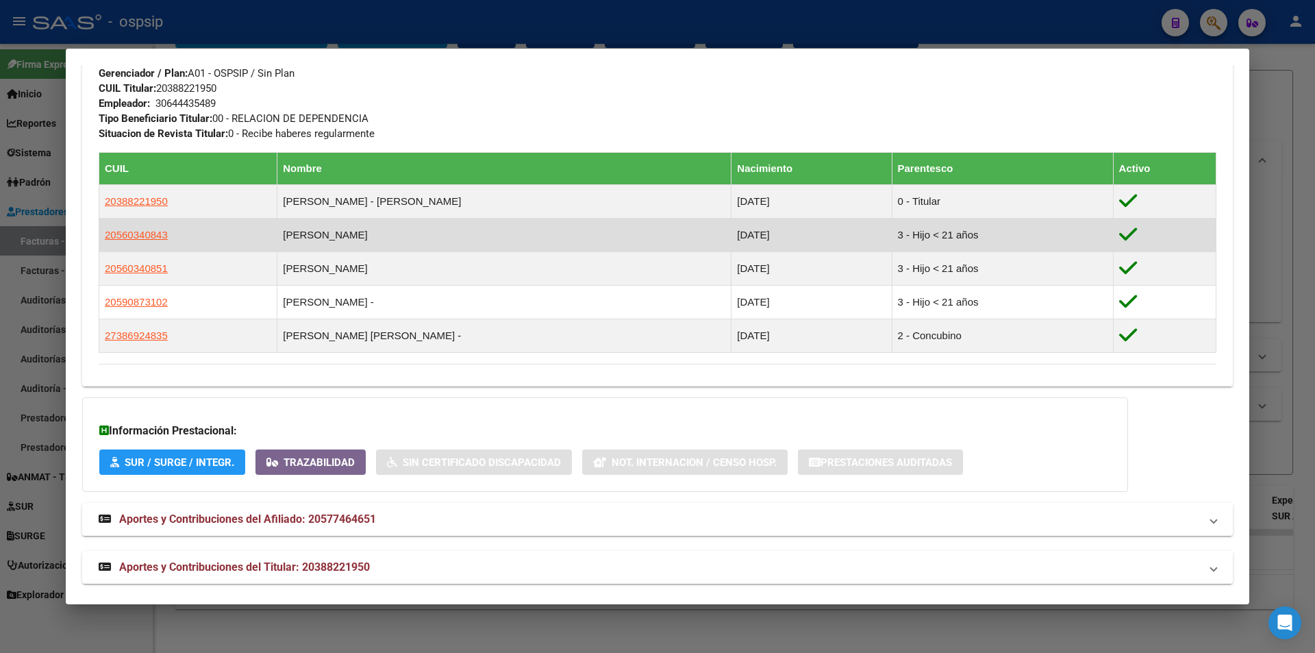
scroll to position [722, 0]
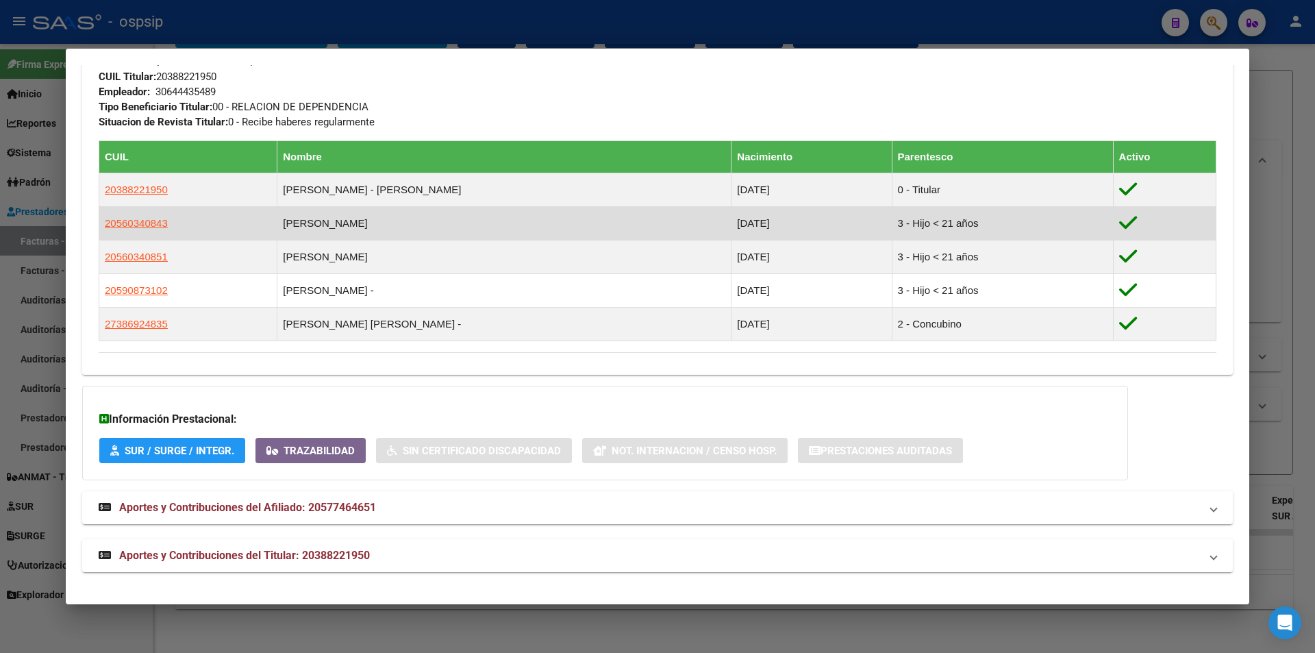
drag, startPoint x: 328, startPoint y: 199, endPoint x: 292, endPoint y: 365, distance: 169.7
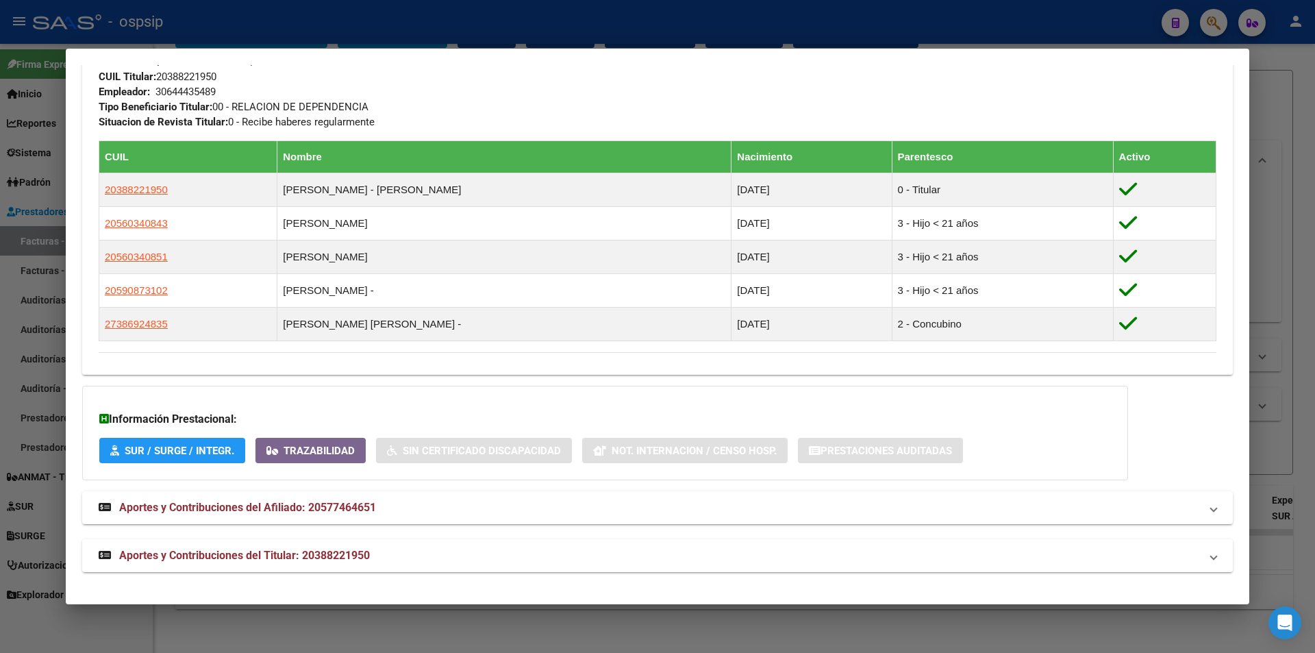
click at [358, 554] on span "Aportes y Contribuciones del Titular: 20388221950" at bounding box center [244, 555] width 251 height 13
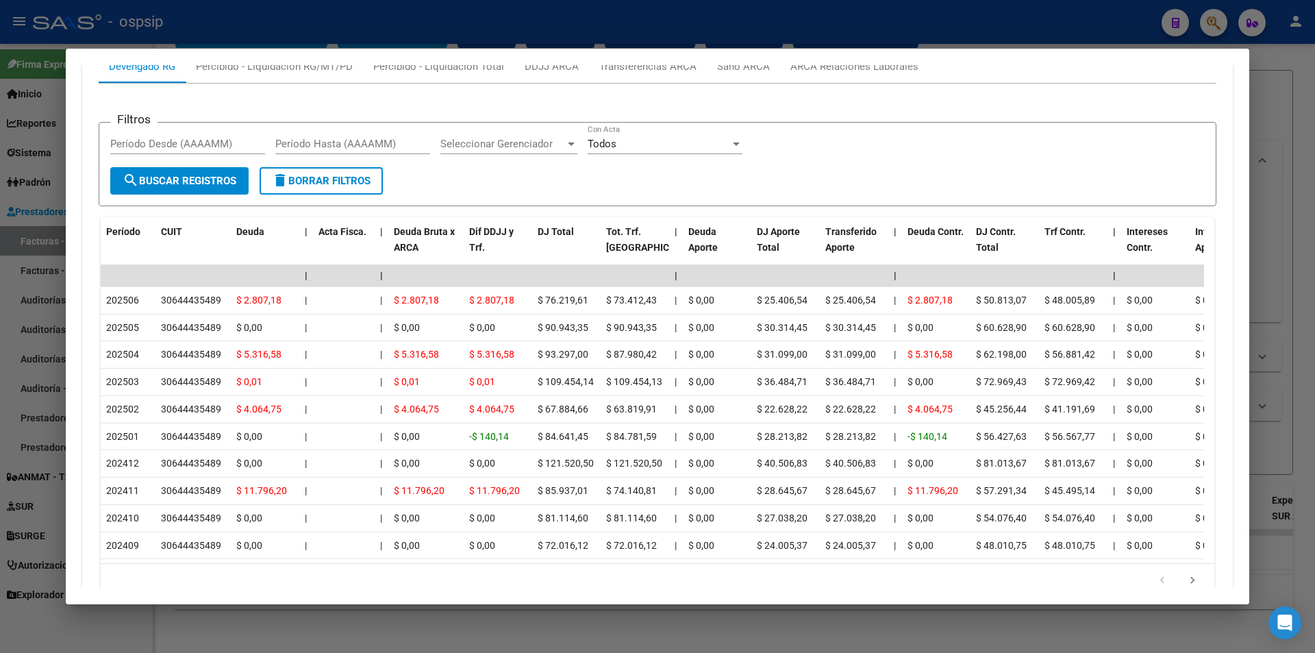
scroll to position [1400, 0]
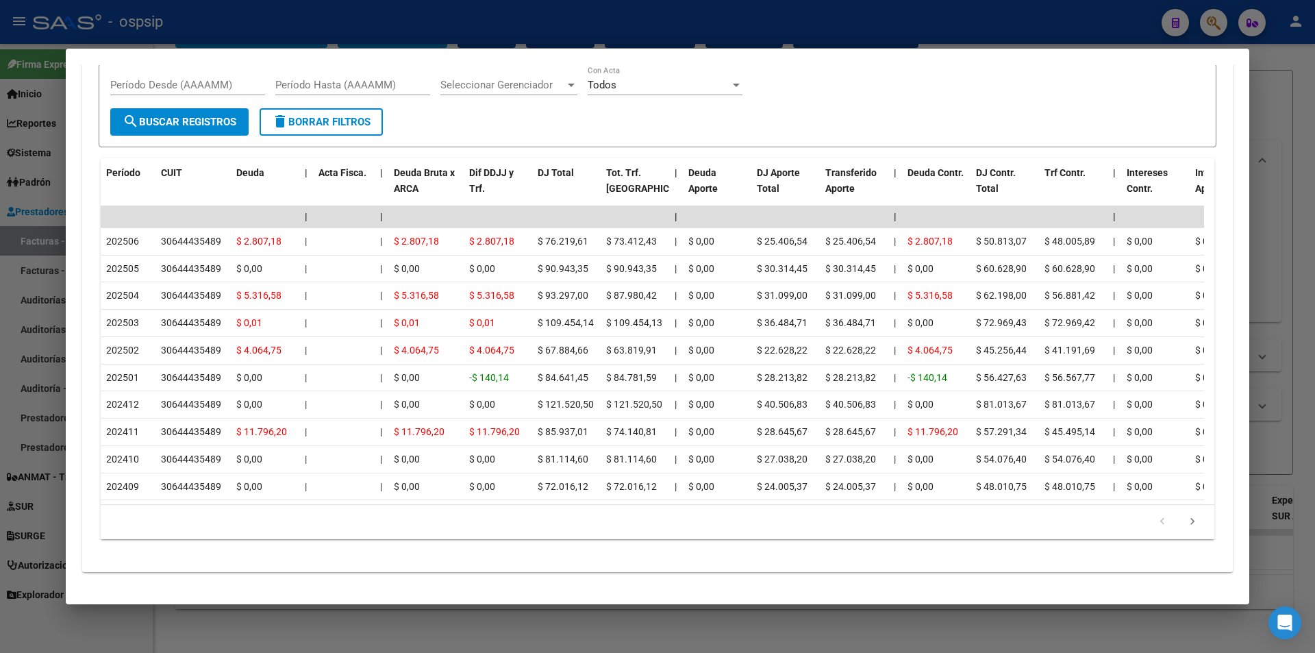
click at [0, 349] on div at bounding box center [657, 326] width 1315 height 653
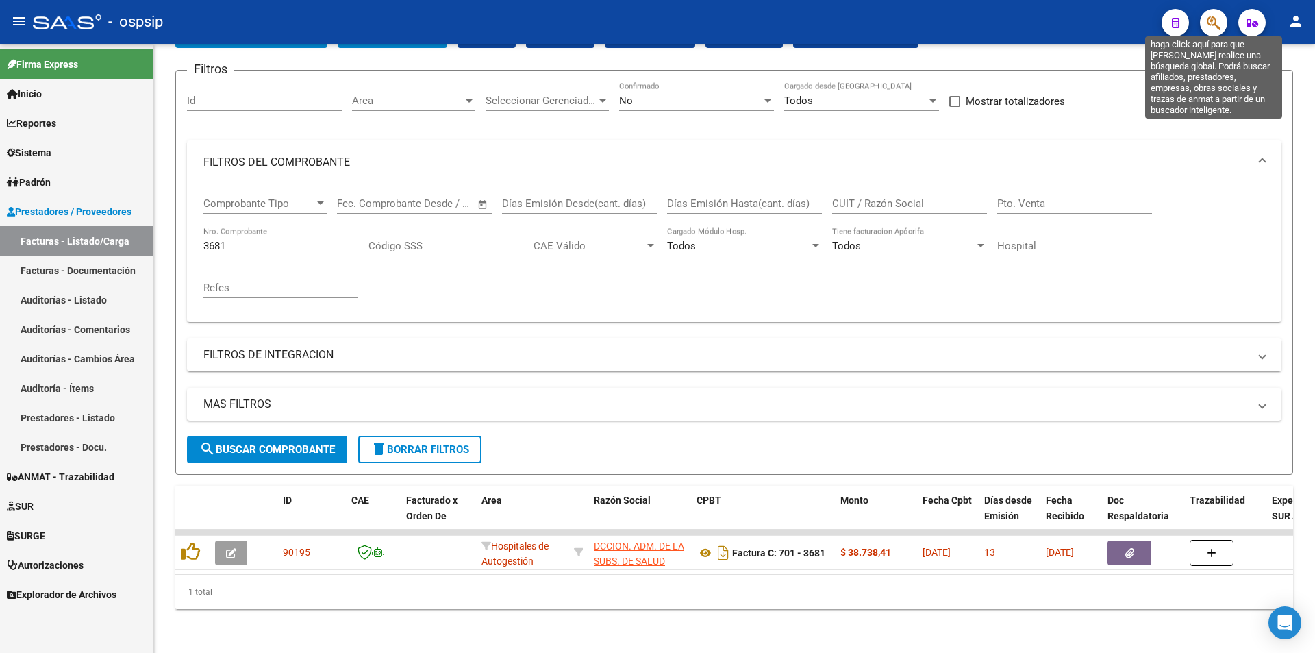
click at [1216, 29] on icon "button" at bounding box center [1214, 23] width 14 height 16
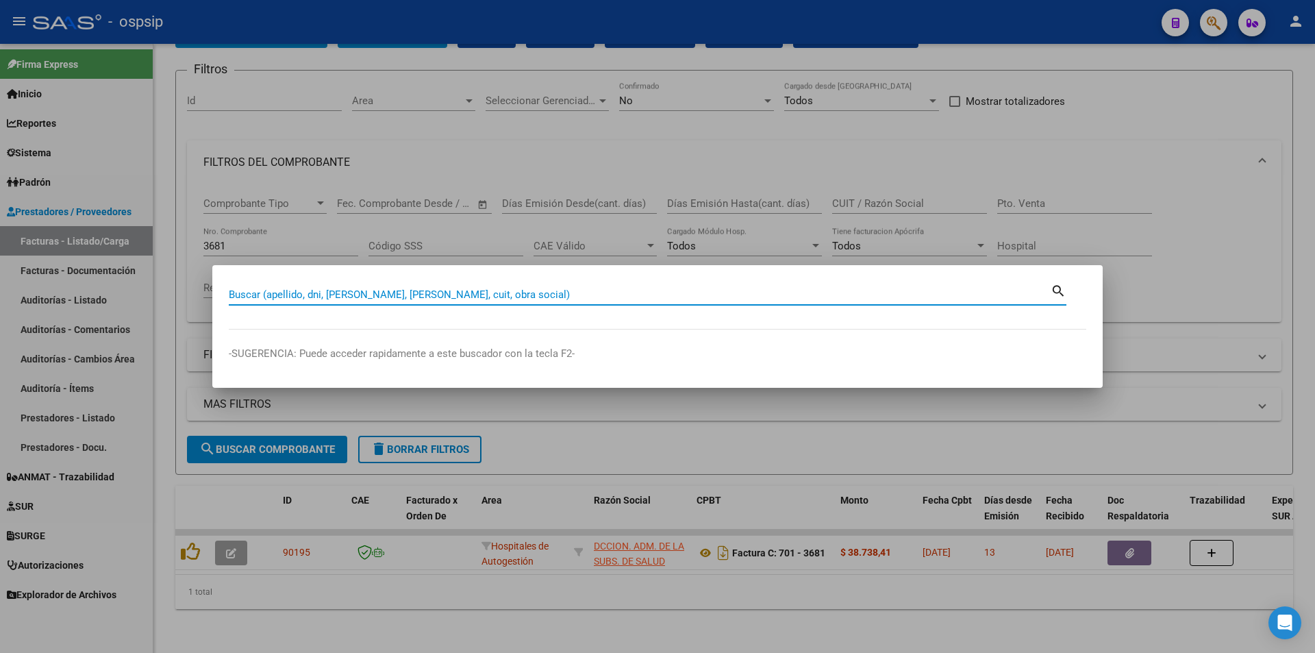
paste input "42503165"
type input "42503165"
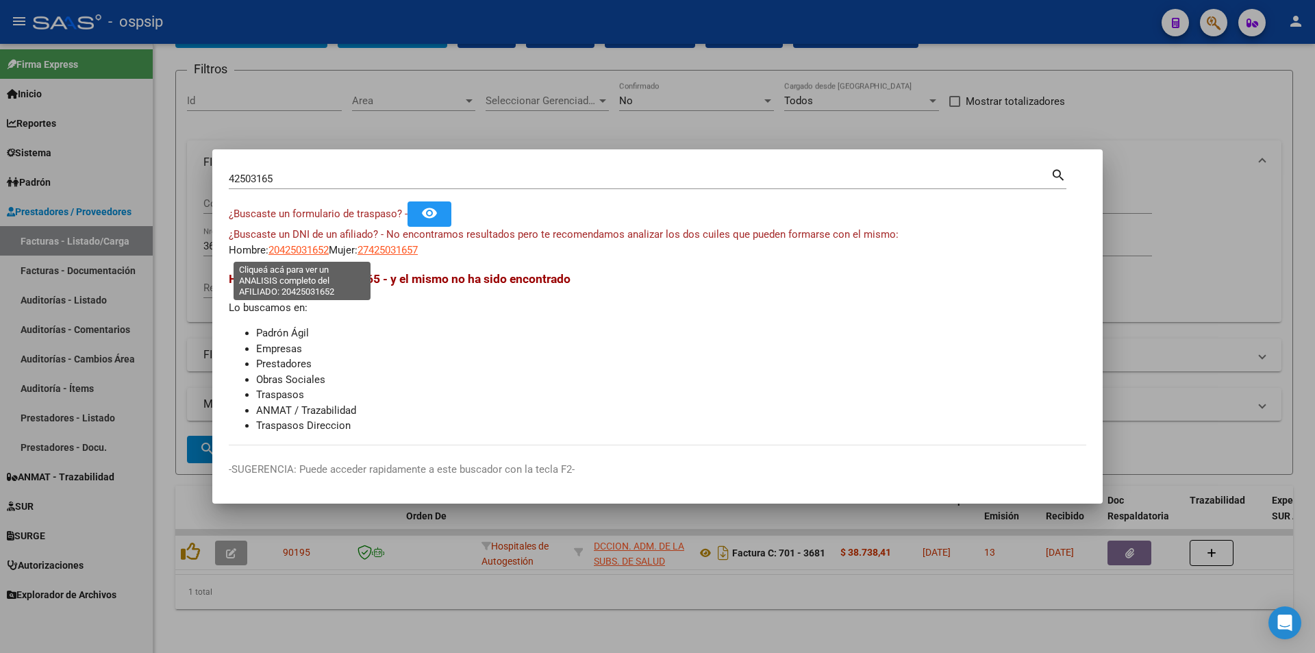
click at [310, 253] on span "20425031652" at bounding box center [299, 250] width 60 height 12
type textarea "20425031652"
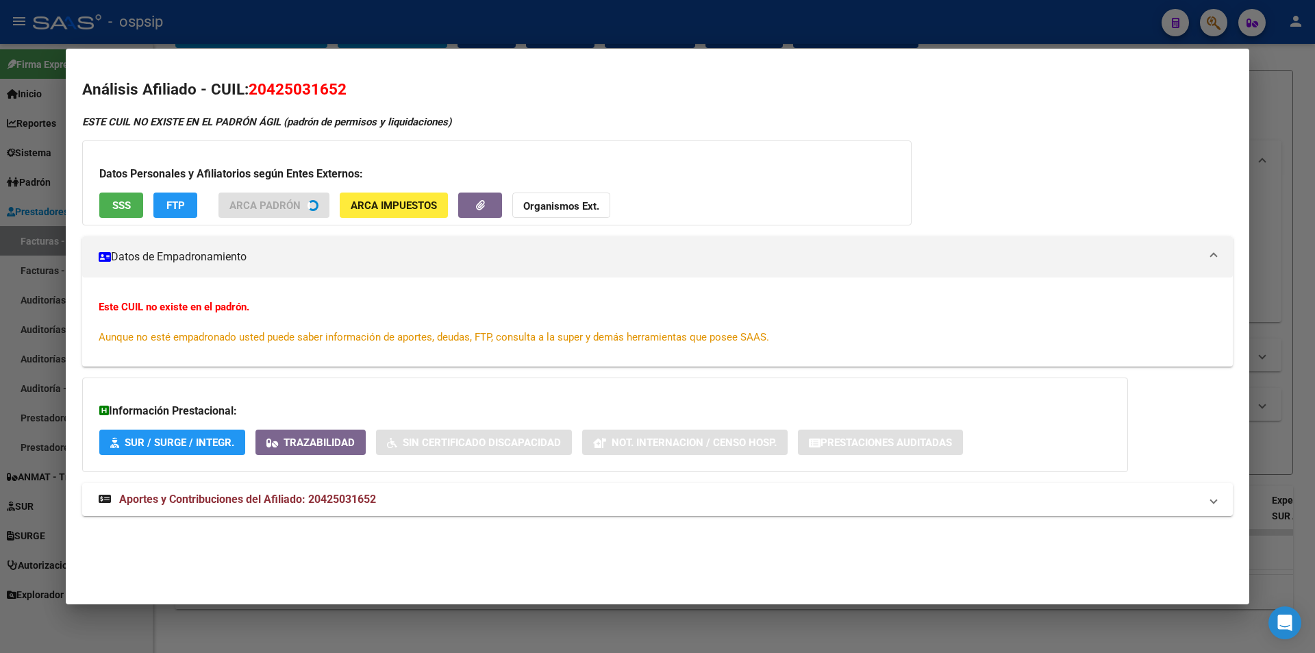
click at [134, 207] on button "SSS" at bounding box center [121, 204] width 44 height 25
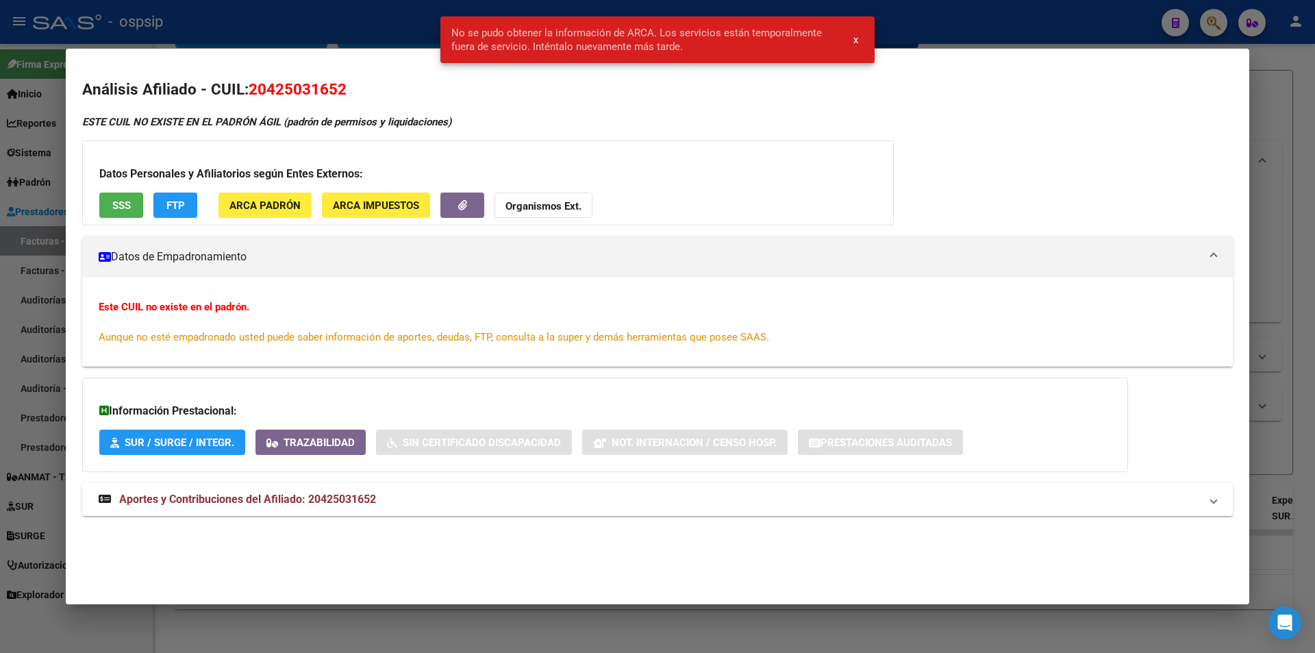
click at [0, 165] on div at bounding box center [657, 326] width 1315 height 653
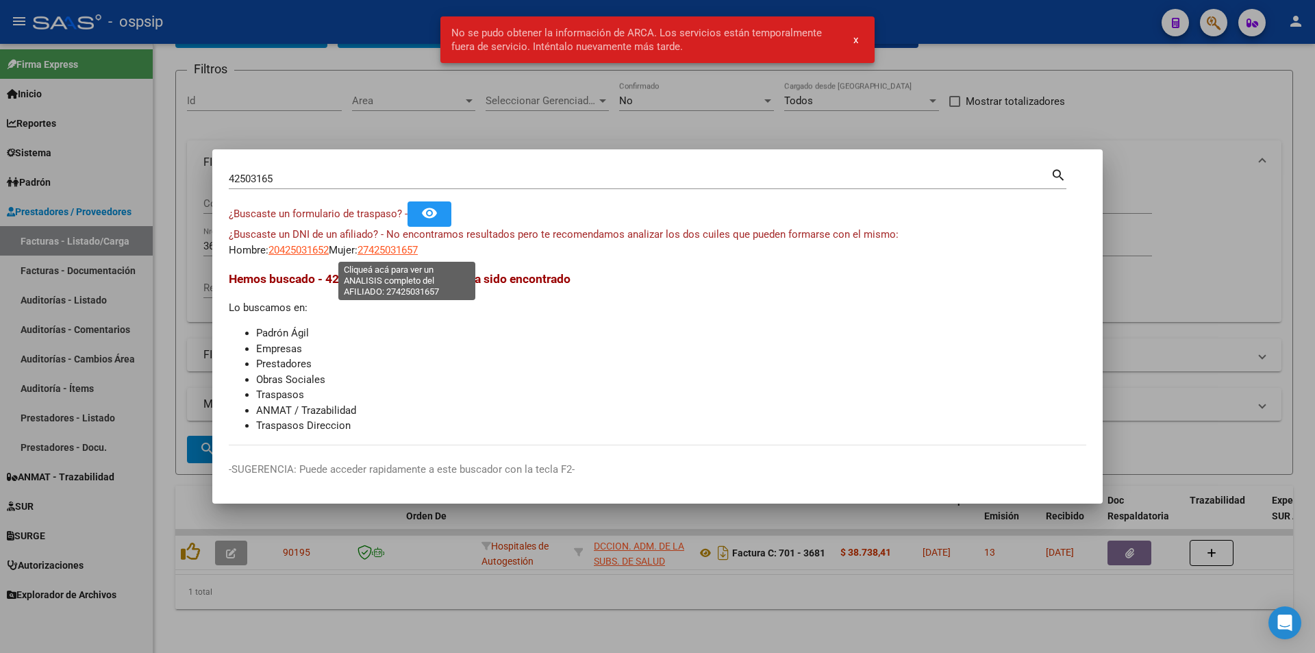
click at [402, 253] on span "27425031657" at bounding box center [388, 250] width 60 height 12
type textarea "27425031657"
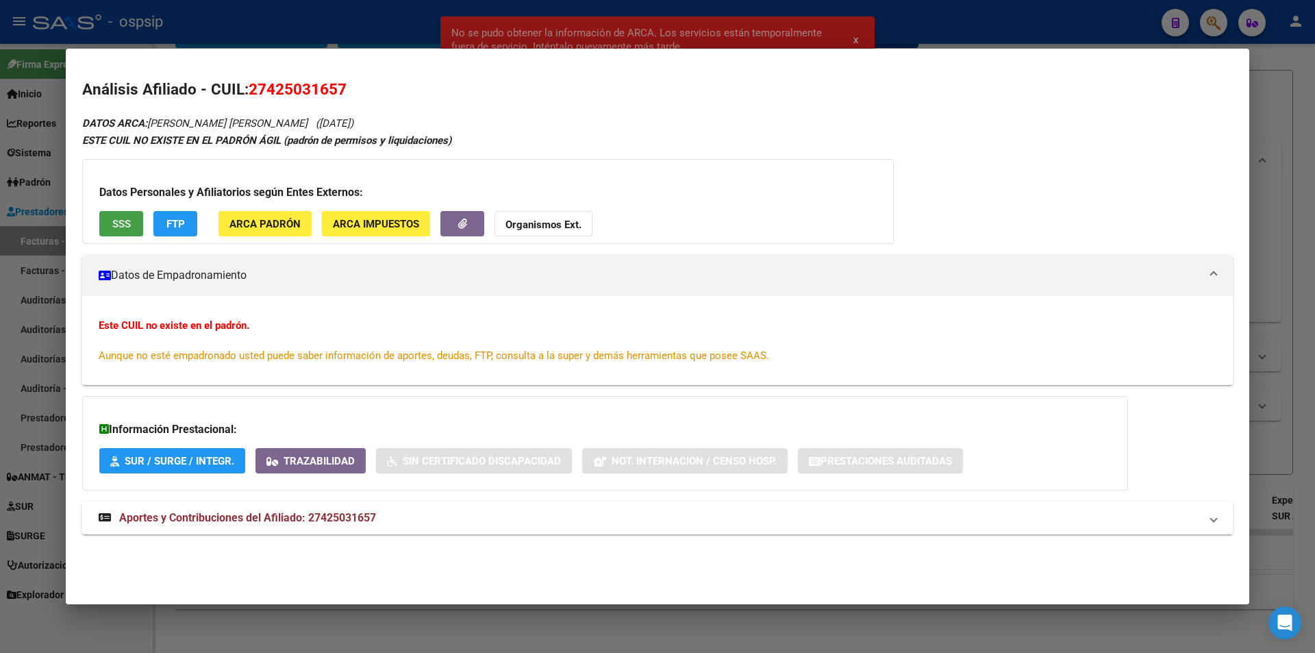
click at [104, 223] on button "SSS" at bounding box center [121, 223] width 44 height 25
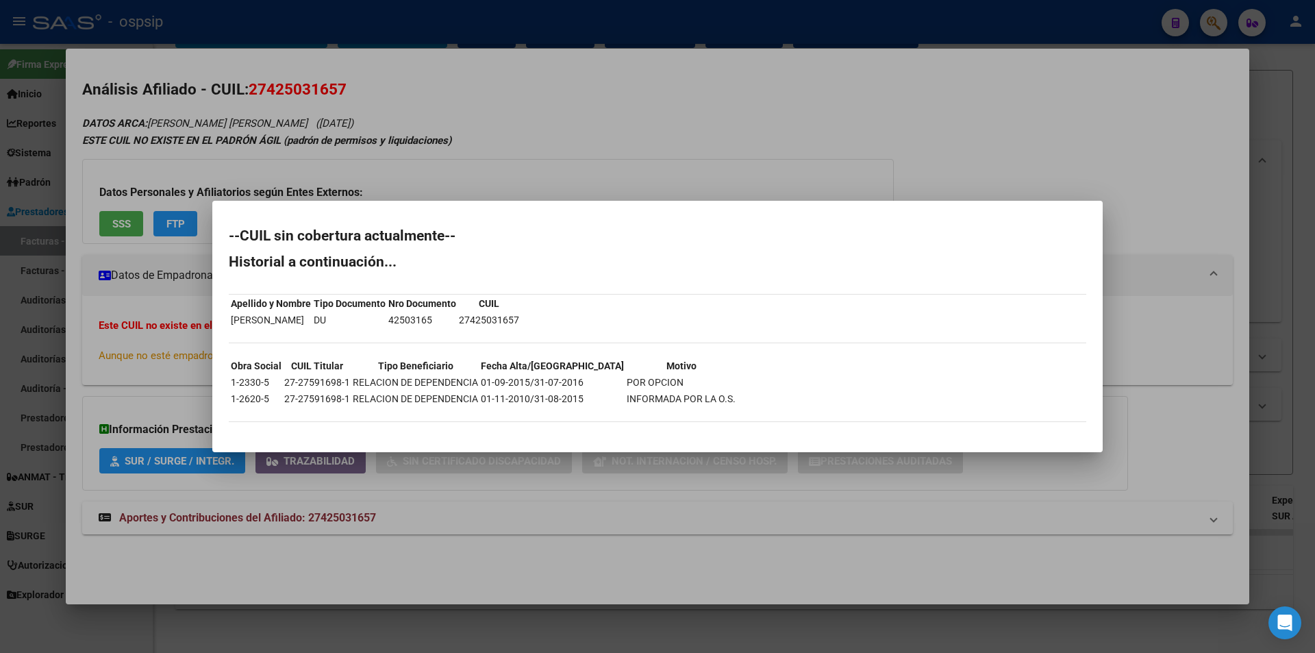
drag, startPoint x: 436, startPoint y: 312, endPoint x: 523, endPoint y: 326, distance: 88.1
click at [520, 326] on tbody "Apellido y Nombre Tipo Documento Nro Documento CUIL ARENAS ROCIO EUGENIA DU 425…" at bounding box center [375, 312] width 290 height 32
click at [520, 326] on td "27425031657" at bounding box center [489, 319] width 62 height 15
click at [217, 415] on mat-dialog-content "--CUIL sin cobertura actualmente-- Historial a continuación... Apellido y Nombr…" at bounding box center [657, 326] width 891 height 219
click at [172, 508] on div at bounding box center [657, 326] width 1315 height 653
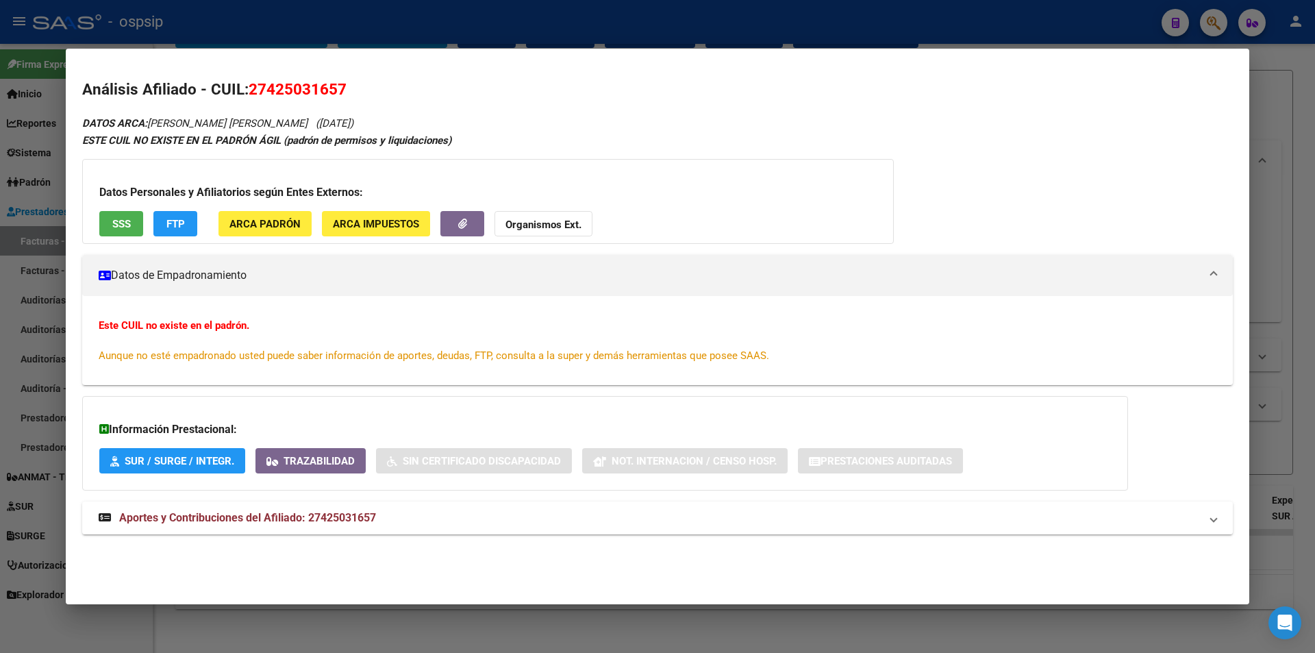
click at [172, 508] on mat-expansion-panel-header "Aportes y Contribuciones del Afiliado: 27425031657" at bounding box center [657, 517] width 1151 height 33
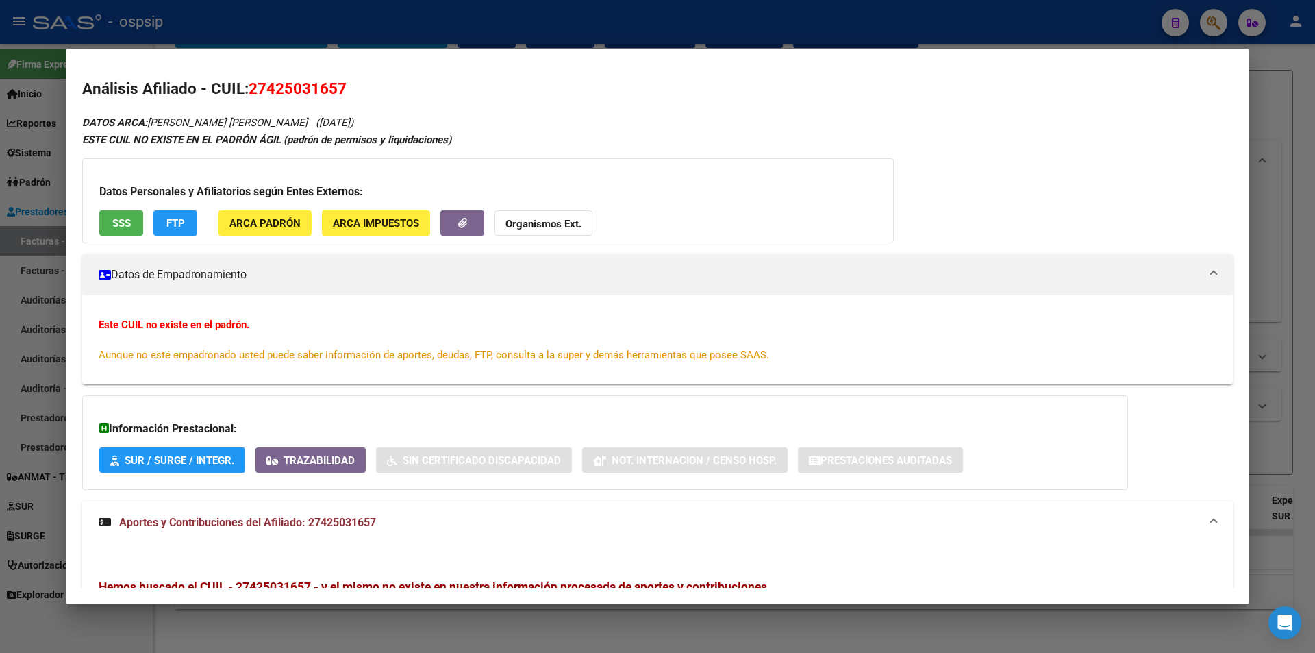
scroll to position [0, 0]
drag, startPoint x: 264, startPoint y: 84, endPoint x: 341, endPoint y: 99, distance: 78.3
click at [341, 99] on h2 "Análisis Afiliado - CUIL: 27425031657" at bounding box center [657, 89] width 1151 height 23
copy span "42503165"
drag, startPoint x: 2, startPoint y: 77, endPoint x: 64, endPoint y: 95, distance: 64.2
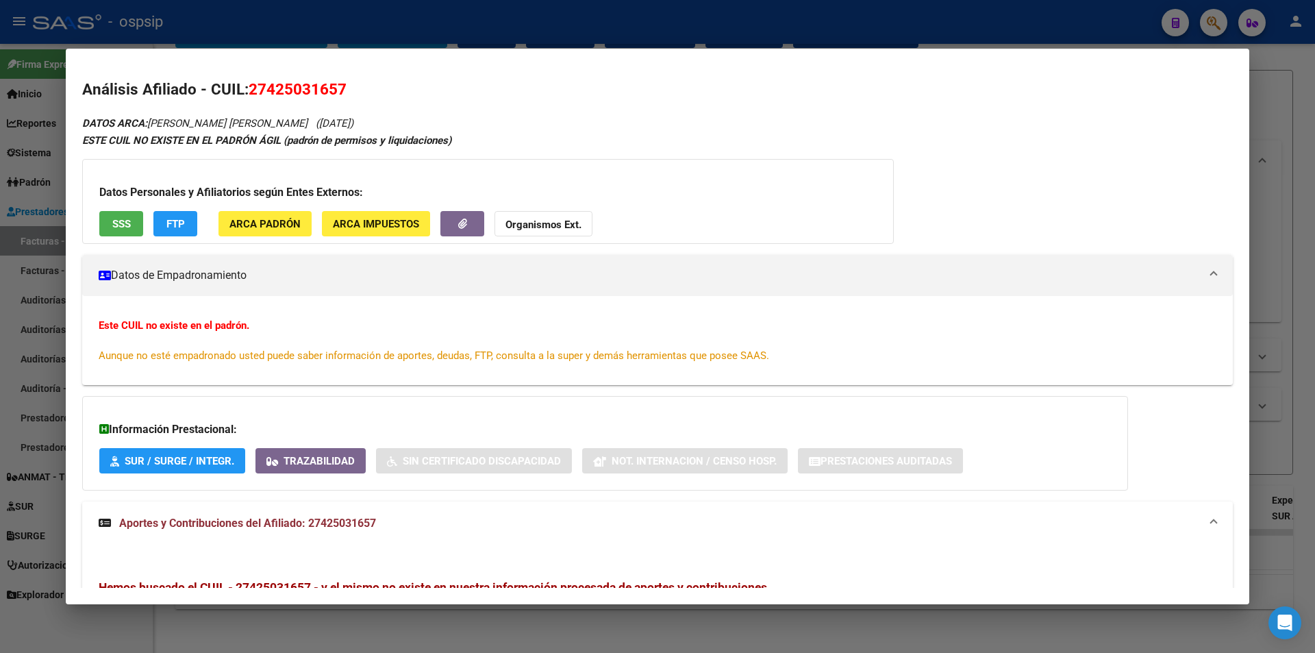
click at [1, 78] on div at bounding box center [657, 326] width 1315 height 653
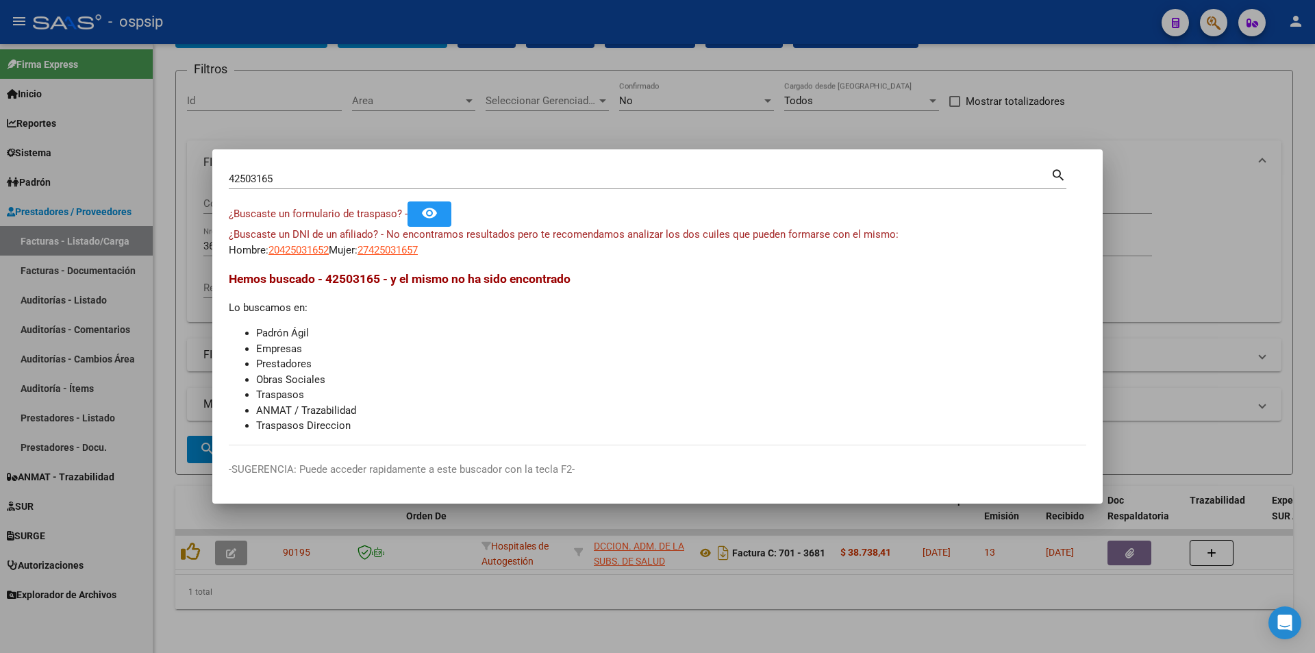
click at [289, 186] on div "42503165 Buscar (apellido, dni, cuil, nro traspaso, cuit, obra social)" at bounding box center [640, 179] width 822 height 21
paste input "96057259"
type input "96057259"
click at [309, 251] on span "23960572599" at bounding box center [299, 250] width 60 height 12
type textarea "23960572599"
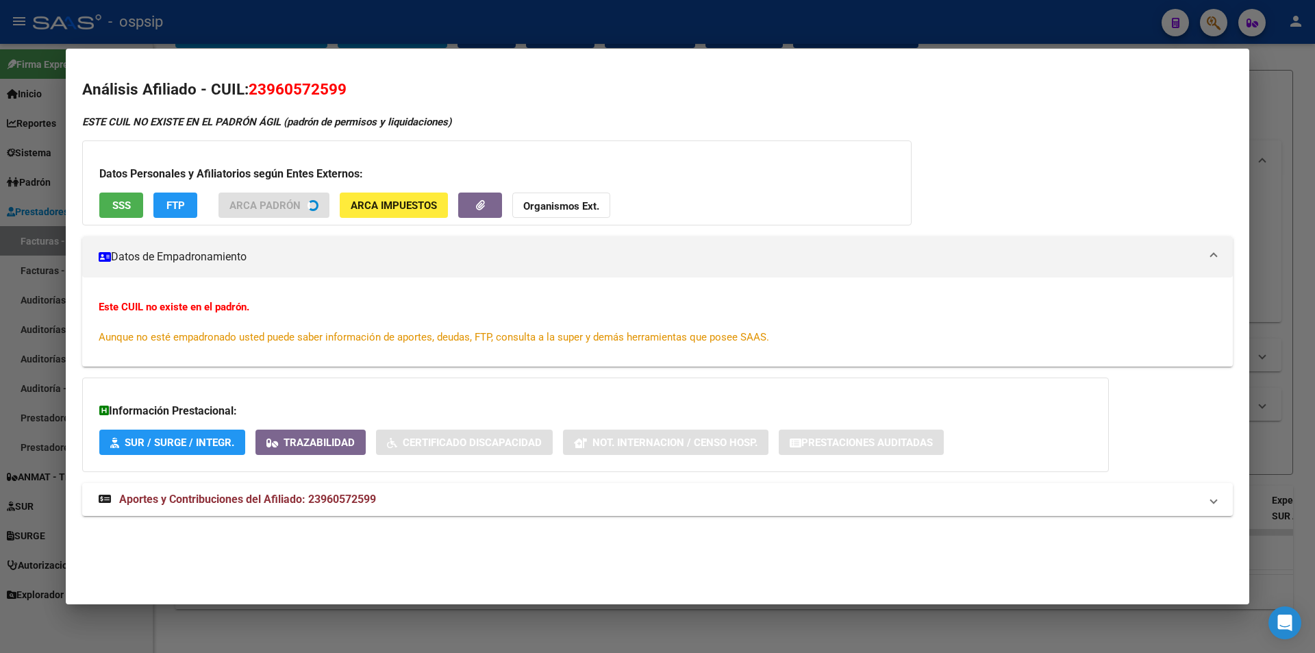
drag, startPoint x: 118, startPoint y: 256, endPoint x: 135, endPoint y: 204, distance: 54.2
click at [135, 204] on div "ESTE CUIL NO EXISTE EN EL PADRÓN ÁGIL (padrón de permisos y liquidaciones) Dato…" at bounding box center [657, 322] width 1151 height 417
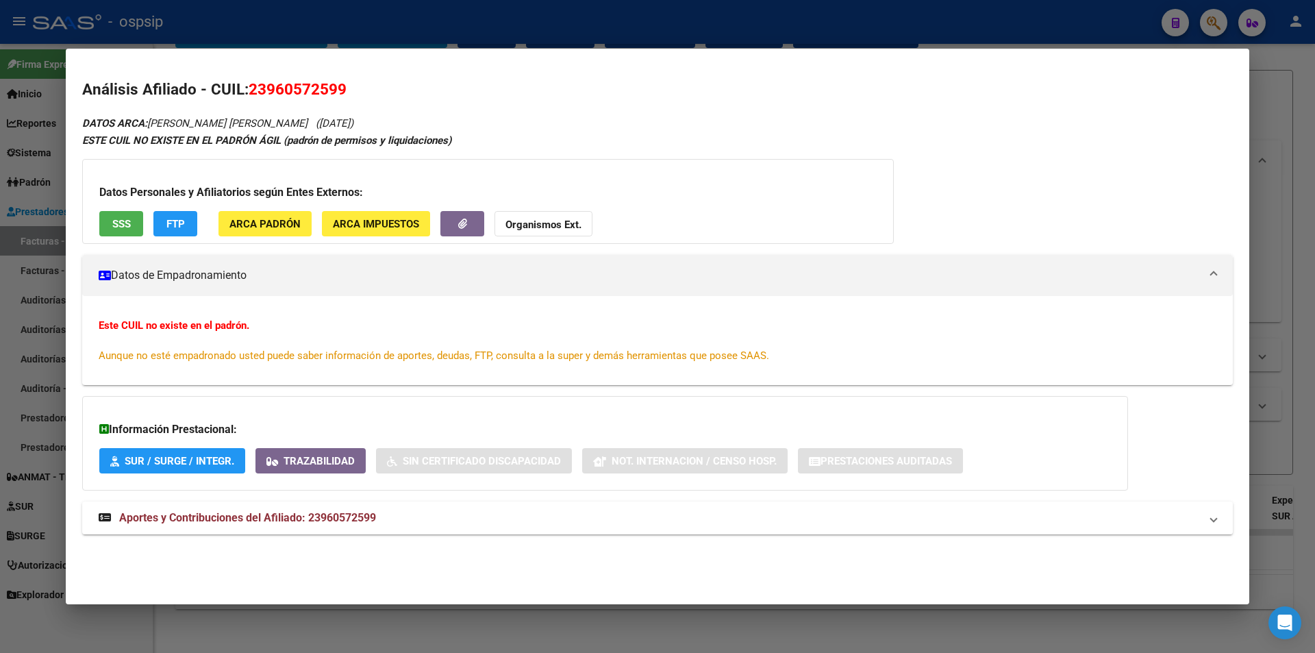
click at [135, 204] on div "Datos Personales y Afiliatorios según Entes Externos: SSS FTP ARCA Padrón ARCA …" at bounding box center [488, 201] width 812 height 85
click at [123, 225] on span "SSS" at bounding box center [121, 224] width 18 height 12
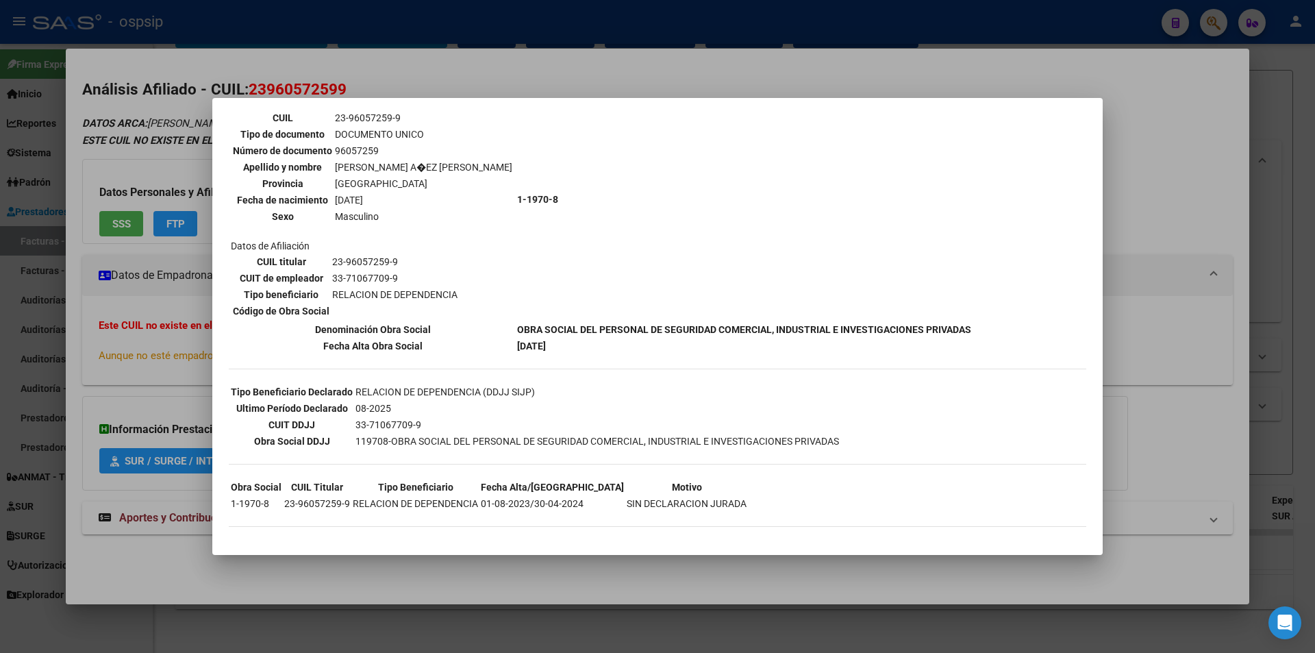
scroll to position [108, 0]
click at [152, 399] on div at bounding box center [657, 326] width 1315 height 653
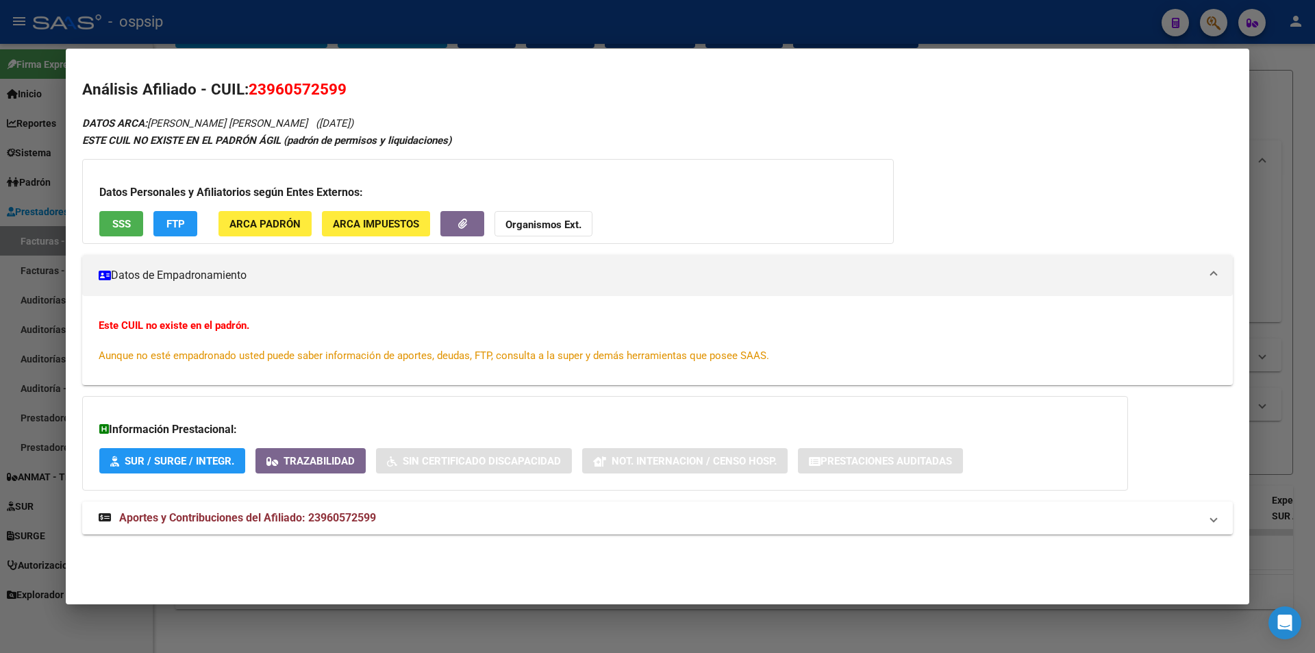
click at [201, 497] on div "DATOS ARCA: SANCHEZ AÑEZ MOISES ALBERTO (23/04/1998) ESTE CUIL NO EXISTE EN EL …" at bounding box center [657, 332] width 1151 height 436
click at [219, 513] on span "Aportes y Contribuciones del Afiliado: 23960572599" at bounding box center [247, 517] width 257 height 13
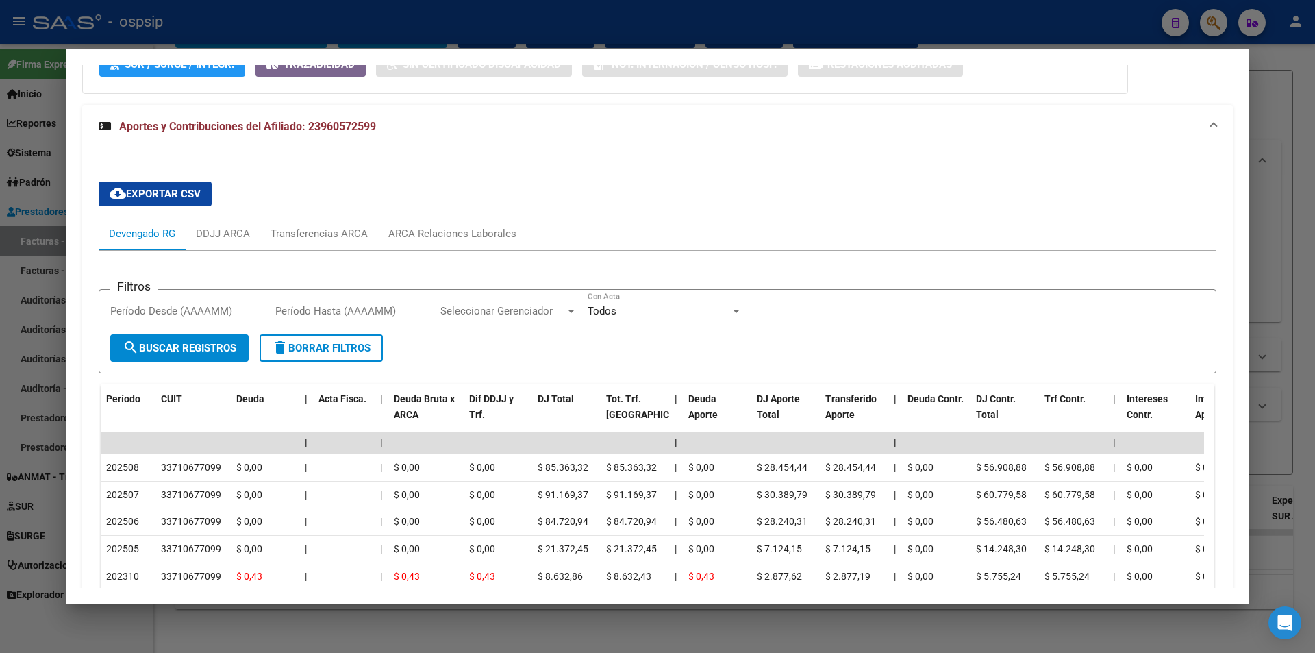
scroll to position [537, 0]
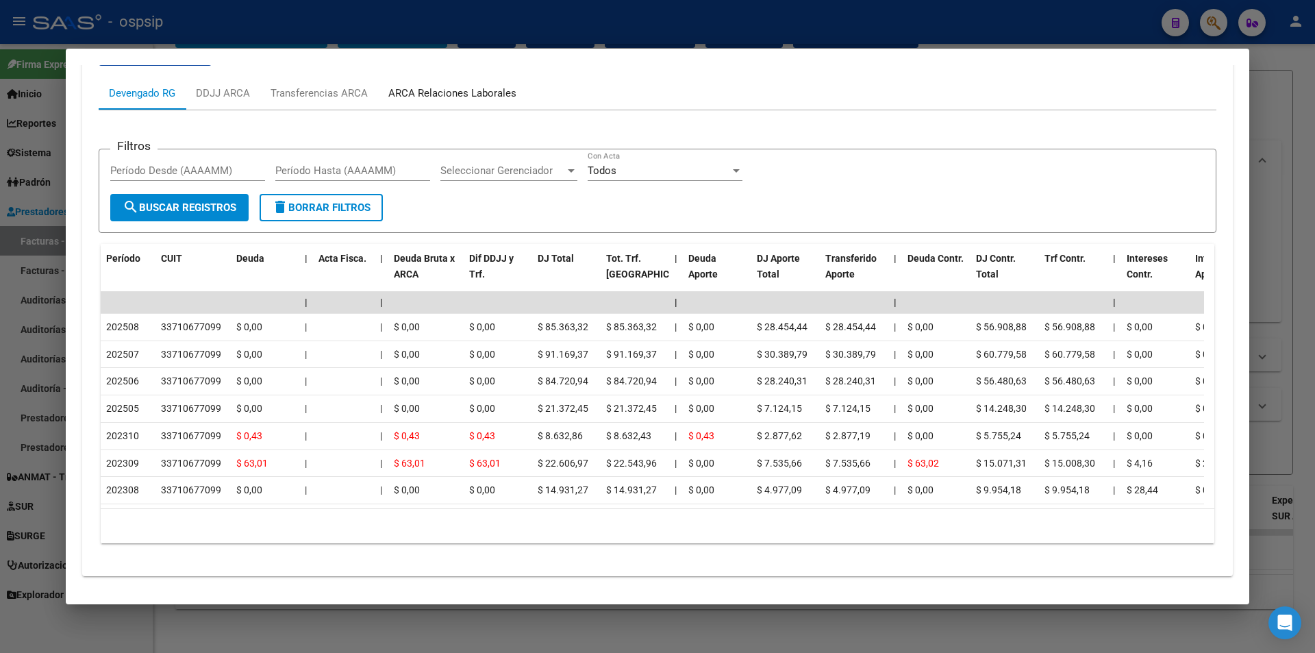
click at [453, 99] on div "ARCA Relaciones Laborales" at bounding box center [452, 93] width 128 height 15
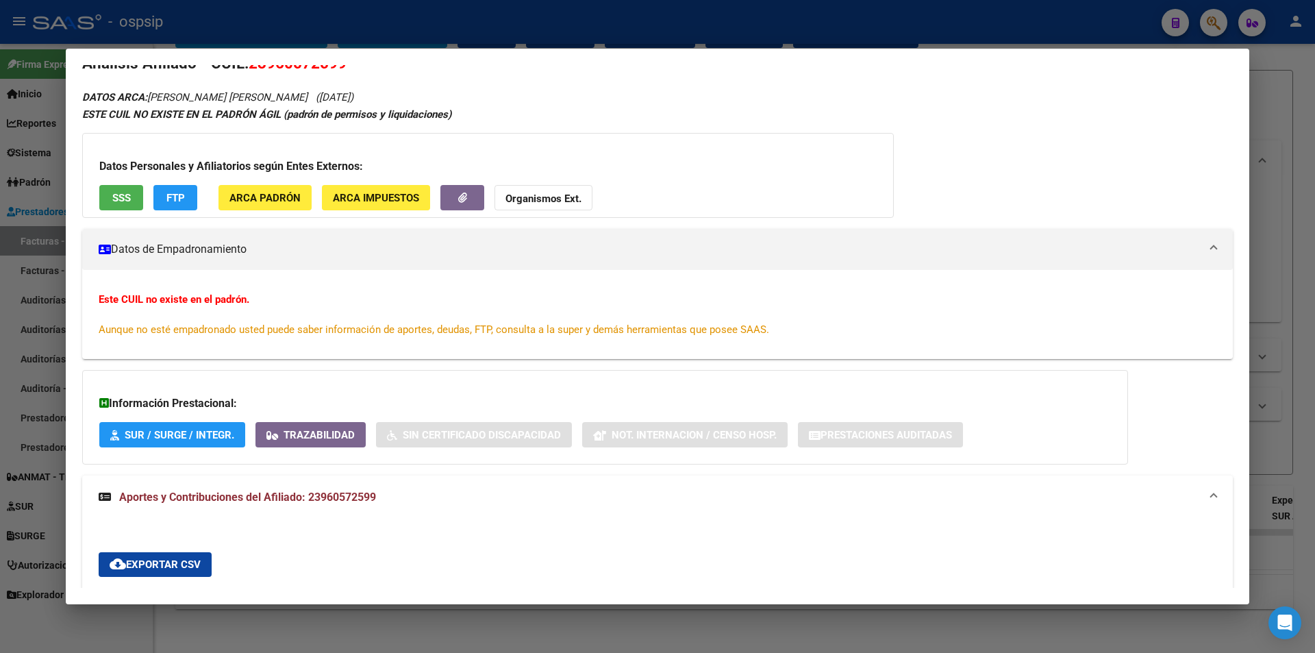
scroll to position [0, 0]
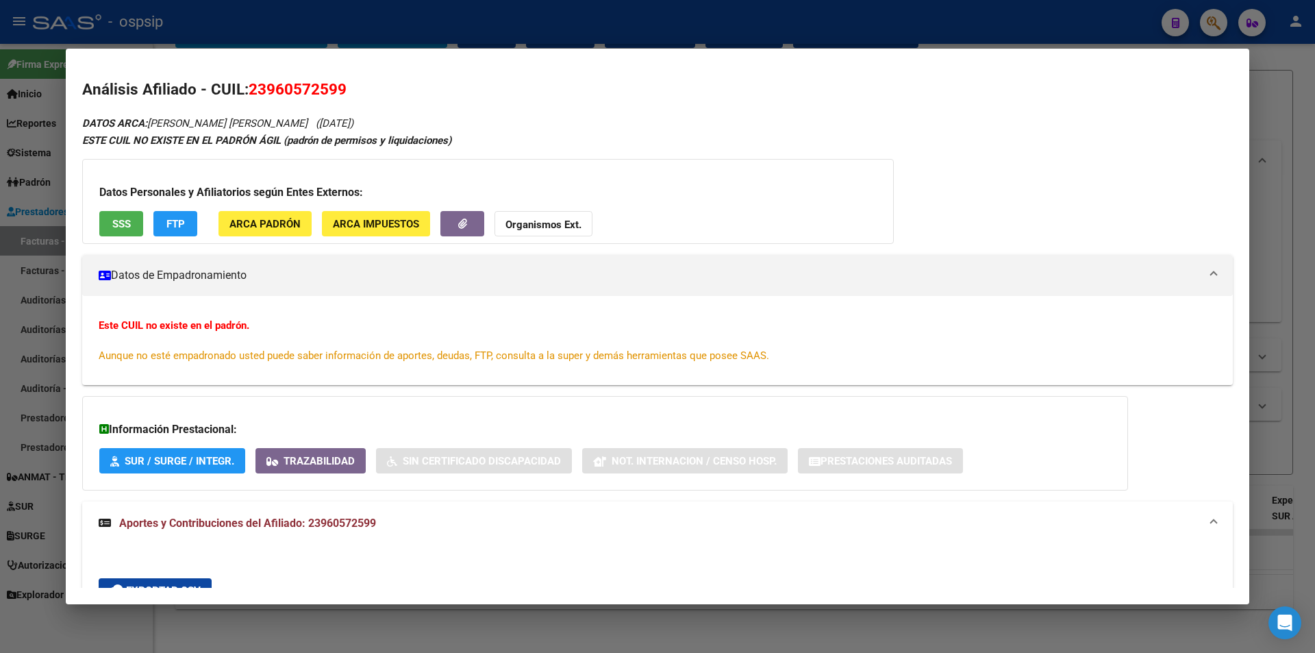
drag, startPoint x: 272, startPoint y: 90, endPoint x: 345, endPoint y: 90, distance: 73.3
click at [345, 90] on span "23960572599" at bounding box center [298, 89] width 98 height 18
click at [339, 88] on span "23960572599" at bounding box center [298, 89] width 98 height 18
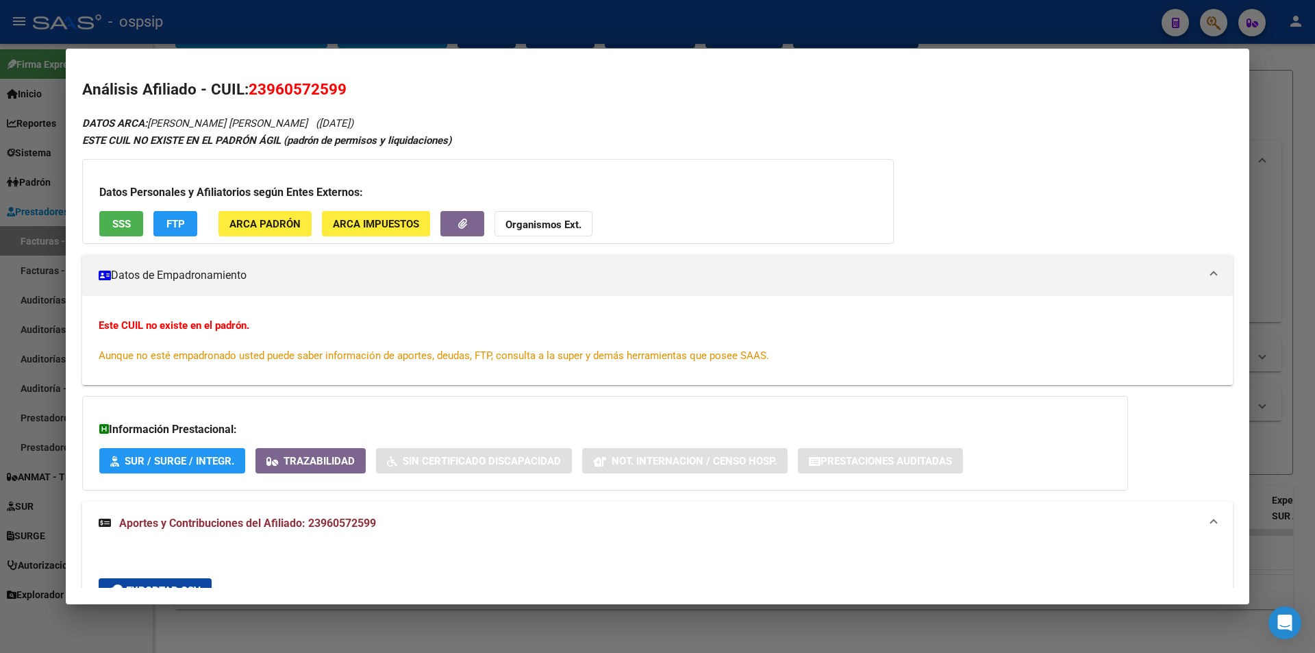
click at [339, 88] on span "23960572599" at bounding box center [298, 89] width 98 height 18
copy span "23960572599"
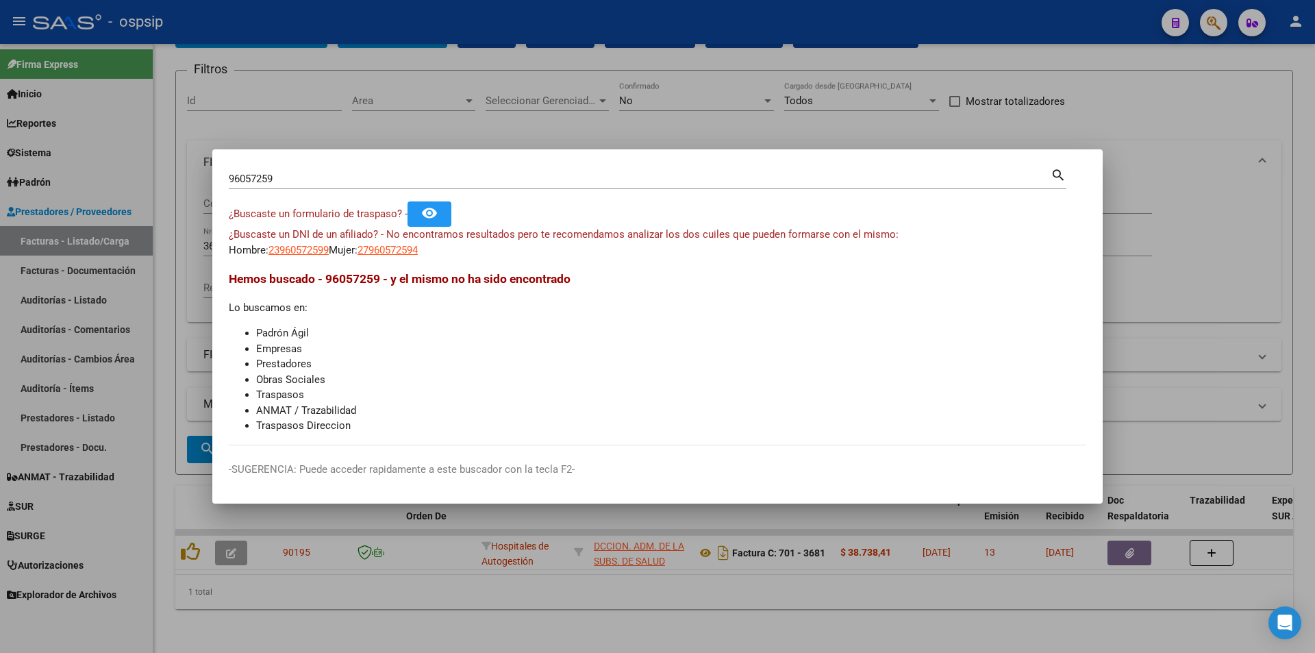
click at [315, 257] on app-link-go-to "23960572599" at bounding box center [299, 251] width 60 height 16
click at [319, 247] on span "23960572599" at bounding box center [299, 250] width 60 height 12
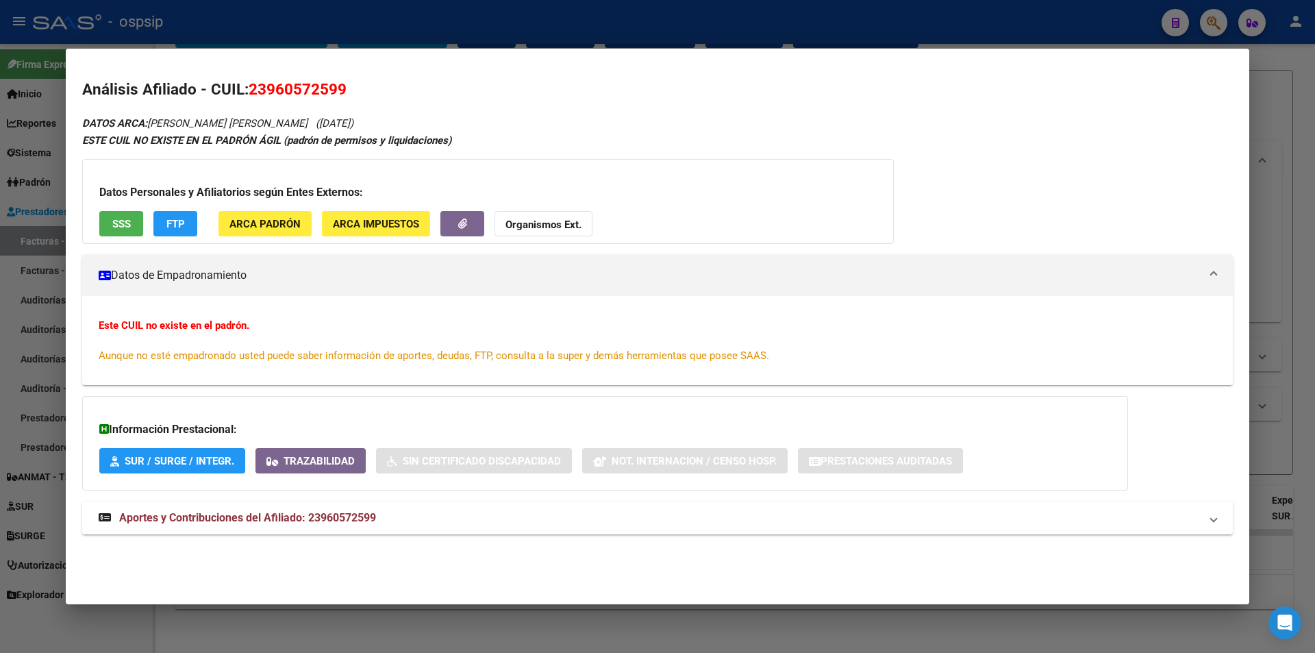
click at [433, 497] on div "DATOS ARCA: SANCHEZ AÑEZ MOISES ALBERTO (23/04/1998) ESTE CUIL NO EXISTE EN EL …" at bounding box center [657, 332] width 1151 height 436
click at [436, 503] on mat-expansion-panel-header "Aportes y Contribuciones del Afiliado: 23960572599" at bounding box center [657, 517] width 1151 height 33
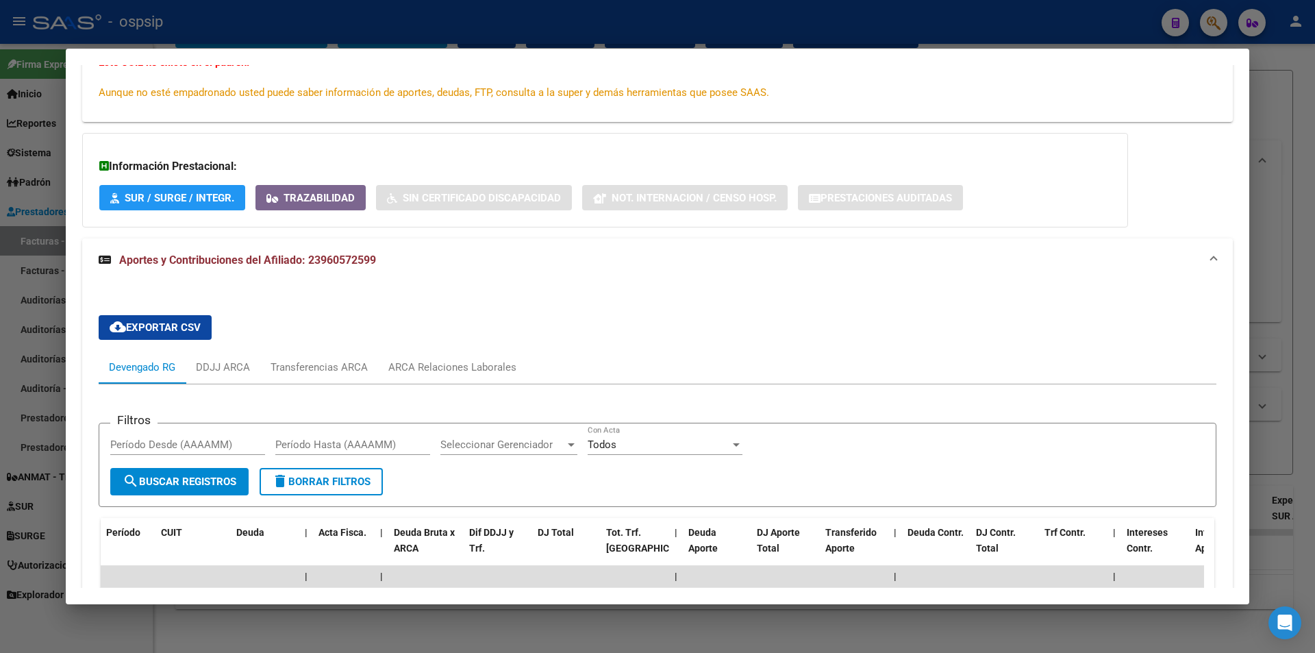
scroll to position [469, 0]
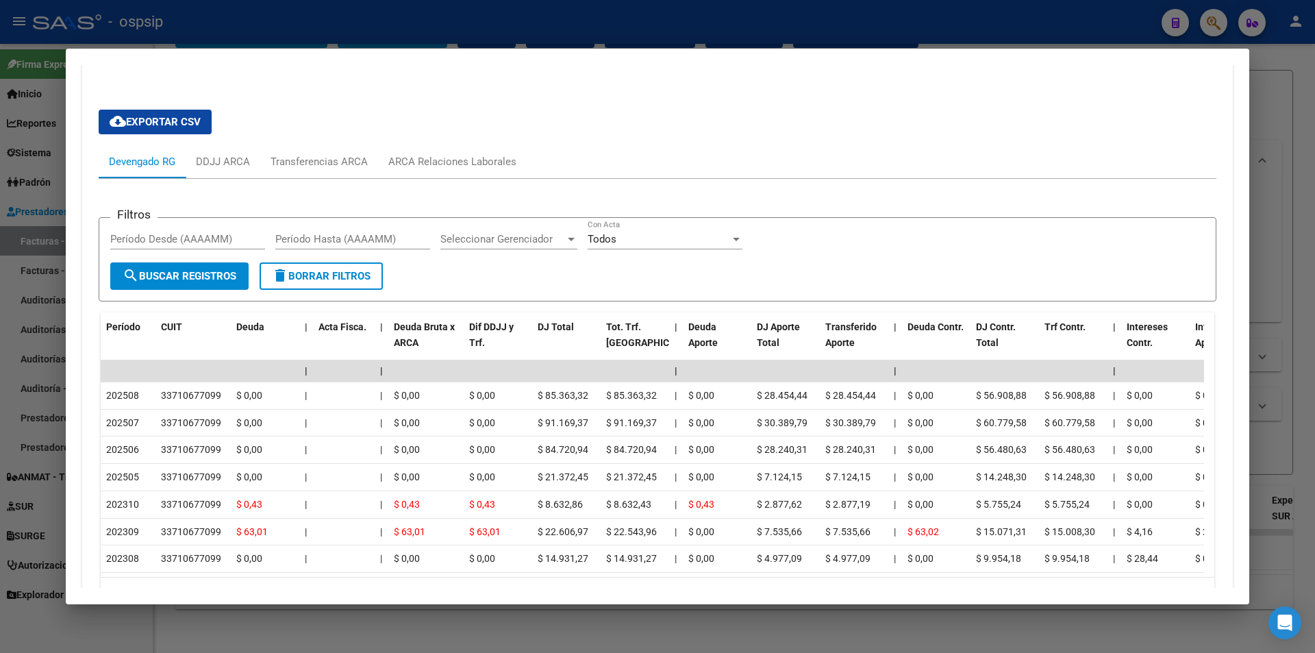
click at [356, 38] on div at bounding box center [657, 326] width 1315 height 653
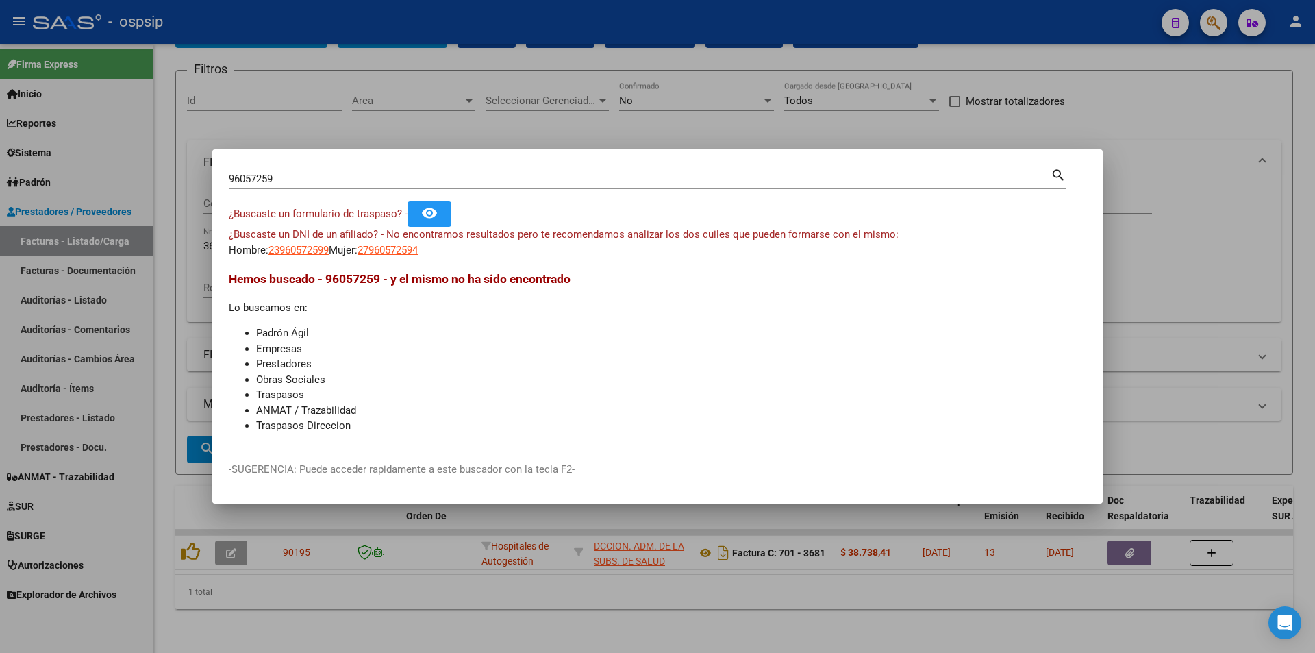
click at [430, 175] on input "96057259" at bounding box center [640, 179] width 822 height 12
paste input "41593616"
type input "41593616"
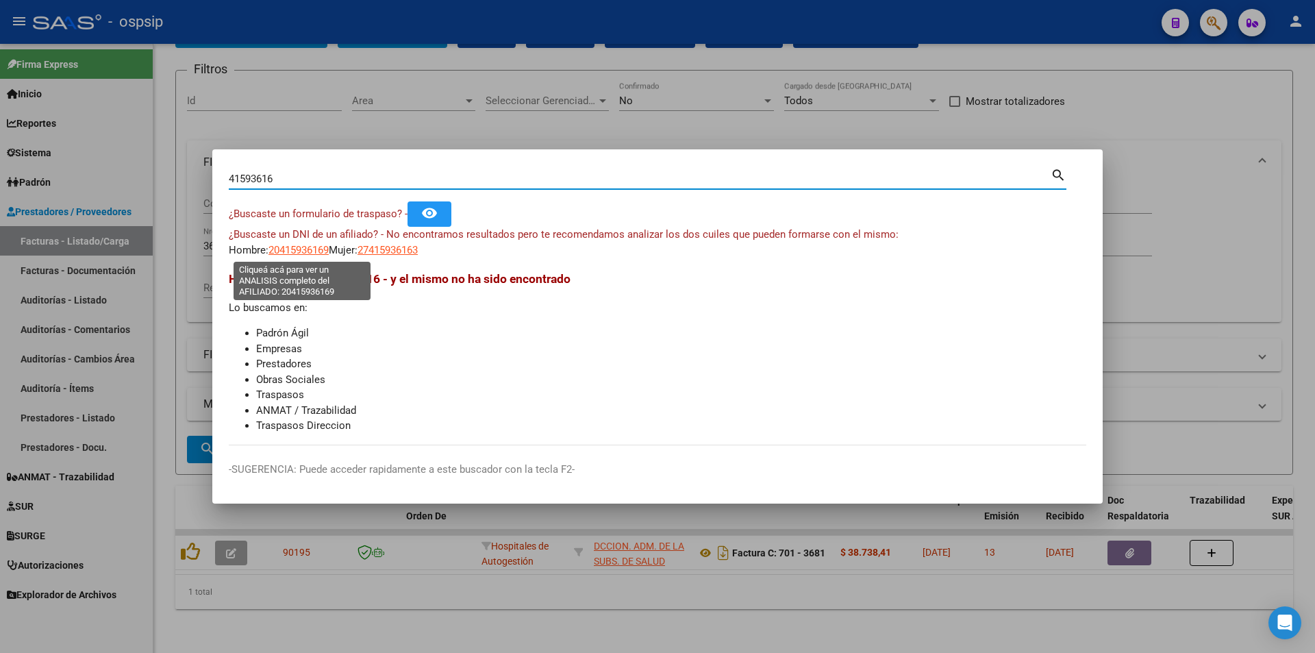
click at [301, 251] on span "20415936169" at bounding box center [299, 250] width 60 height 12
type textarea "20415936169"
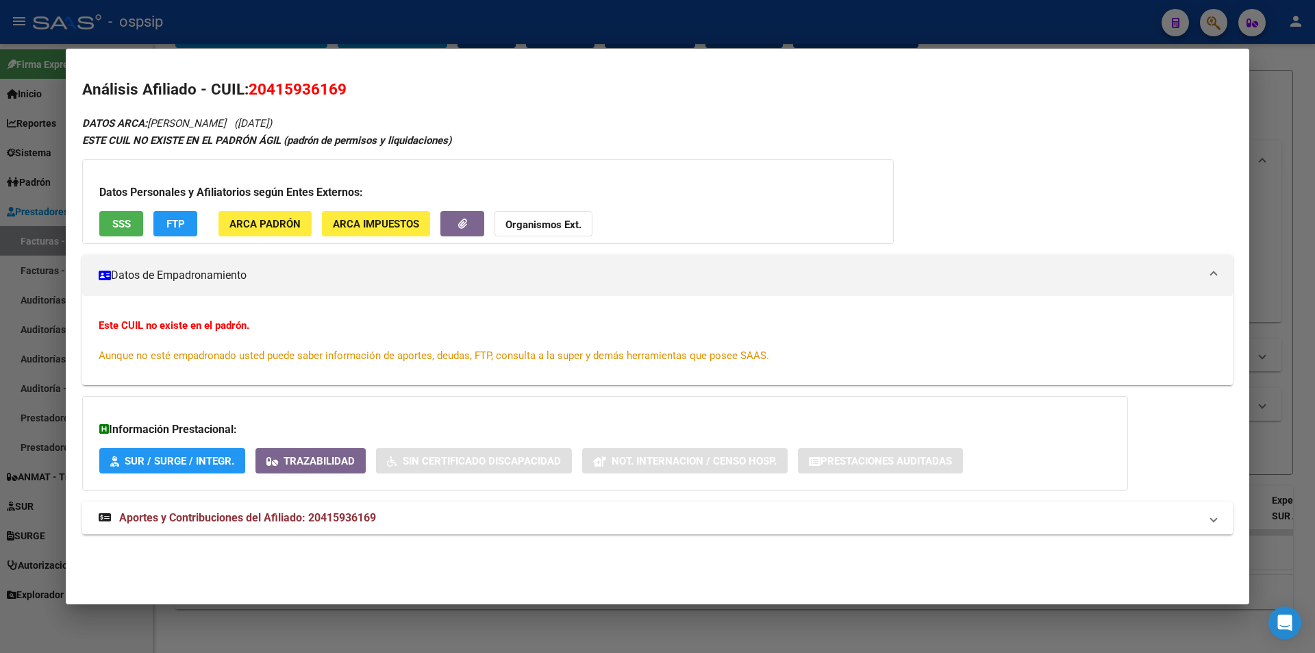
drag, startPoint x: 95, startPoint y: 221, endPoint x: 108, endPoint y: 221, distance: 13.0
click at [96, 221] on div "Datos Personales y Afiliatorios según Entes Externos: SSS FTP ARCA Padrón ARCA …" at bounding box center [488, 201] width 812 height 85
click at [113, 222] on button "SSS" at bounding box center [121, 223] width 44 height 25
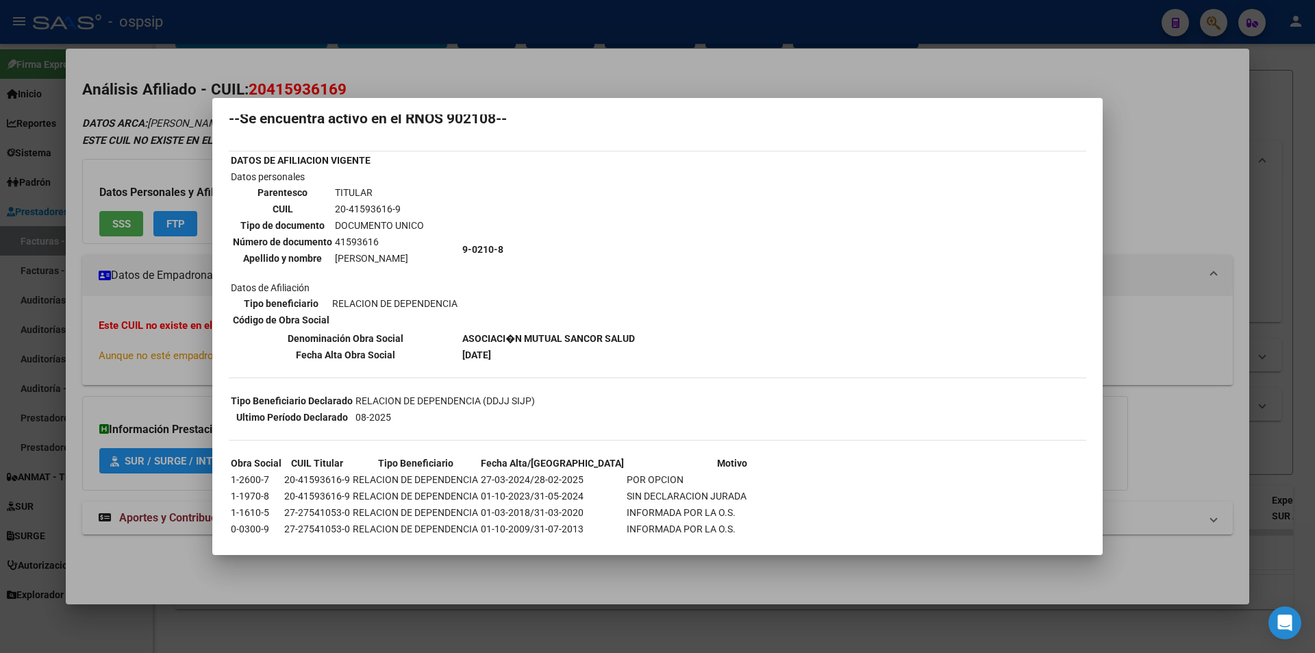
scroll to position [84, 0]
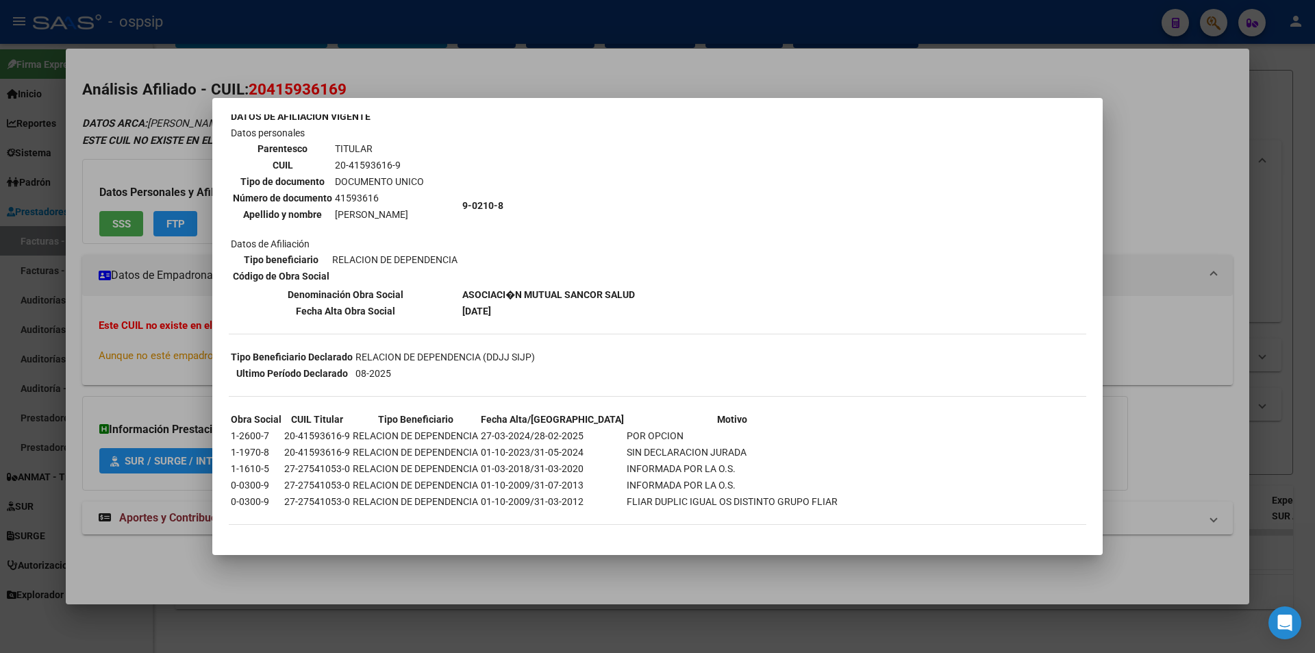
click at [133, 395] on div at bounding box center [657, 326] width 1315 height 653
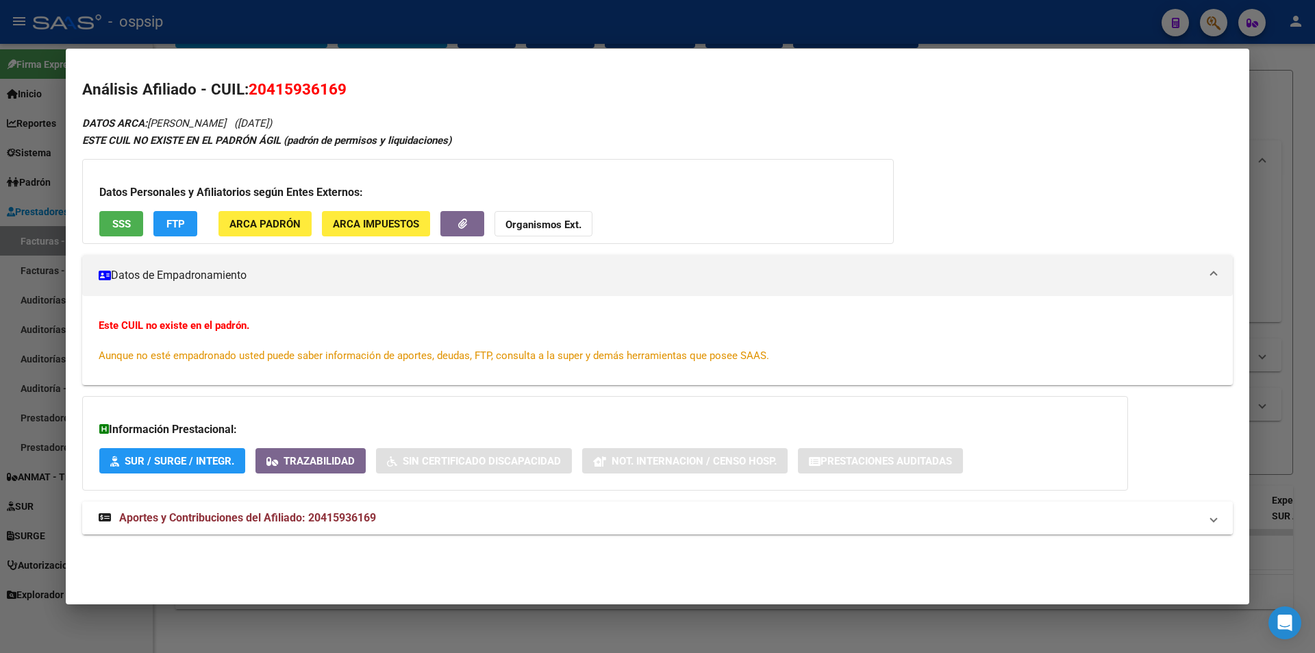
click at [153, 503] on mat-expansion-panel-header "Aportes y Contribuciones del Afiliado: 20415936169" at bounding box center [657, 517] width 1151 height 33
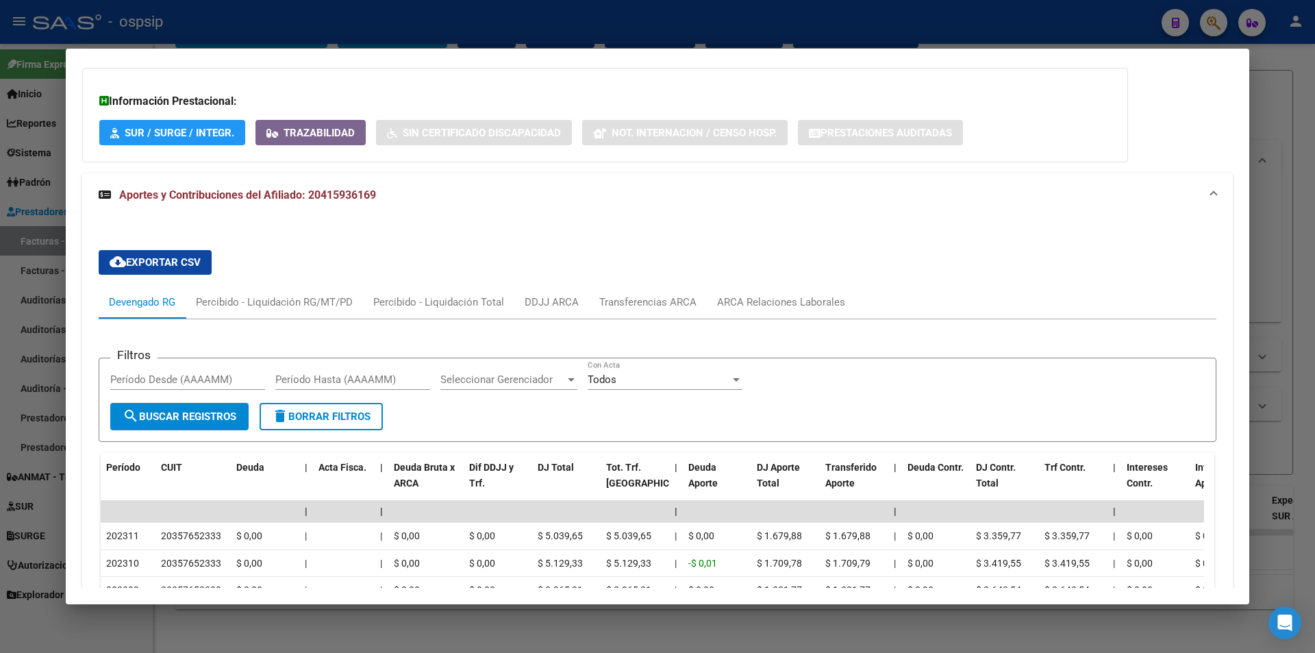
scroll to position [480, 0]
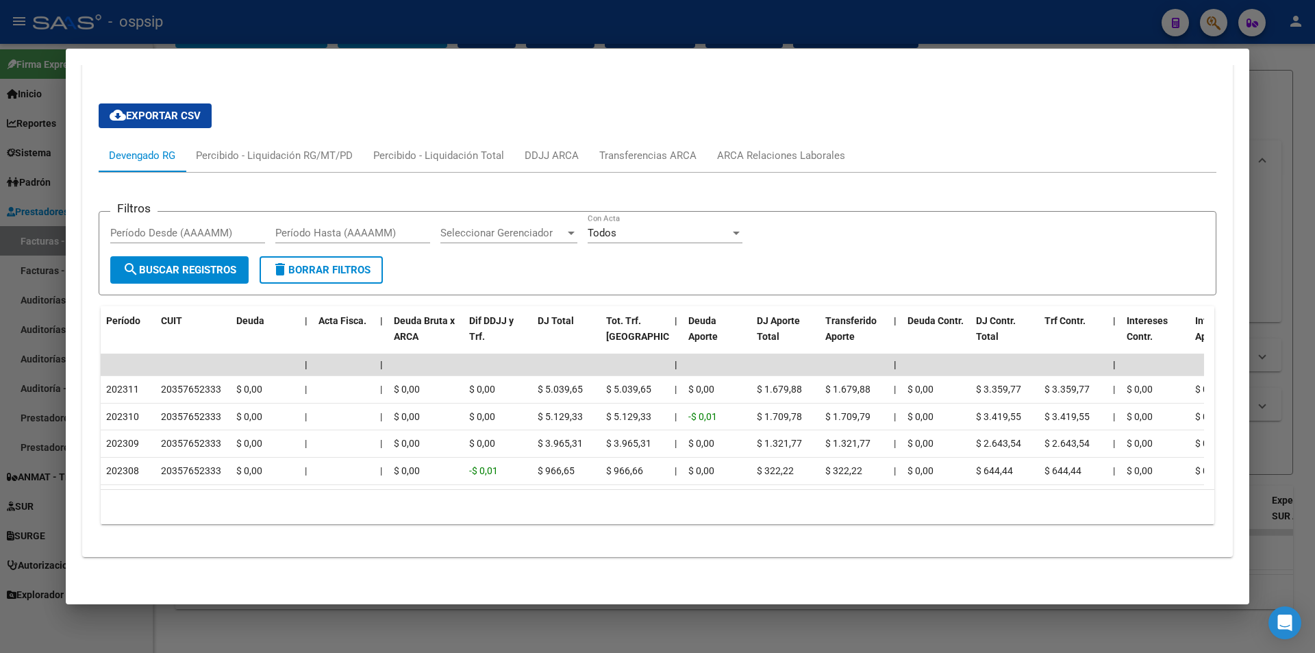
click at [0, 271] on div at bounding box center [657, 326] width 1315 height 653
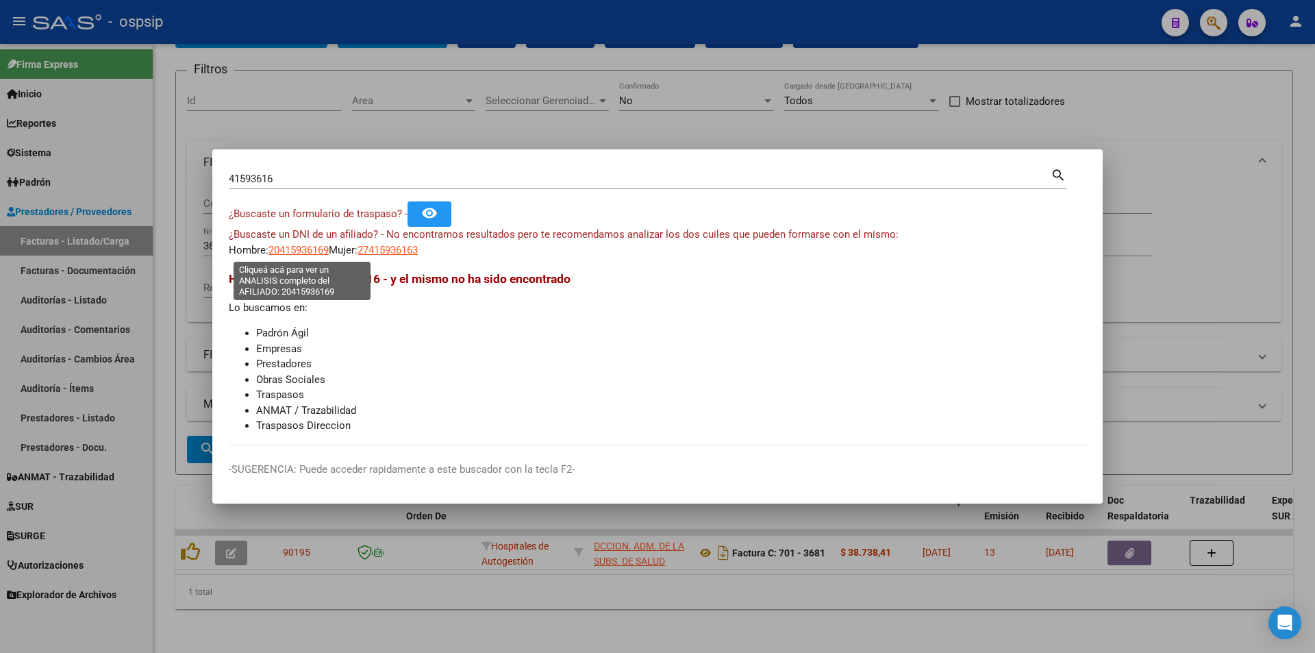
click at [312, 249] on span "20415936169" at bounding box center [299, 250] width 60 height 12
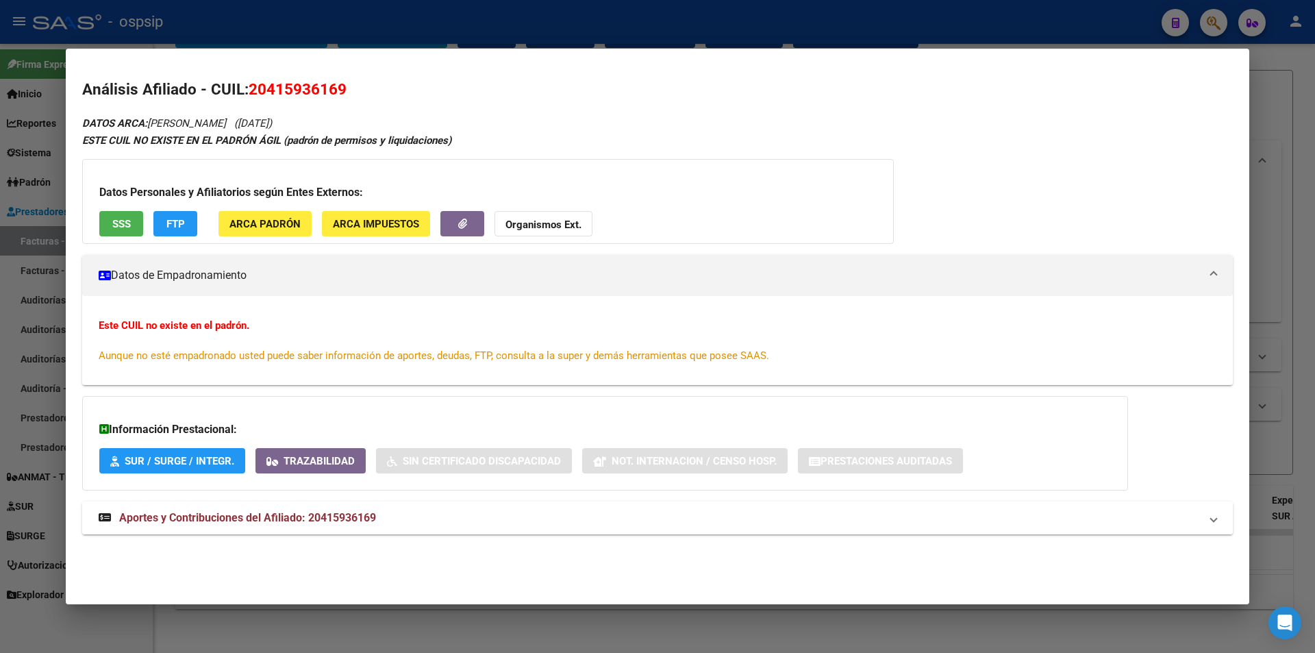
click at [265, 524] on span "Aportes y Contribuciones del Afiliado: 20415936169" at bounding box center [247, 517] width 257 height 13
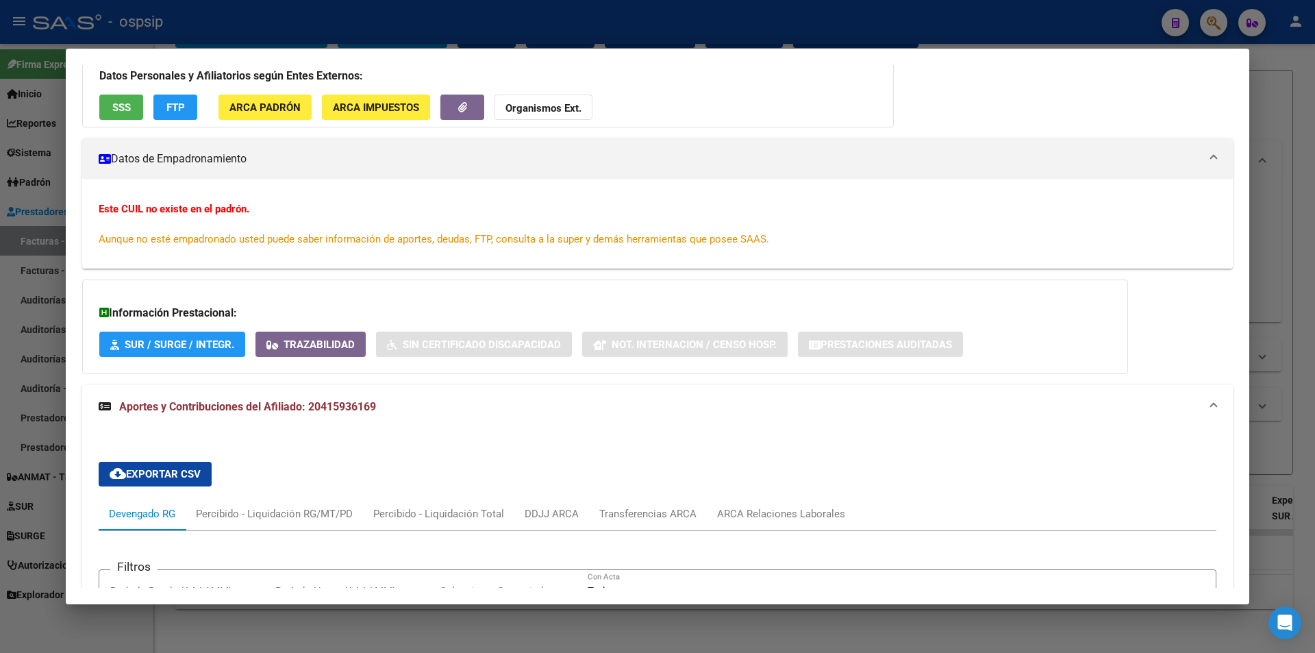
scroll to position [8, 0]
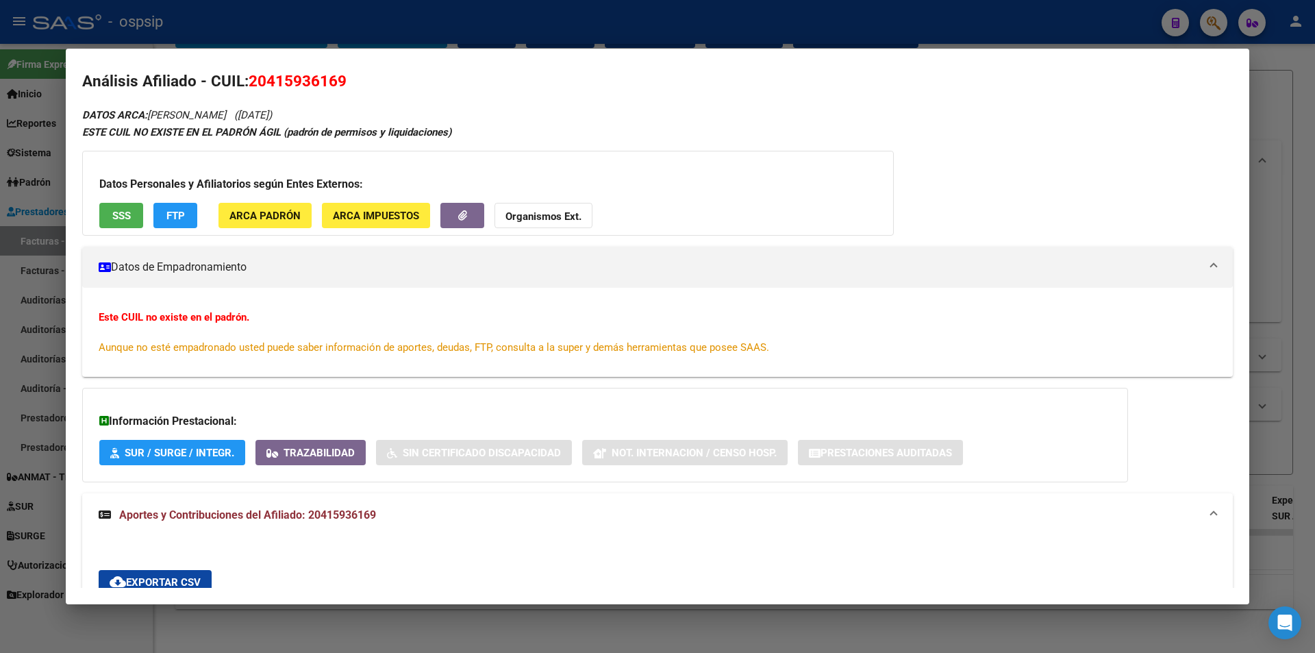
drag, startPoint x: 137, startPoint y: 316, endPoint x: 234, endPoint y: 323, distance: 97.5
click at [224, 325] on div "Este CUIL no existe en el padrón. Aunque no esté empadronado usted puede saber …" at bounding box center [658, 332] width 1118 height 45
click at [259, 304] on div "Este CUIL no existe en el padrón. Aunque no esté empadronado usted puede saber …" at bounding box center [657, 332] width 1151 height 89
click at [131, 211] on button "SSS" at bounding box center [121, 215] width 44 height 25
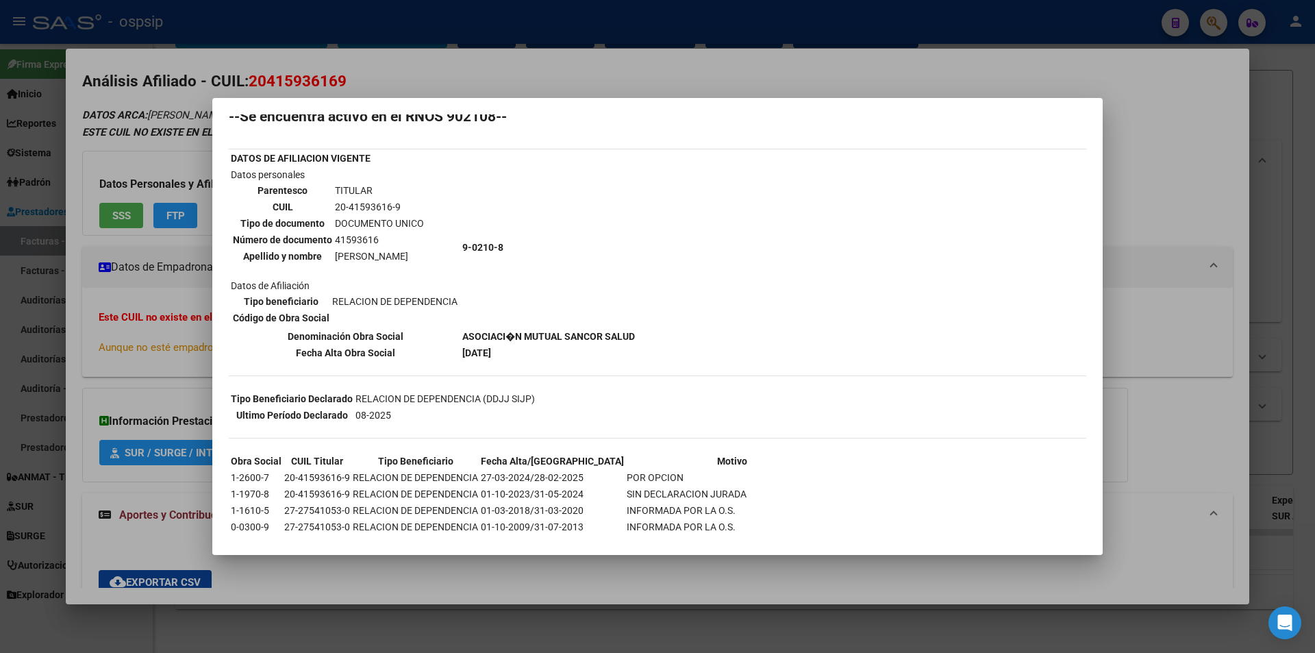
scroll to position [84, 0]
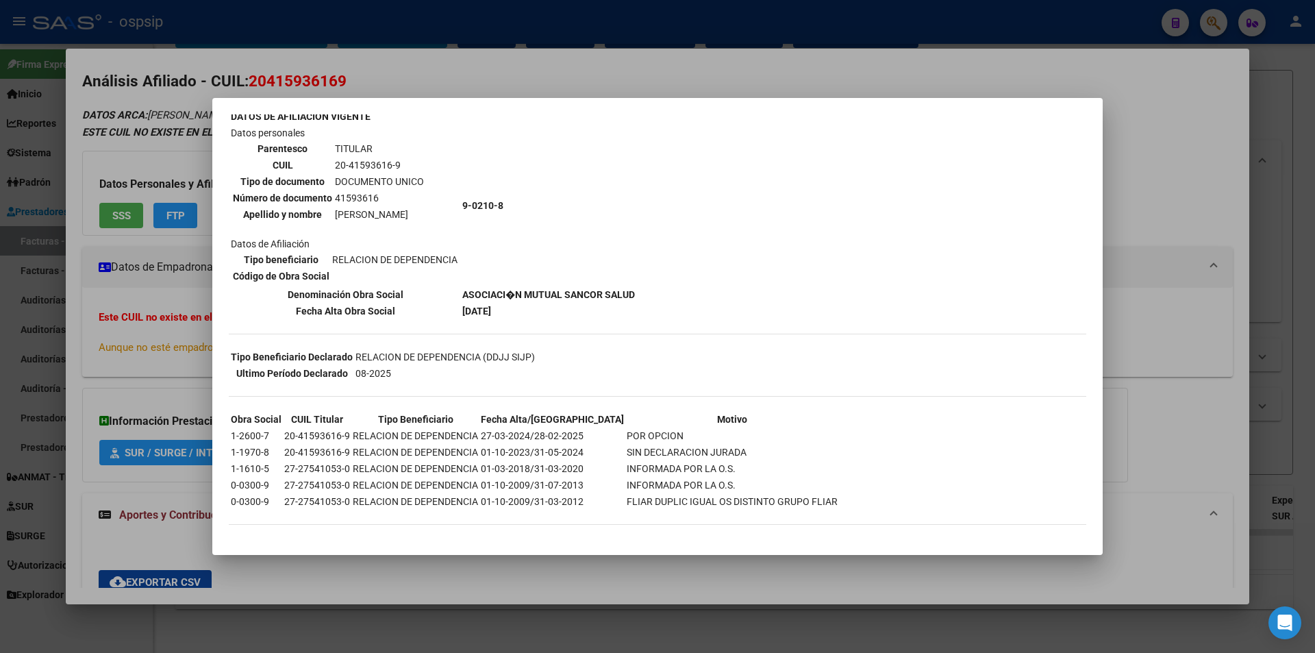
drag, startPoint x: 246, startPoint y: 445, endPoint x: 522, endPoint y: 436, distance: 276.2
click at [522, 436] on tbody "Obra Social CUIL Titular Tipo Beneficiario Fecha Alta/Baja Motivo 1-2600-7 20-4…" at bounding box center [534, 460] width 608 height 97
click at [145, 454] on div at bounding box center [657, 326] width 1315 height 653
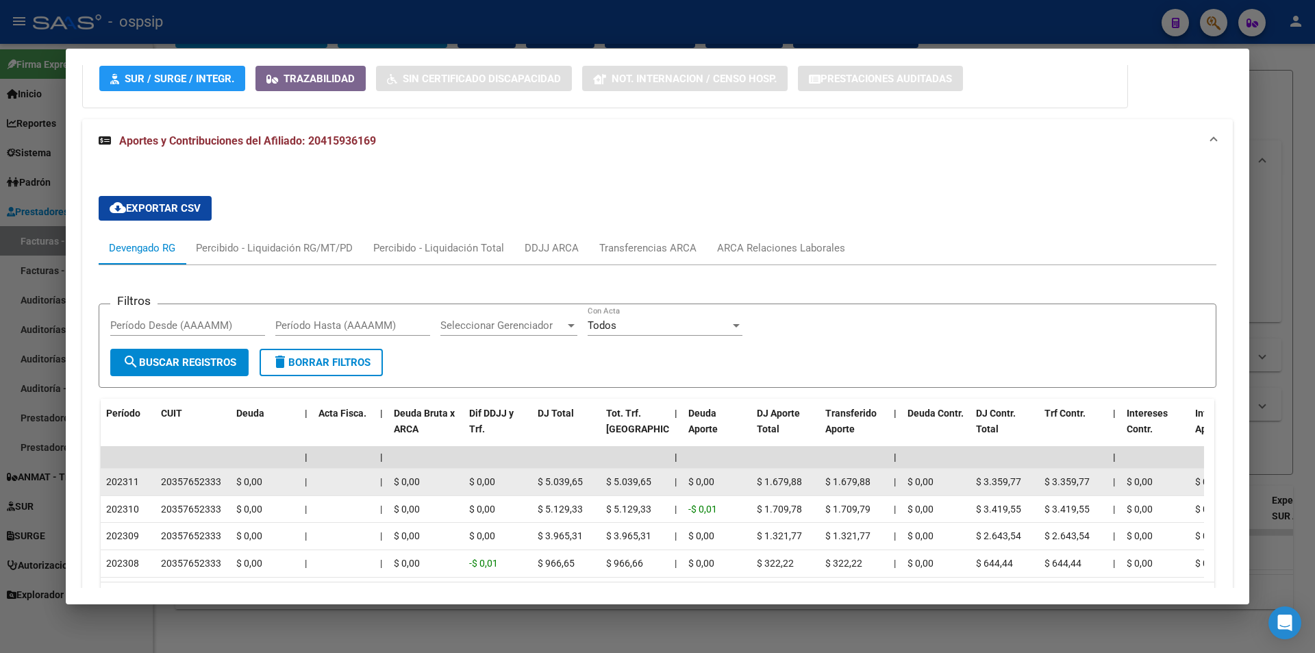
scroll to position [419, 0]
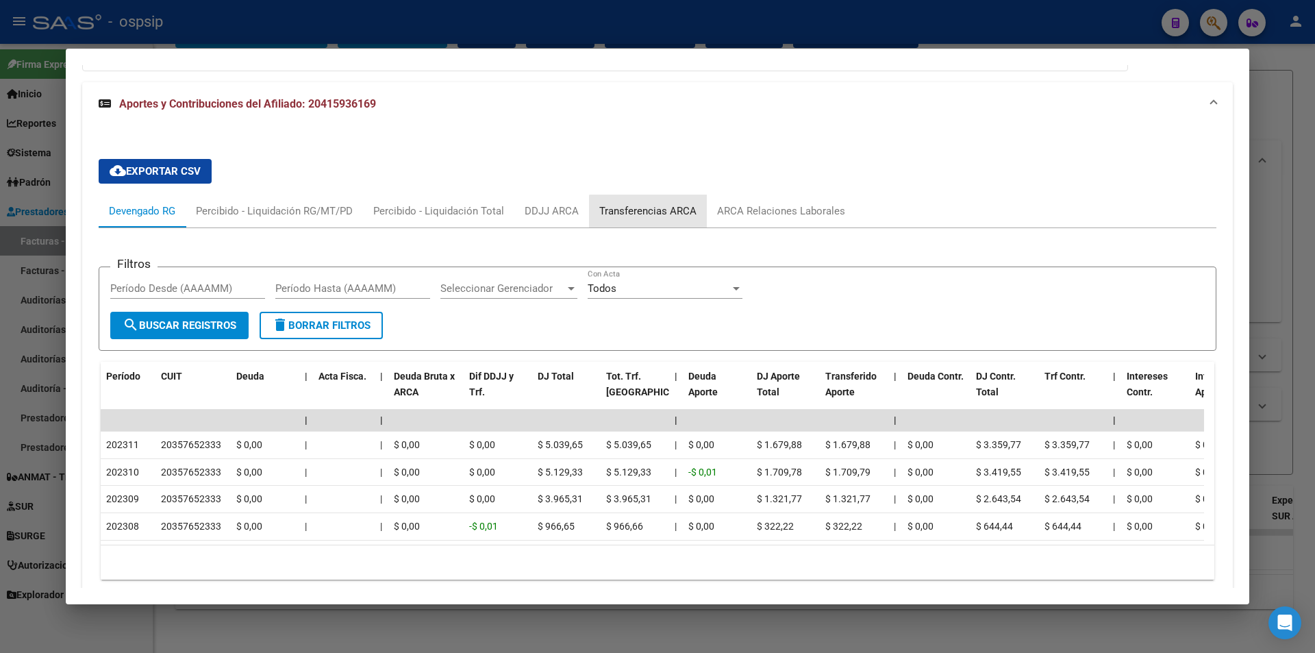
click at [668, 214] on div "Transferencias ARCA" at bounding box center [647, 210] width 97 height 15
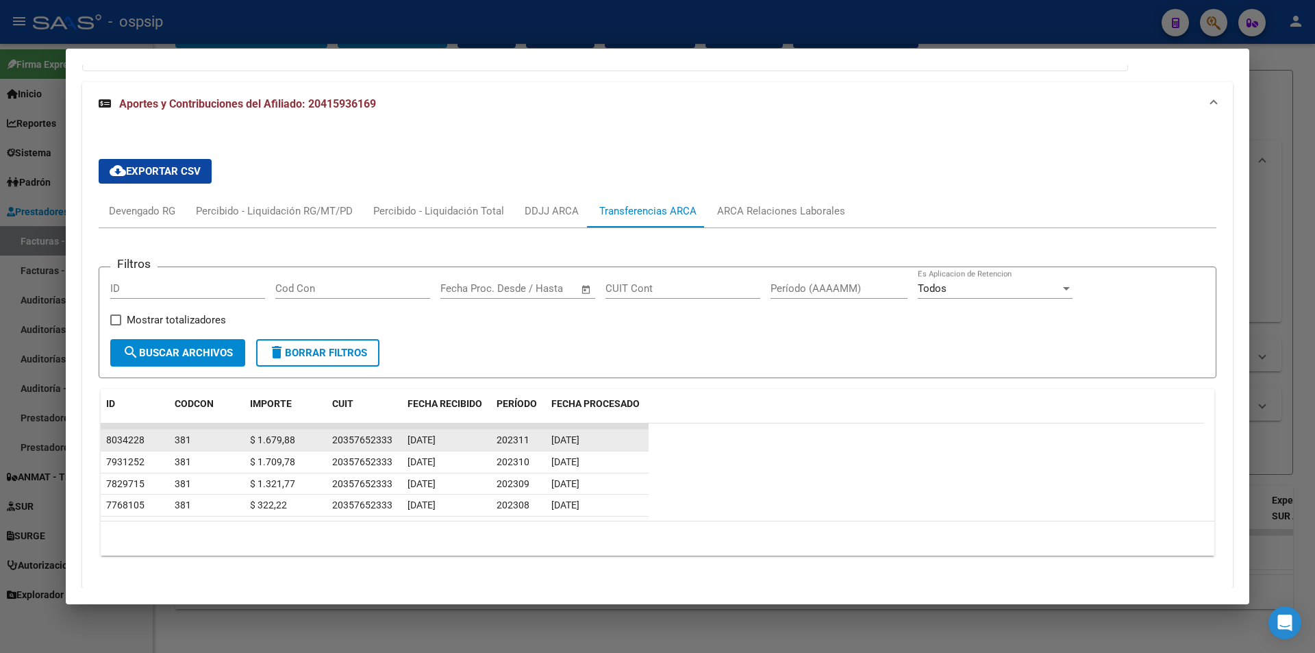
drag, startPoint x: 148, startPoint y: 428, endPoint x: 418, endPoint y: 450, distance: 270.8
click at [416, 451] on datatable-scroller "8034228 381 $ 1.679,88 20357652333 08/12/2023 202311 13/12/2023 7931252 381 $ 1…" at bounding box center [653, 469] width 1104 height 93
drag, startPoint x: 405, startPoint y: 439, endPoint x: 486, endPoint y: 438, distance: 80.8
click at [486, 438] on datatable-body-cell "08/12/2023" at bounding box center [446, 440] width 89 height 21
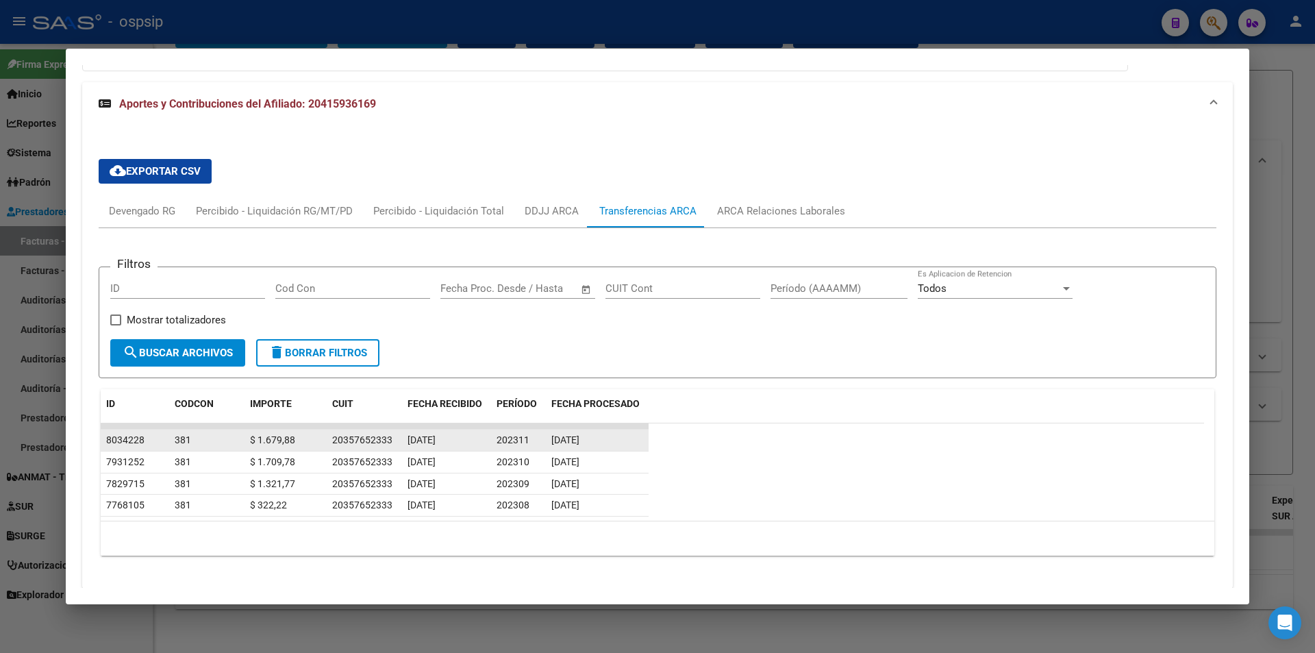
drag, startPoint x: 475, startPoint y: 436, endPoint x: 401, endPoint y: 436, distance: 74.7
click at [401, 436] on div "8034228 381 $ 1.679,88 20357652333 08/12/2023 202311 13/12/2023" at bounding box center [375, 441] width 548 height 22
click at [499, 436] on span "202311" at bounding box center [513, 439] width 33 height 11
click at [501, 436] on span "202311" at bounding box center [513, 439] width 33 height 11
click at [0, 438] on div at bounding box center [657, 326] width 1315 height 653
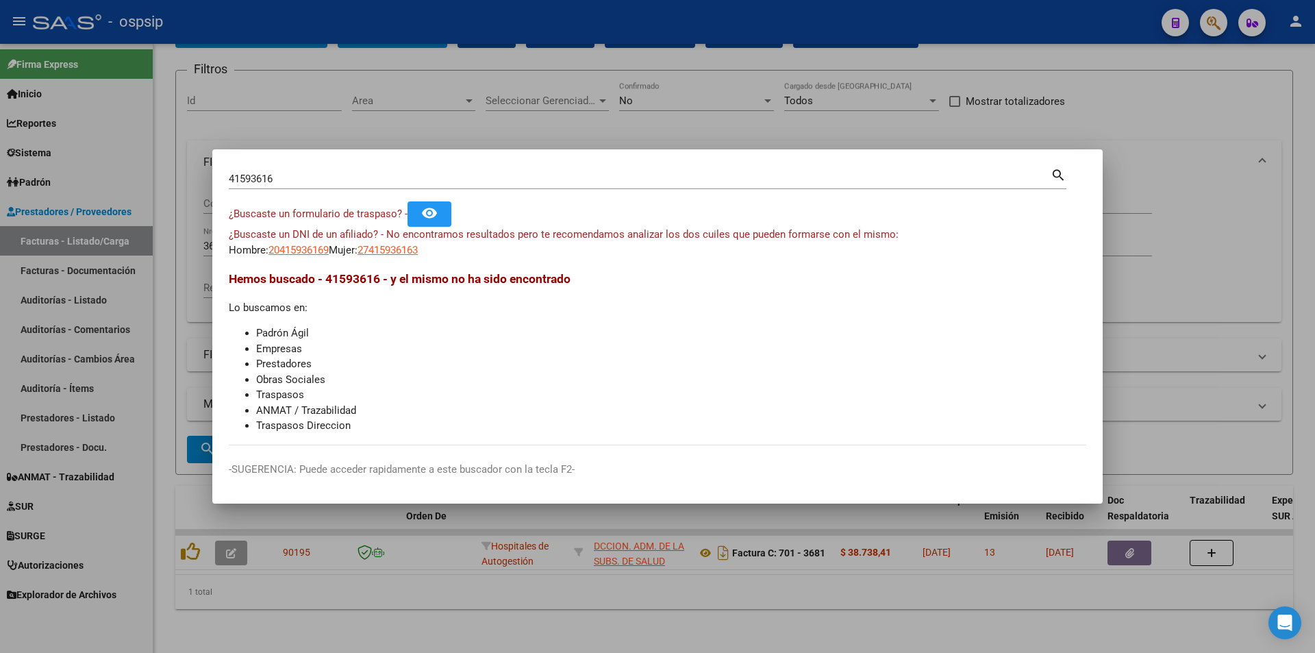
click at [72, 606] on div at bounding box center [657, 326] width 1315 height 653
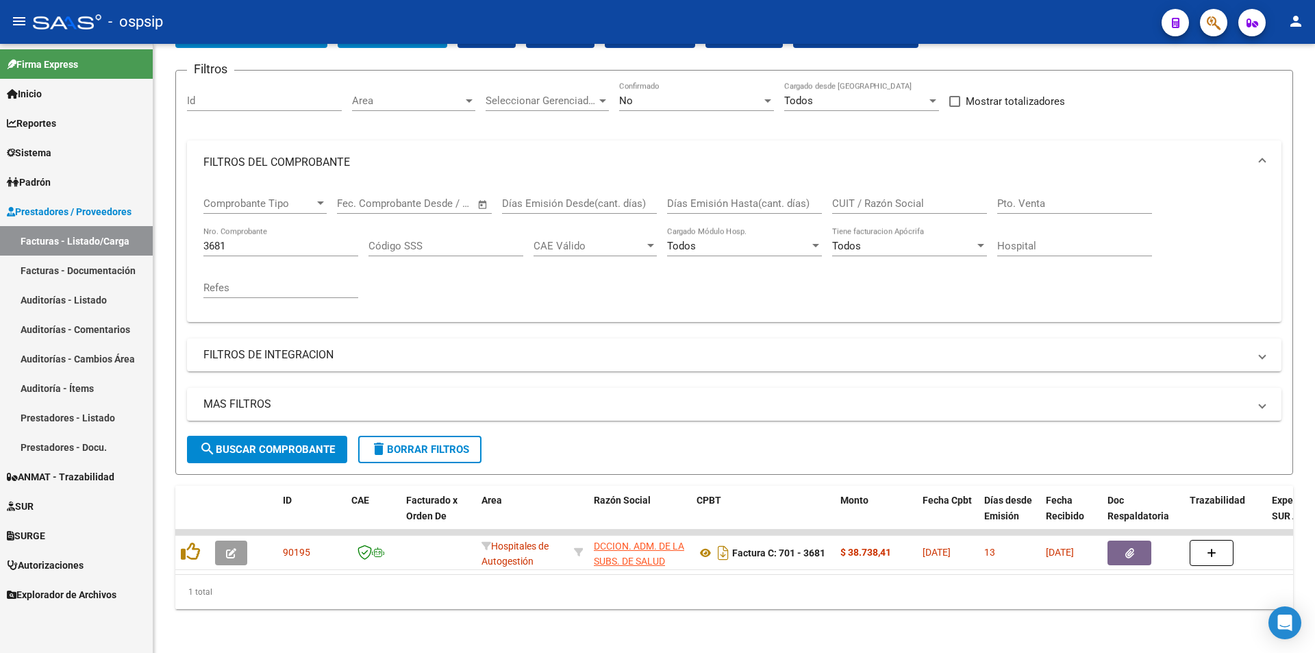
click at [1220, 20] on icon "button" at bounding box center [1214, 23] width 14 height 16
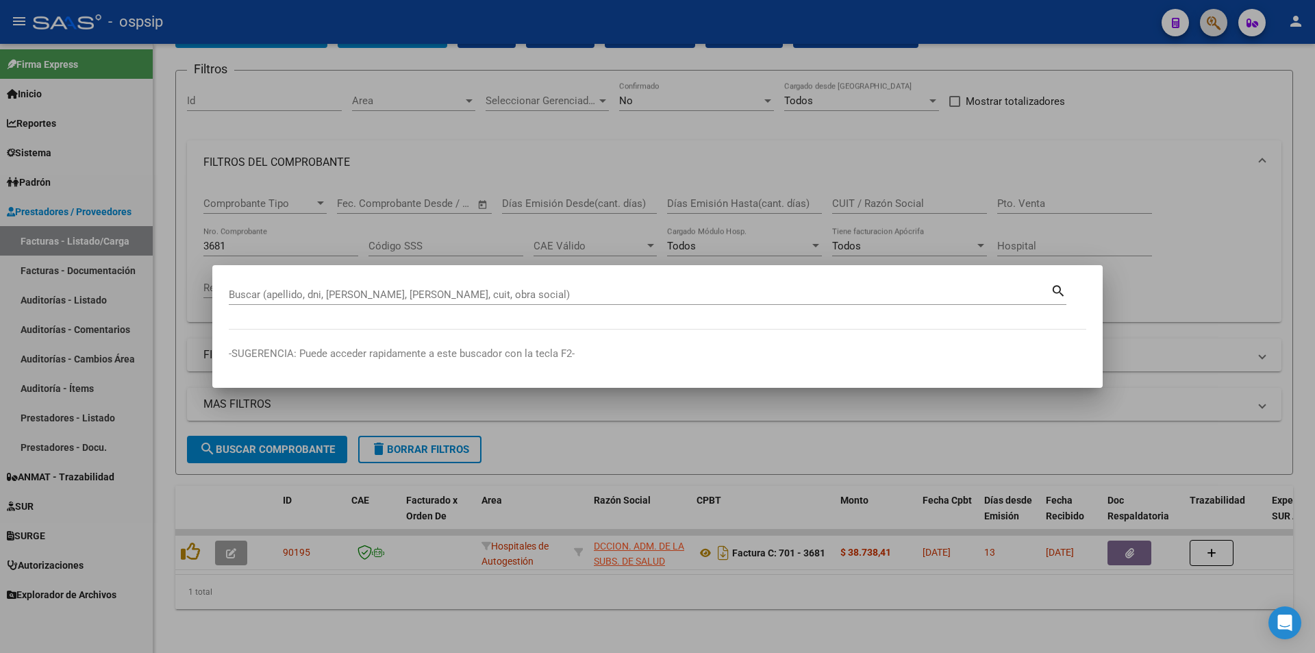
paste input "22038852"
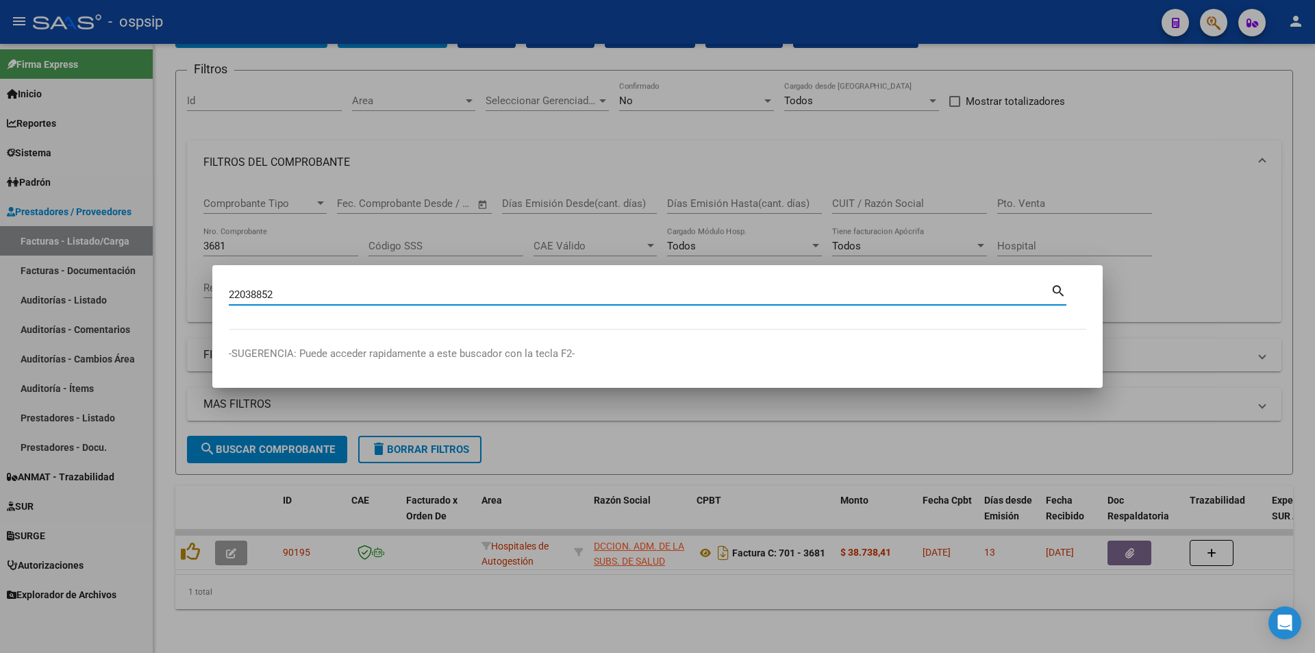
type input "22038852"
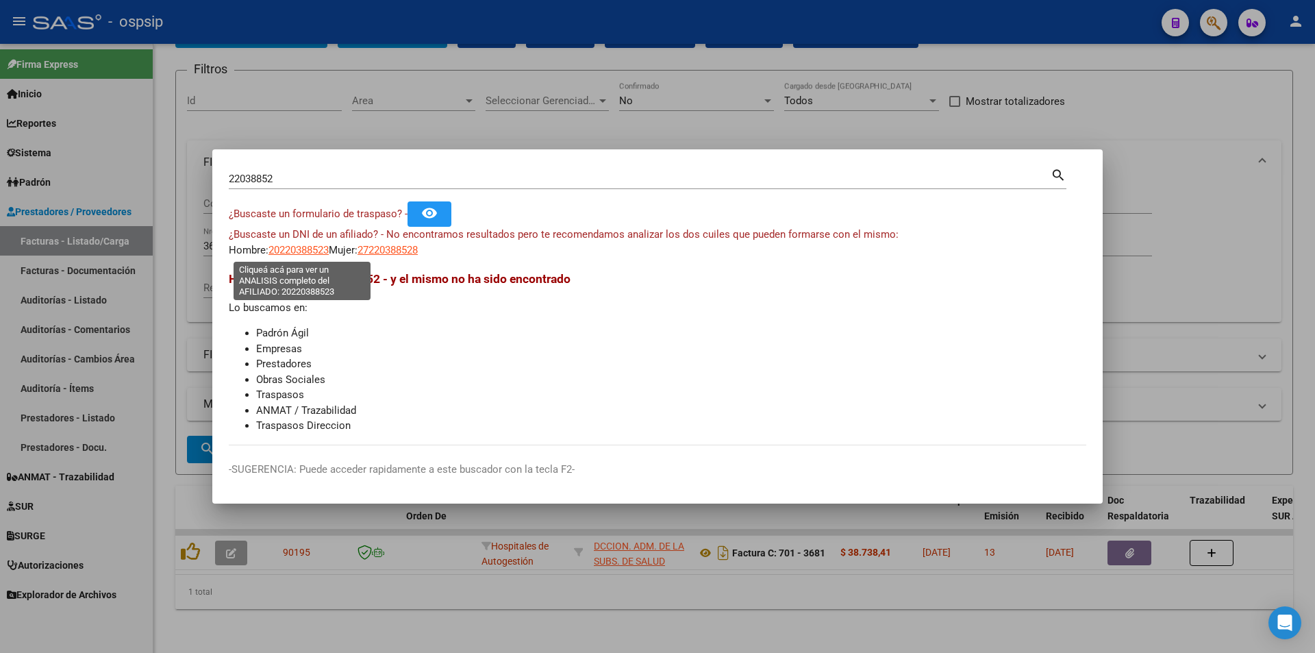
click at [308, 256] on span "20220388523" at bounding box center [299, 250] width 60 height 12
type textarea "20220388523"
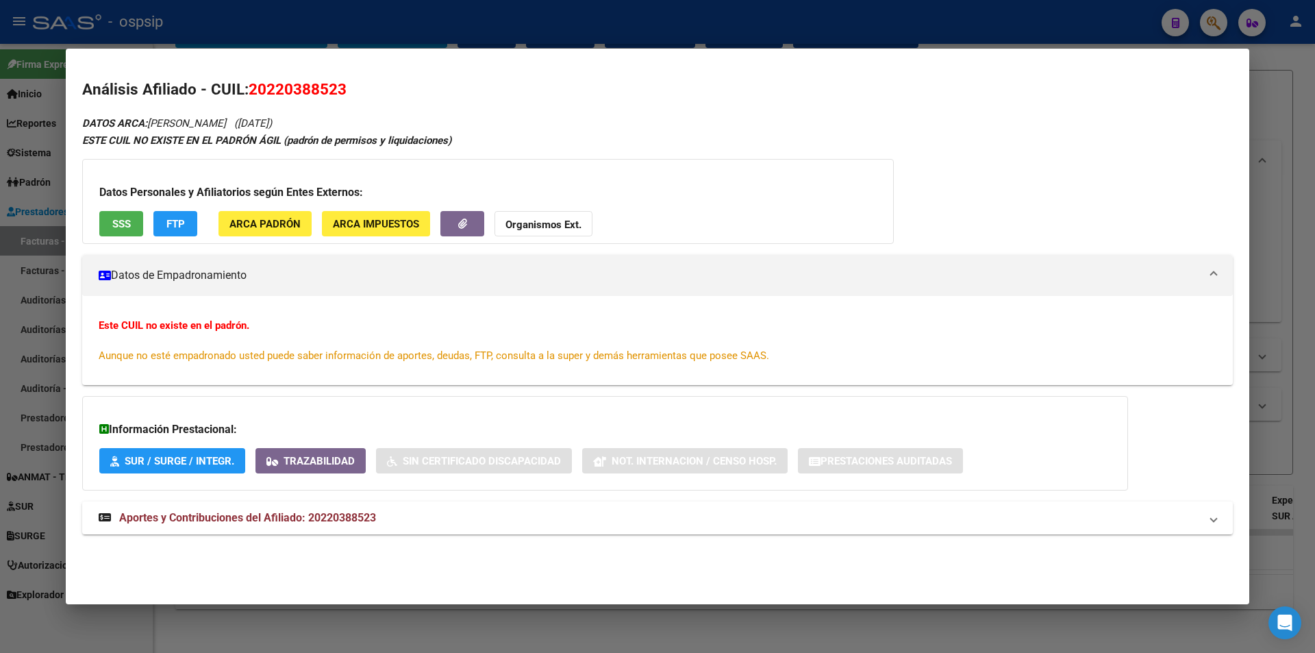
click at [126, 231] on button "SSS" at bounding box center [121, 223] width 44 height 25
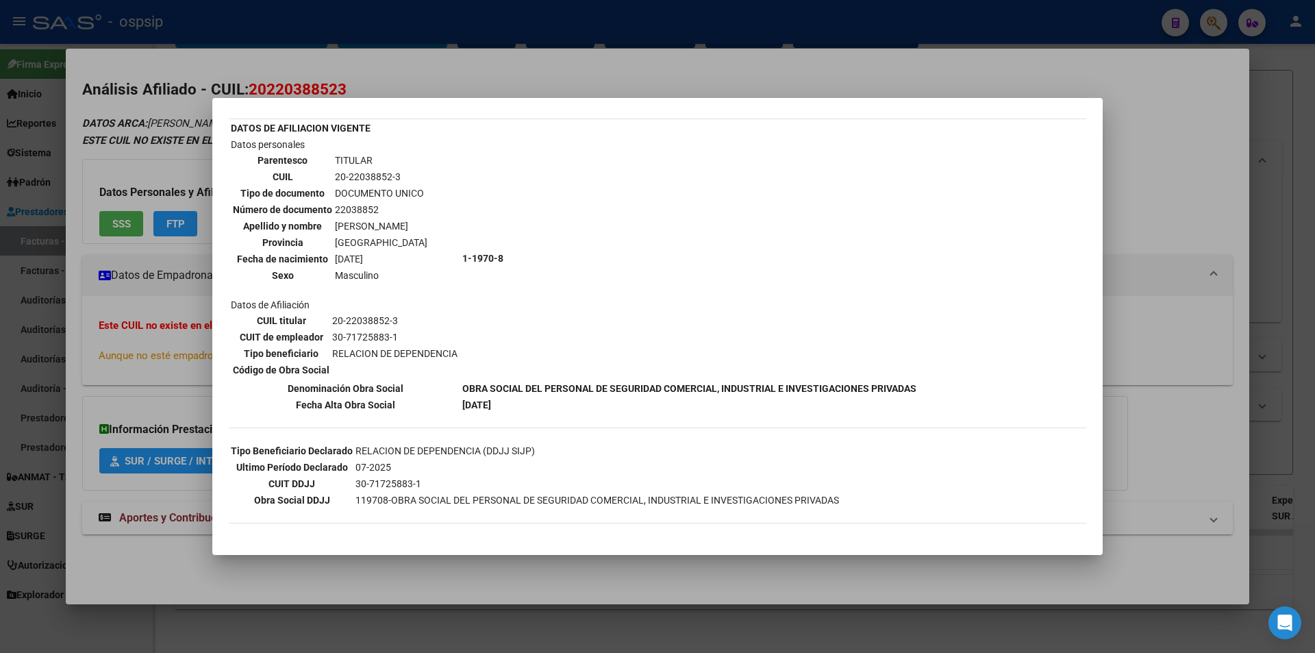
scroll to position [108, 0]
